Goal: Task Accomplishment & Management: Complete application form

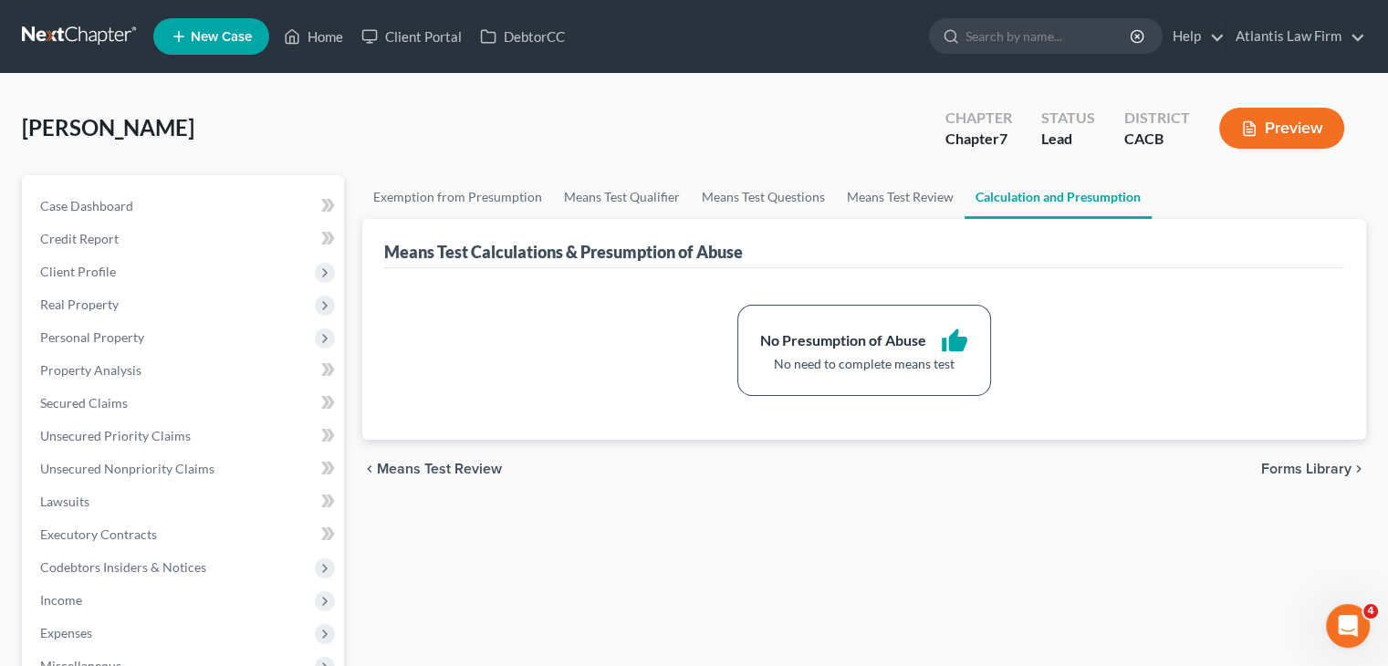
click at [77, 35] on link at bounding box center [80, 36] width 117 height 33
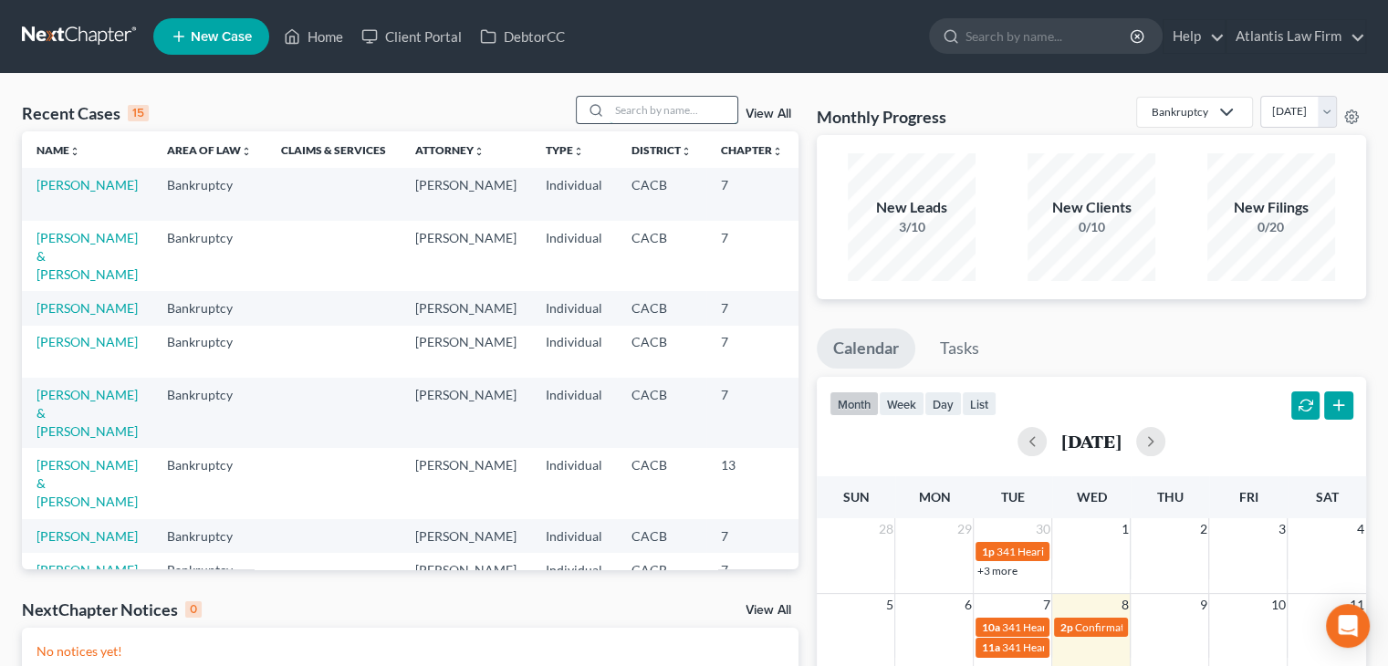
click at [623, 110] on input "search" at bounding box center [673, 110] width 128 height 26
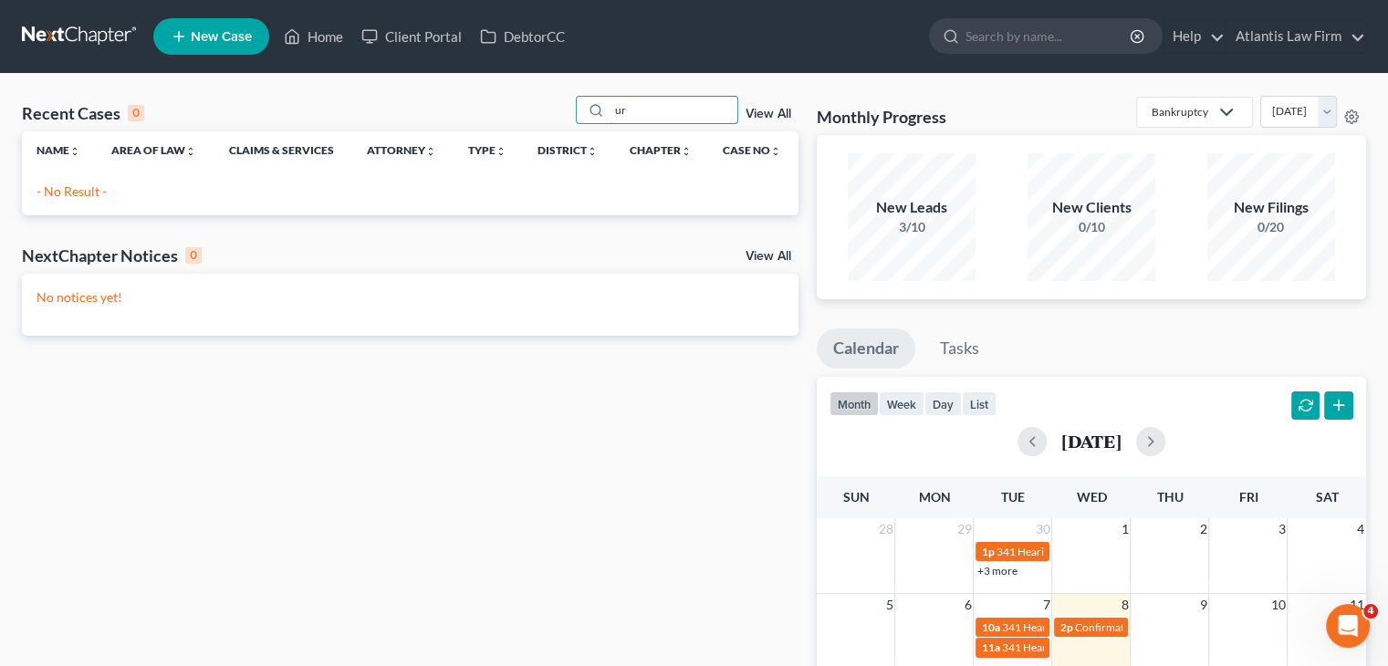
type input "u"
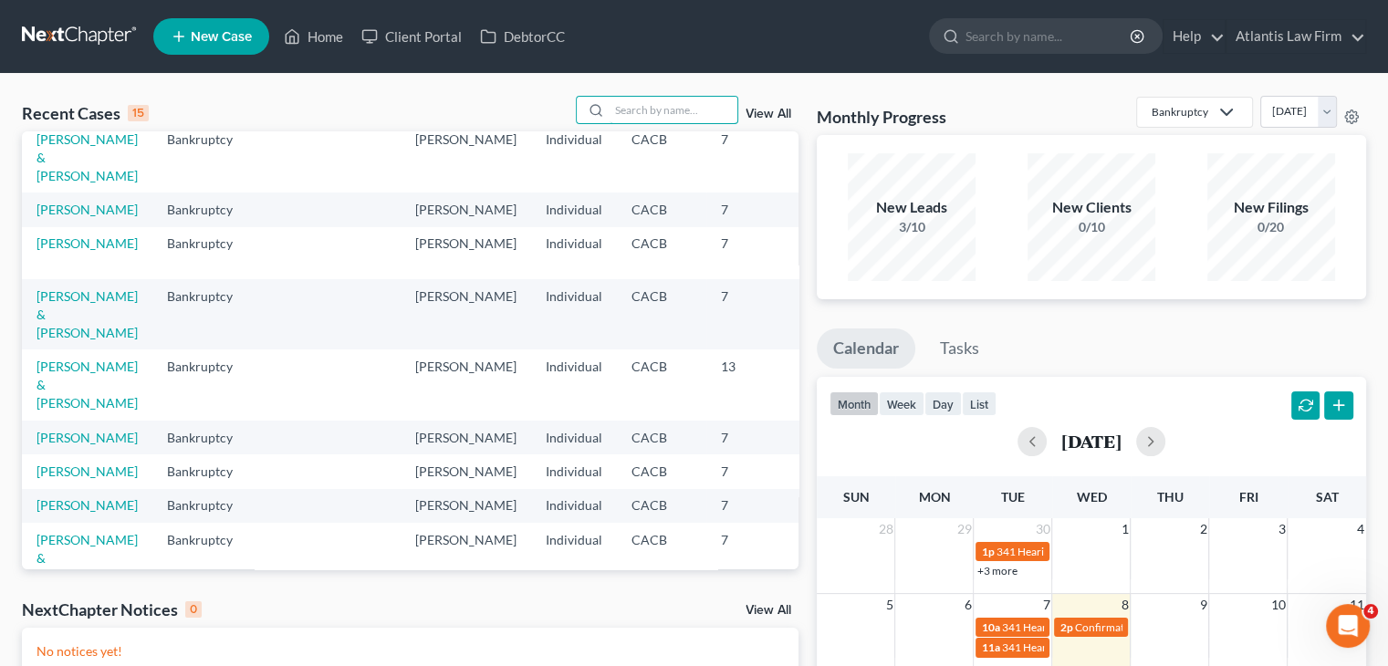
scroll to position [135, 0]
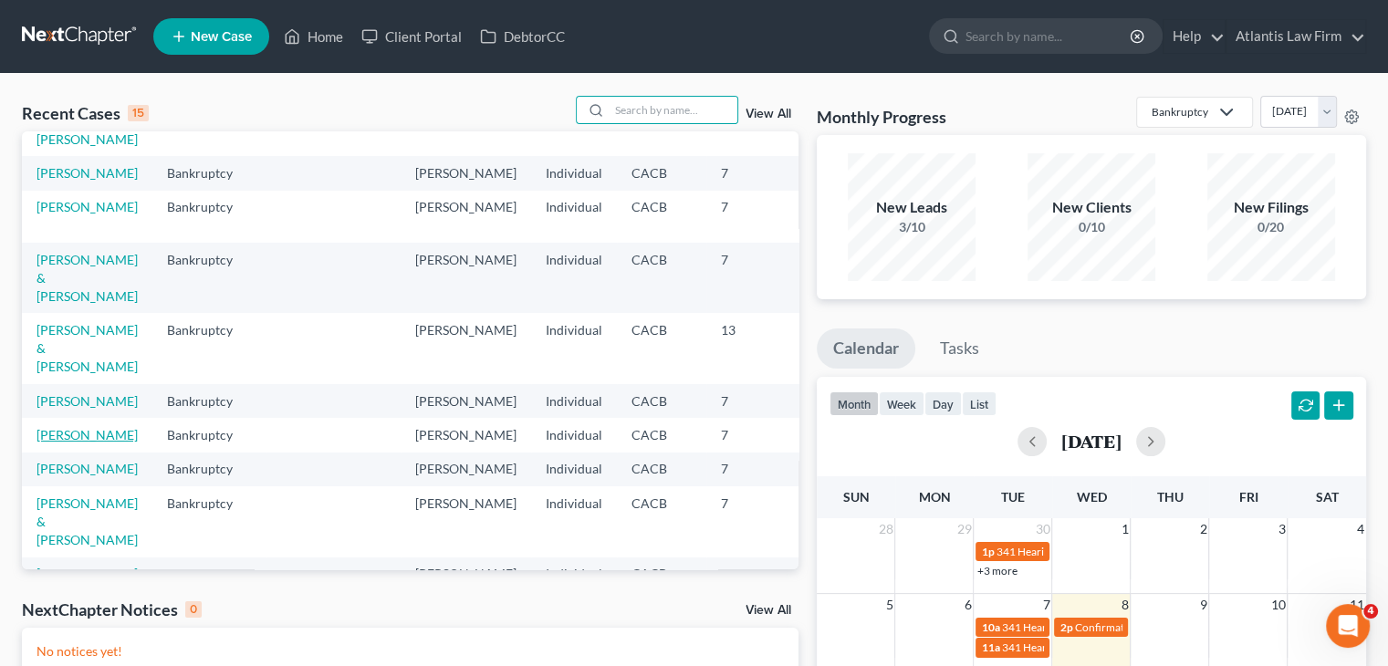
click at [62, 442] on link "Uriarte, Veronica" at bounding box center [86, 435] width 101 height 16
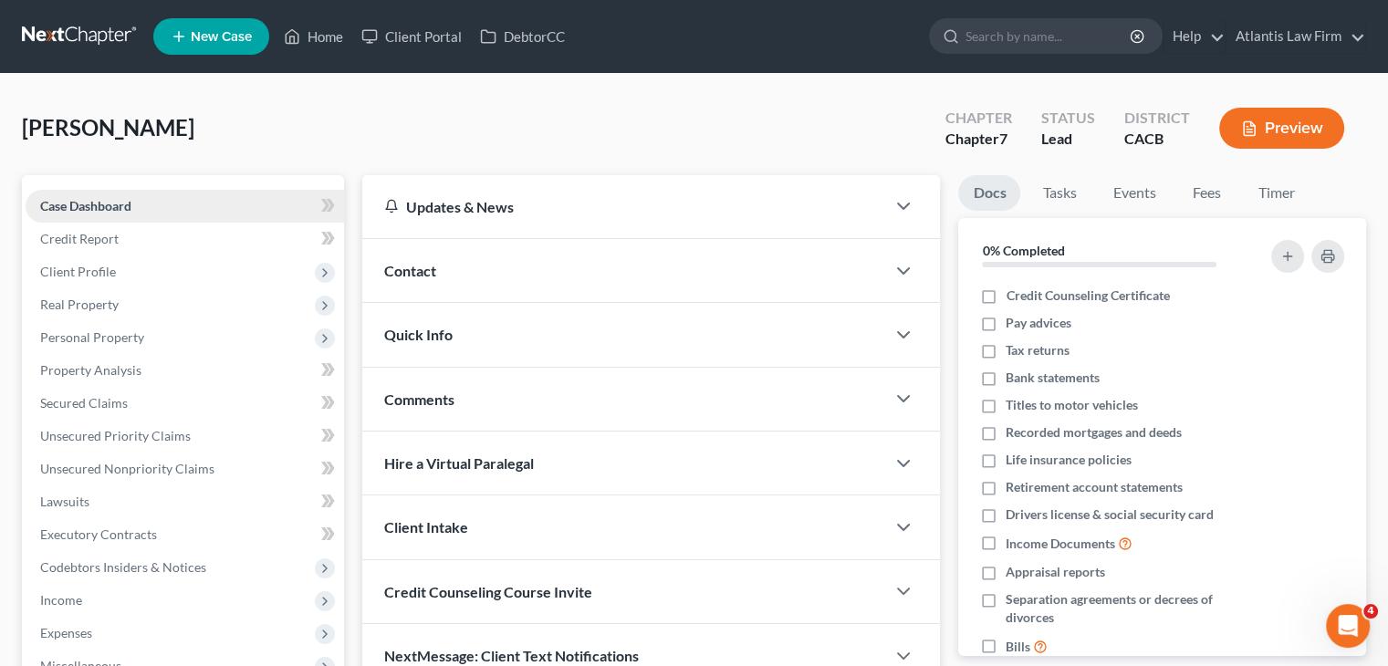
click at [237, 196] on link "Case Dashboard" at bounding box center [185, 206] width 318 height 33
click at [96, 269] on span "Client Profile" at bounding box center [78, 272] width 76 height 16
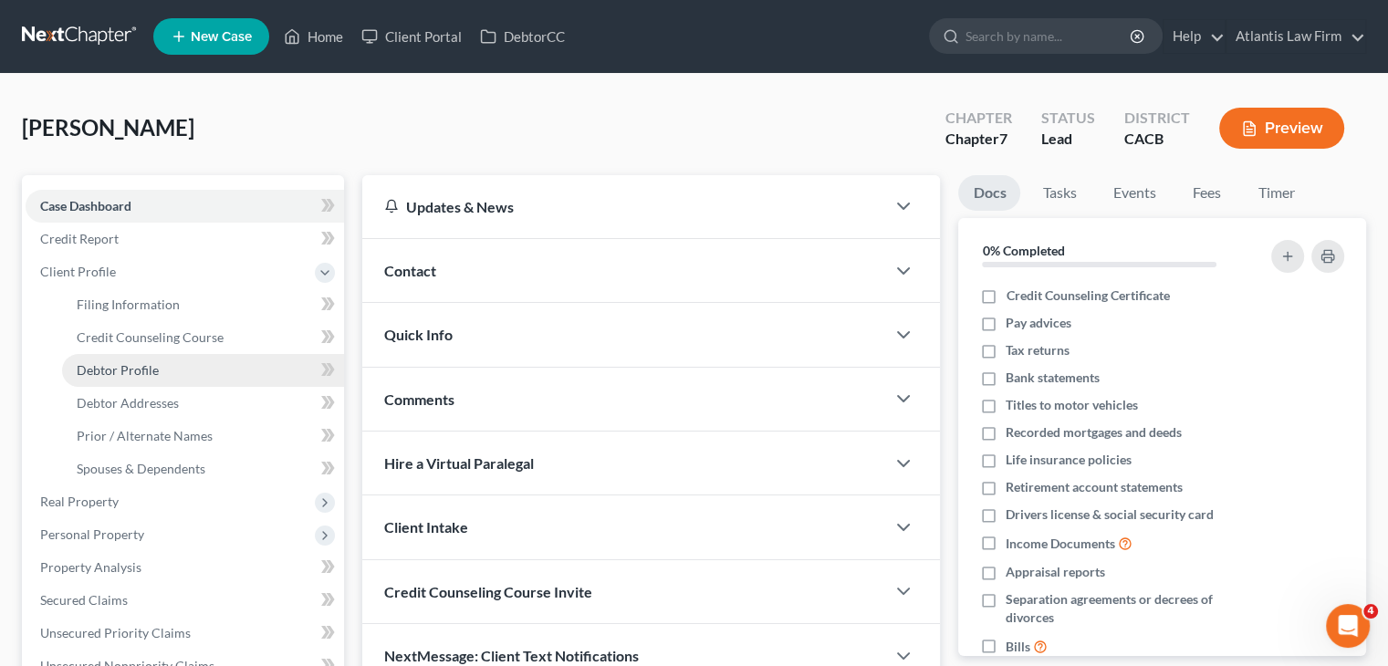
click at [131, 376] on span "Debtor Profile" at bounding box center [118, 370] width 82 height 16
select select "0"
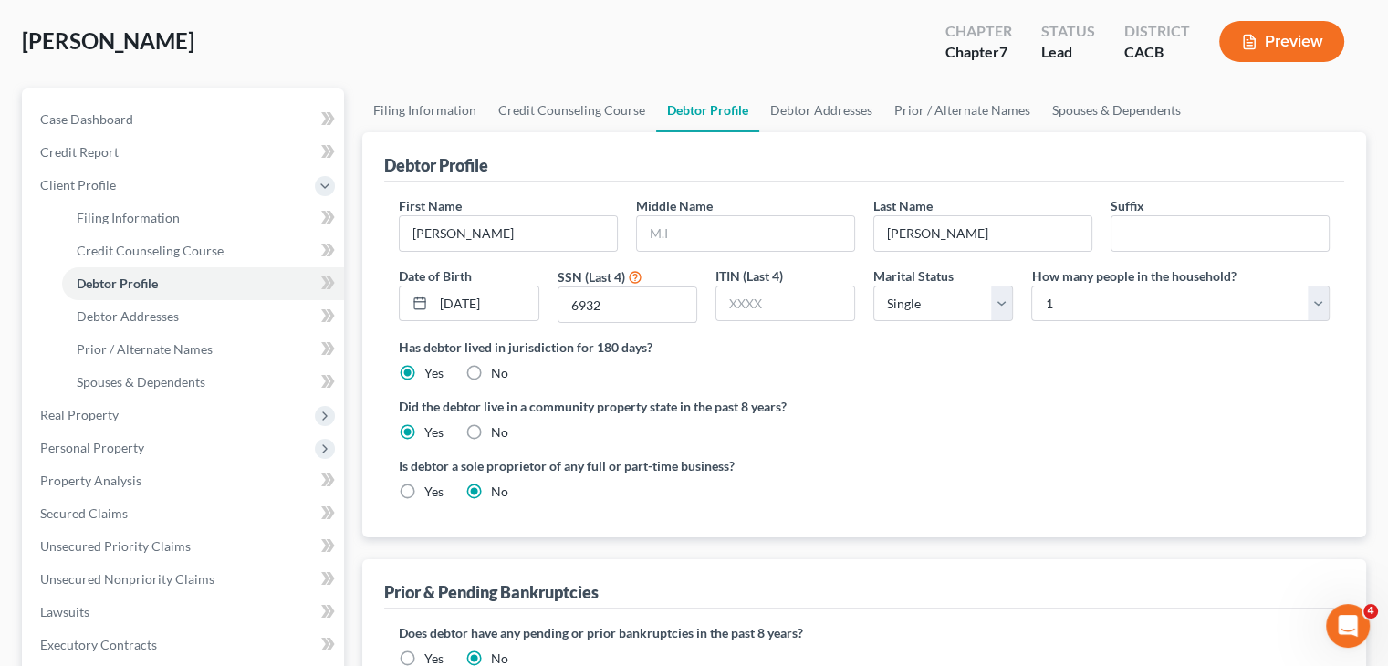
scroll to position [84, 0]
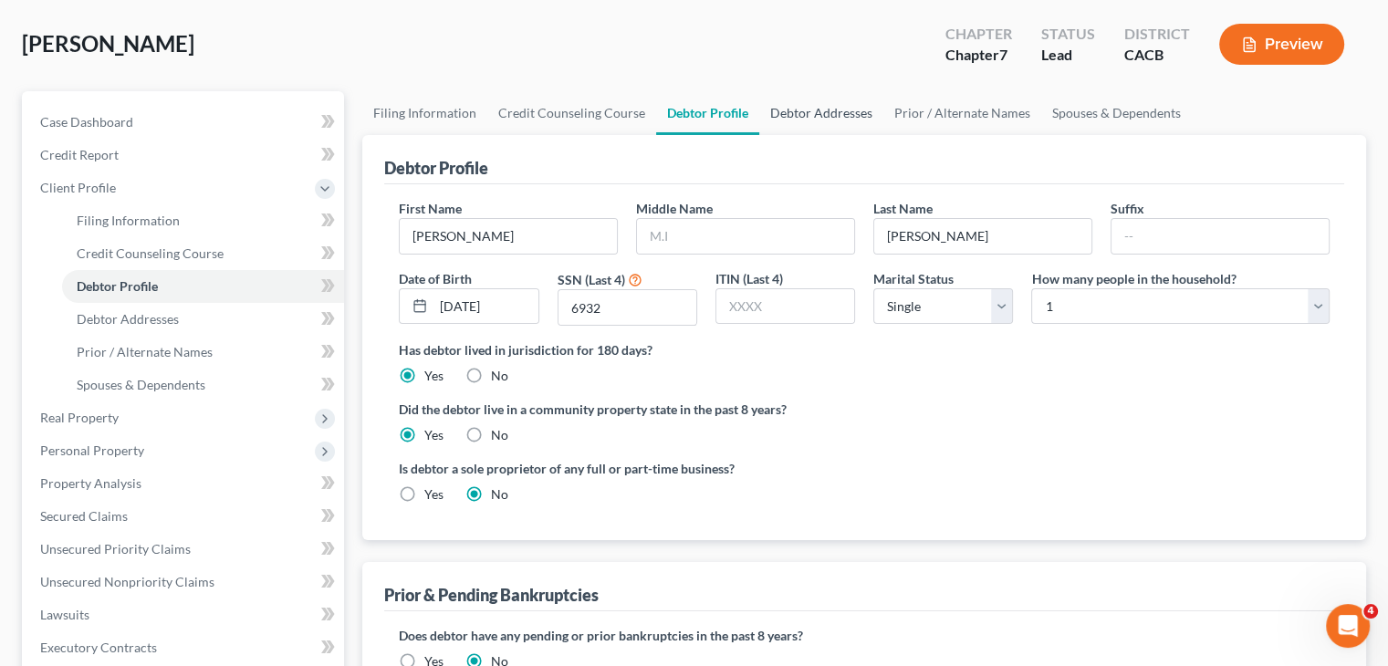
click at [803, 117] on link "Debtor Addresses" at bounding box center [821, 113] width 124 height 44
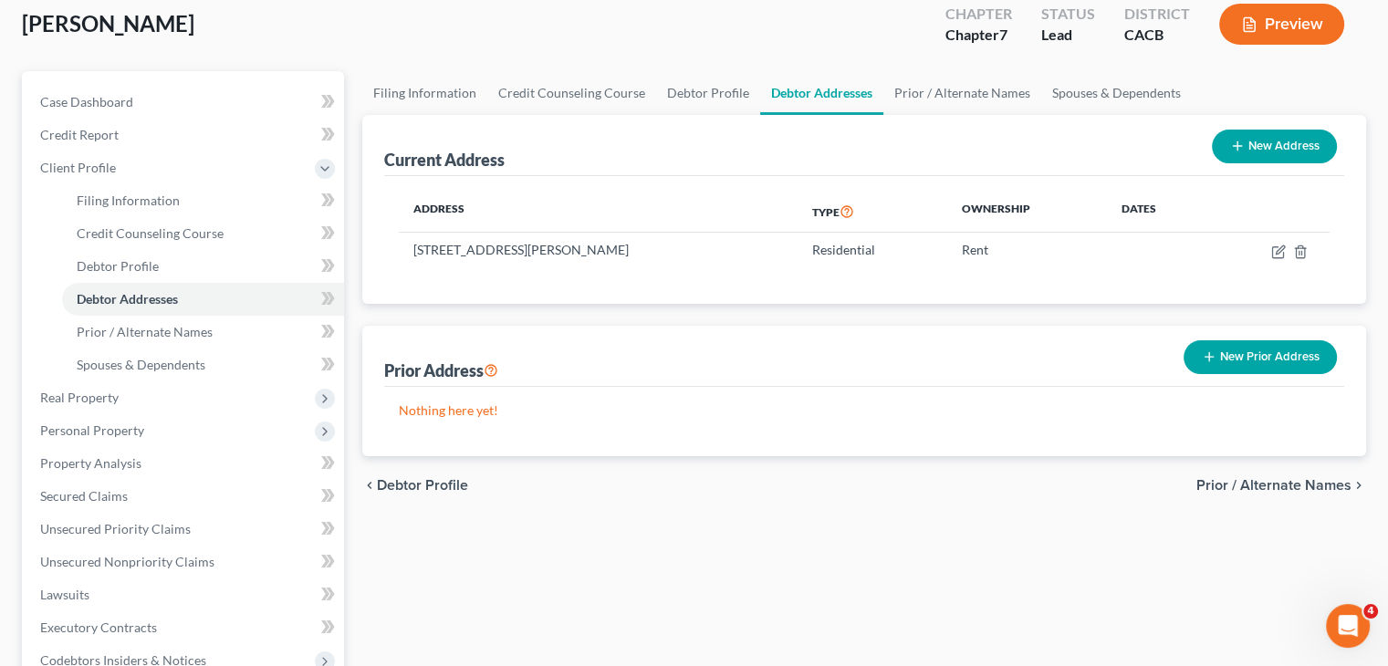
scroll to position [102, 0]
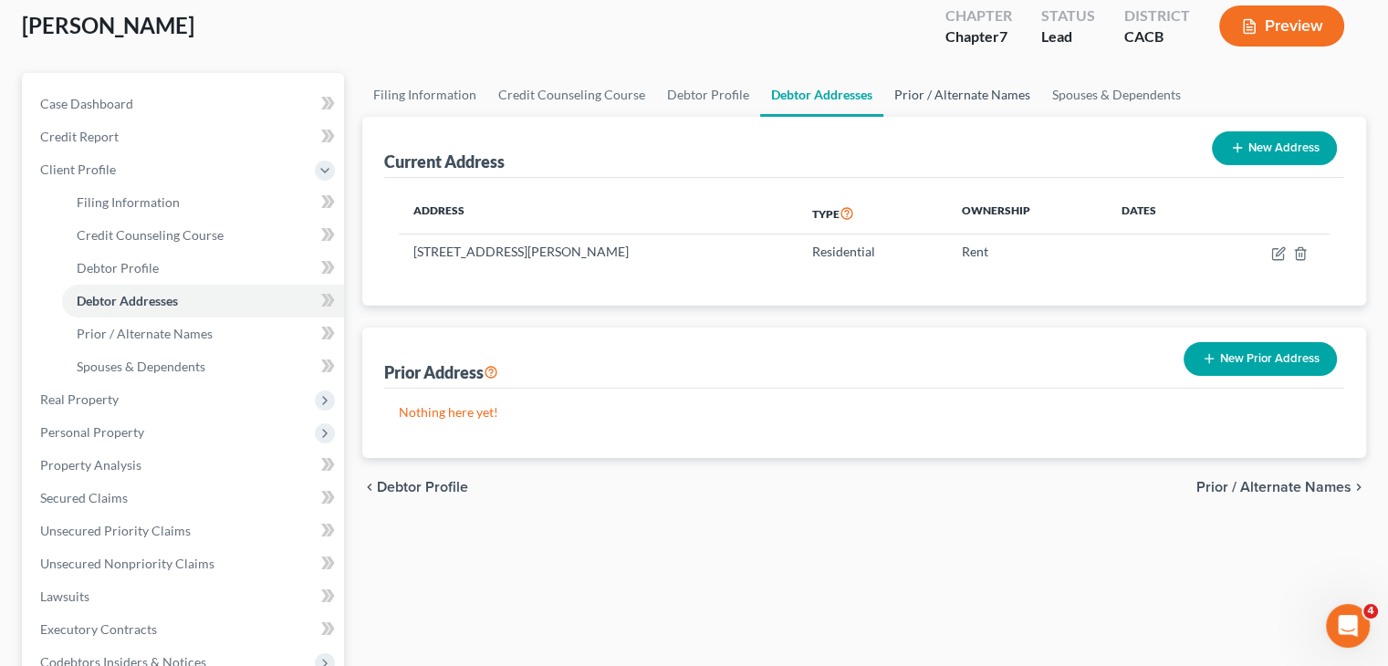
click at [938, 95] on link "Prior / Alternate Names" at bounding box center [962, 95] width 158 height 44
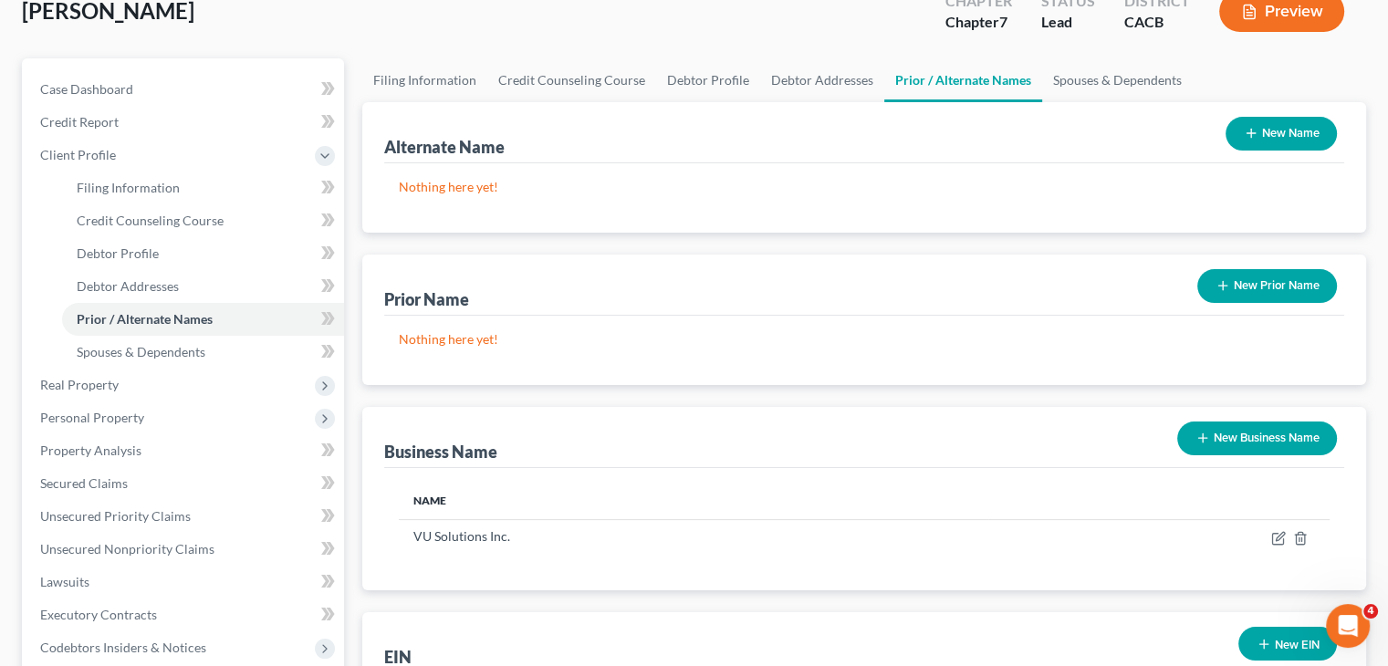
scroll to position [40, 0]
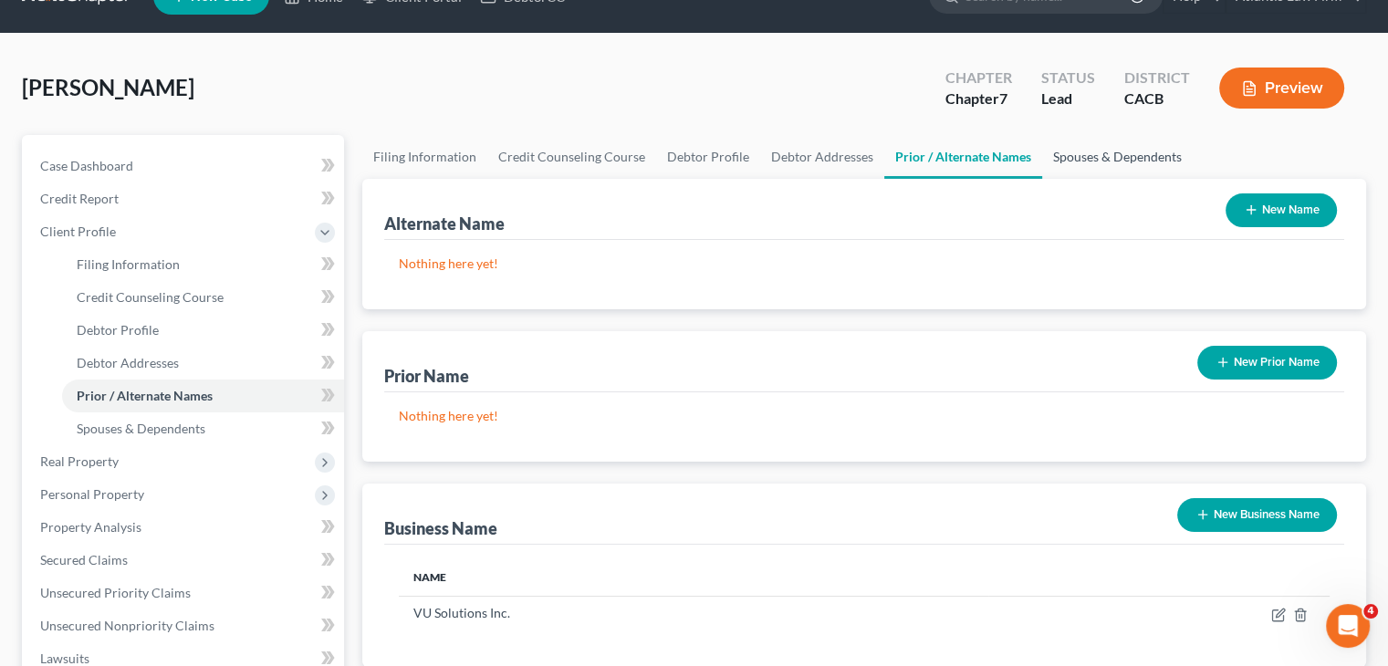
click at [1054, 160] on link "Spouses & Dependents" at bounding box center [1117, 157] width 151 height 44
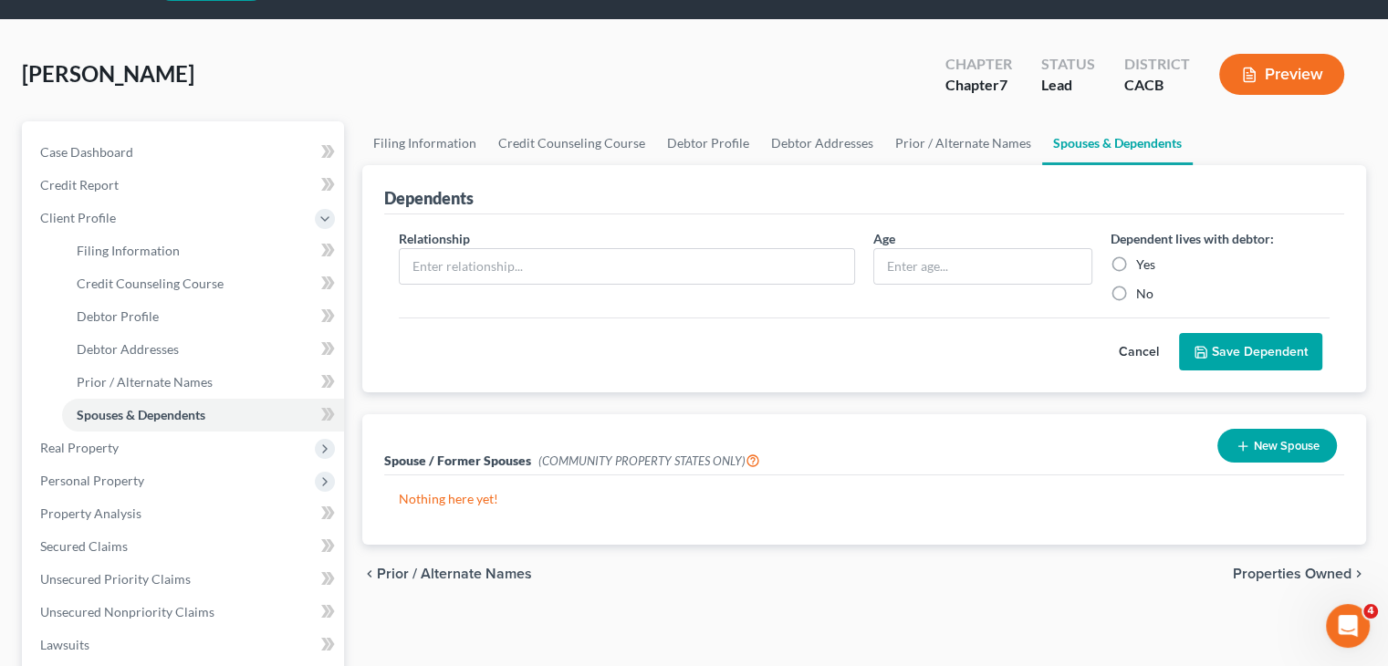
scroll to position [51, 0]
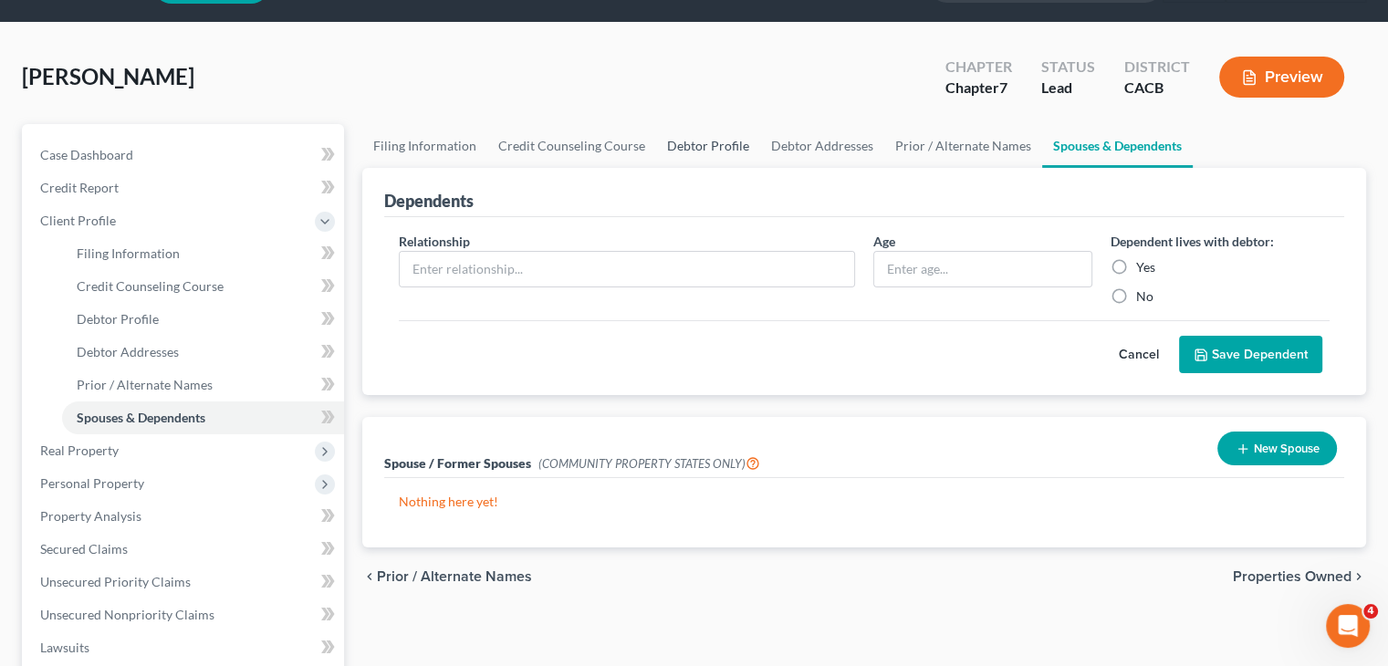
click at [712, 145] on link "Debtor Profile" at bounding box center [708, 146] width 104 height 44
select select "0"
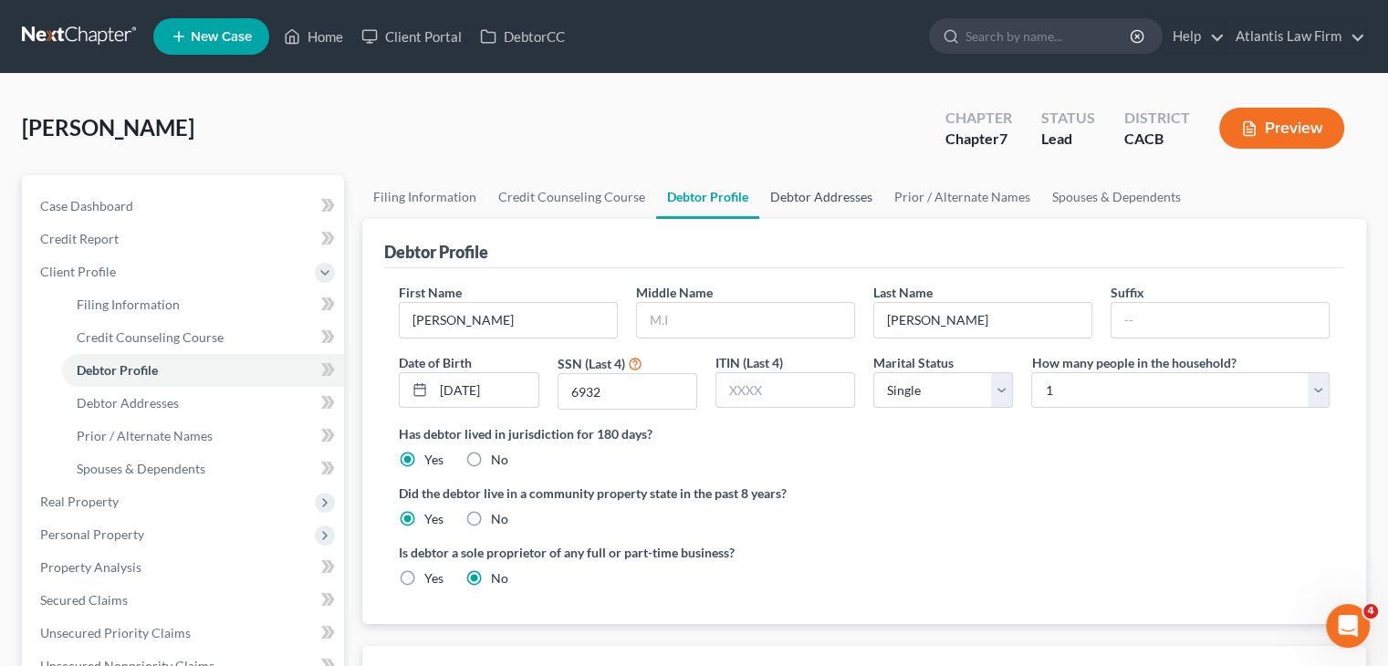
click at [812, 187] on link "Debtor Addresses" at bounding box center [821, 197] width 124 height 44
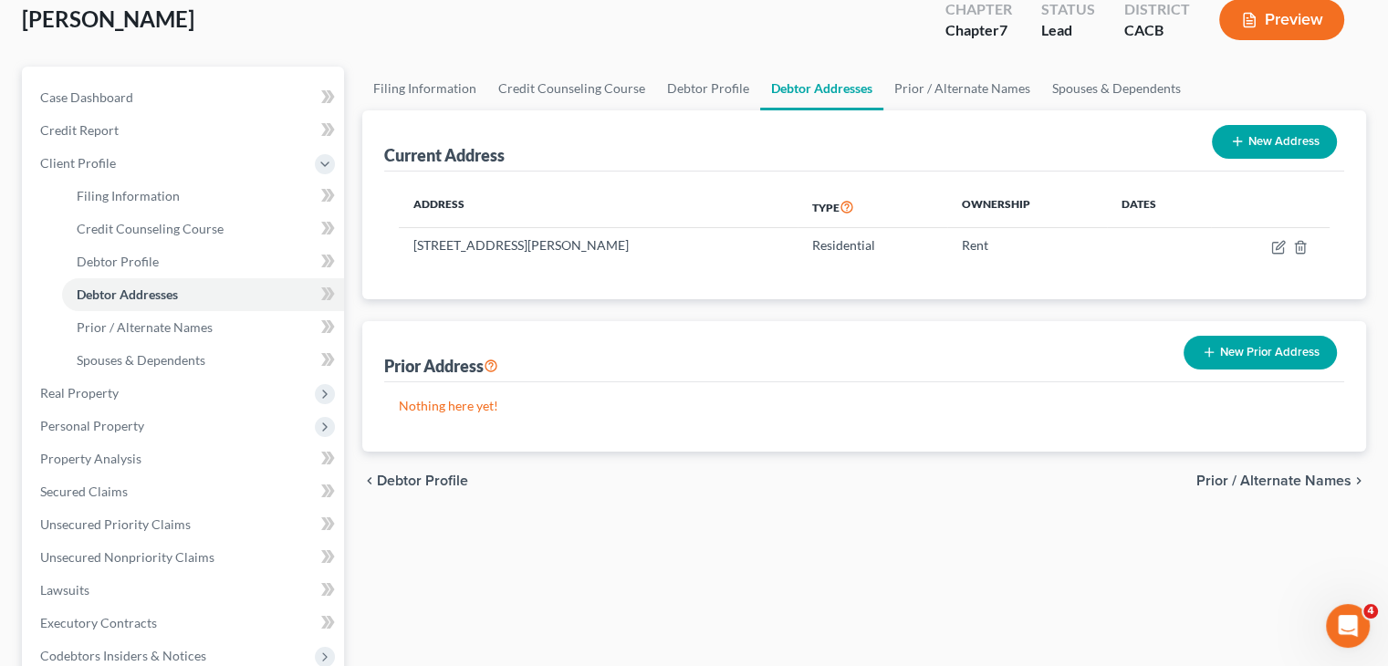
scroll to position [112, 0]
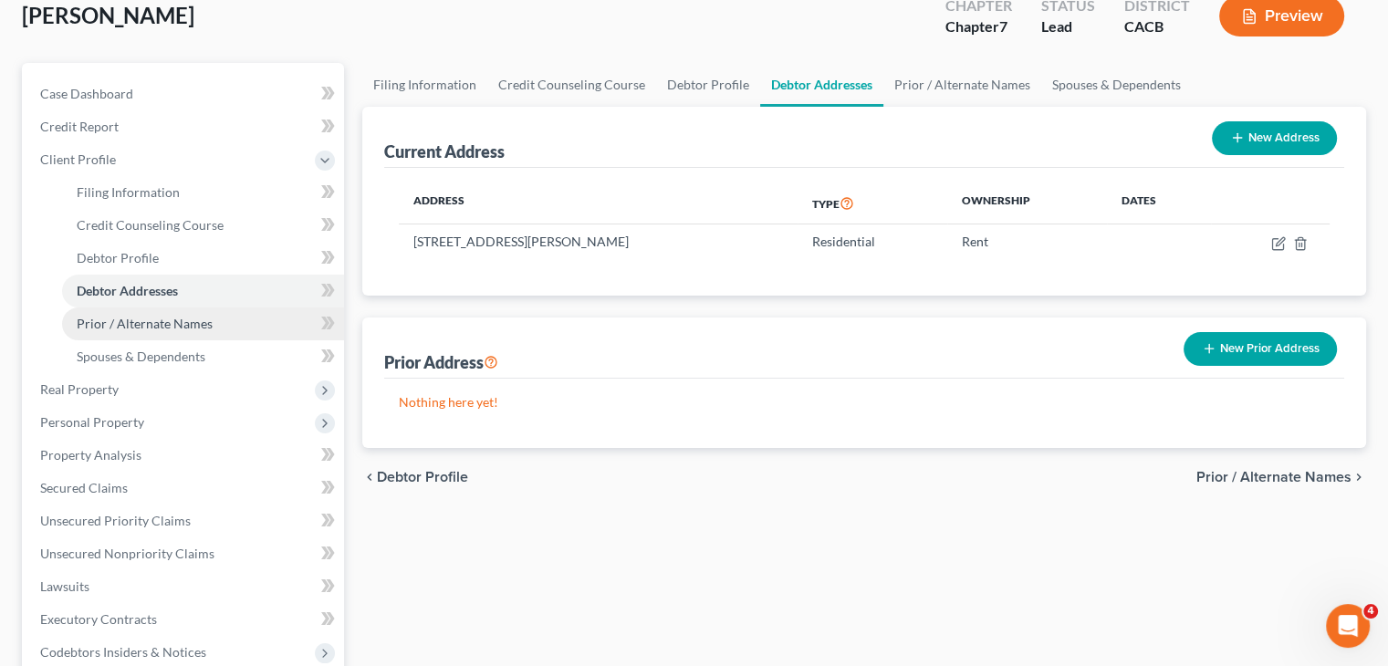
click at [187, 328] on span "Prior / Alternate Names" at bounding box center [145, 324] width 136 height 16
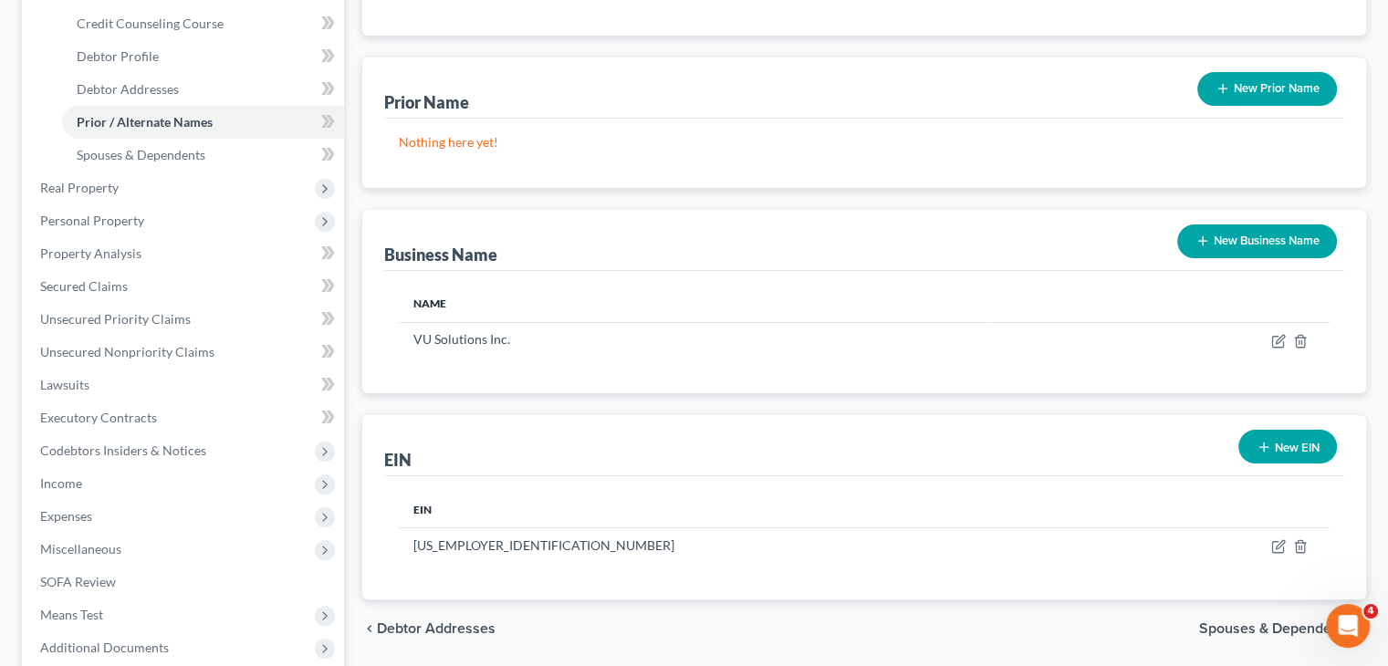
scroll to position [312, 0]
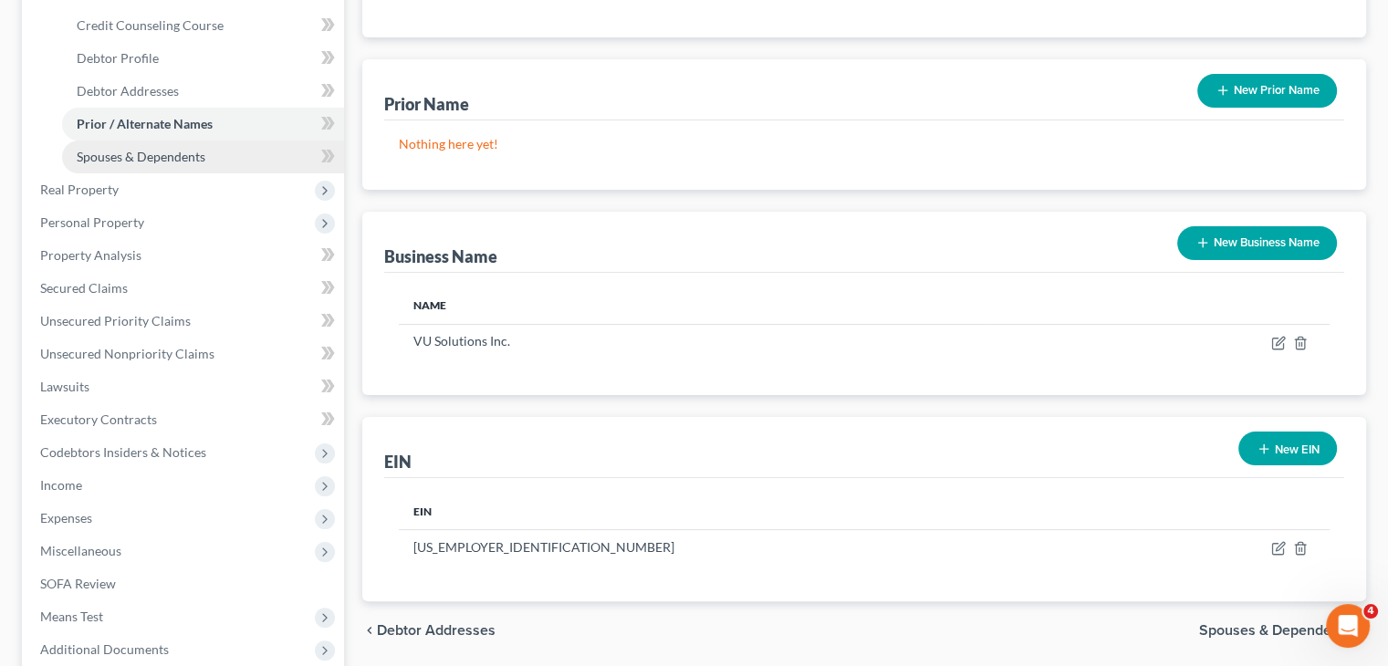
click at [245, 159] on link "Spouses & Dependents" at bounding box center [203, 156] width 282 height 33
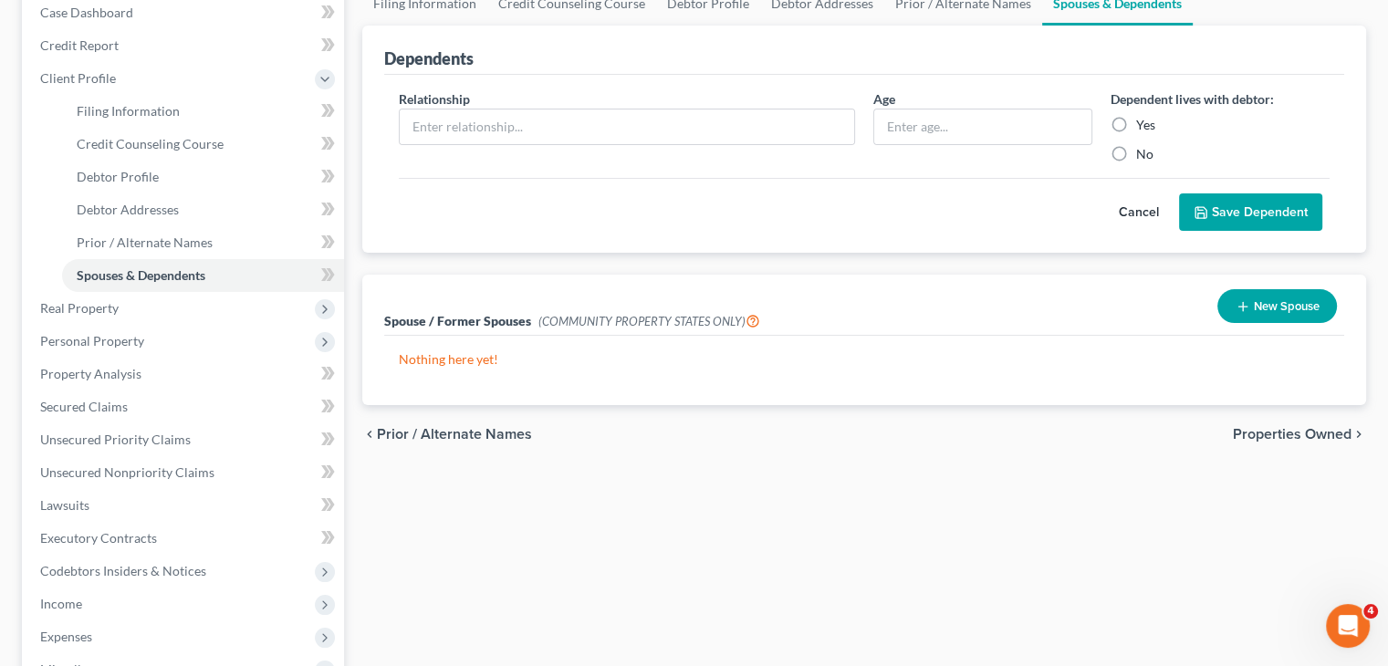
scroll to position [201, 0]
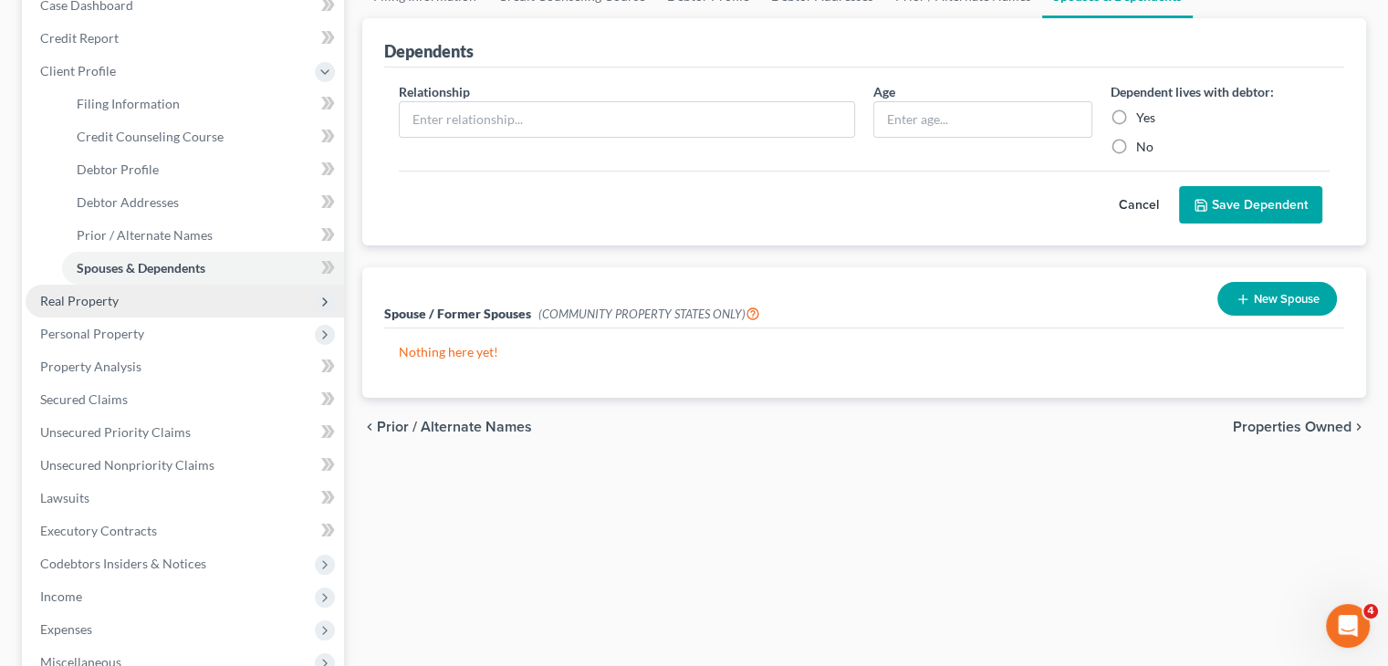
click at [133, 294] on span "Real Property" at bounding box center [185, 301] width 318 height 33
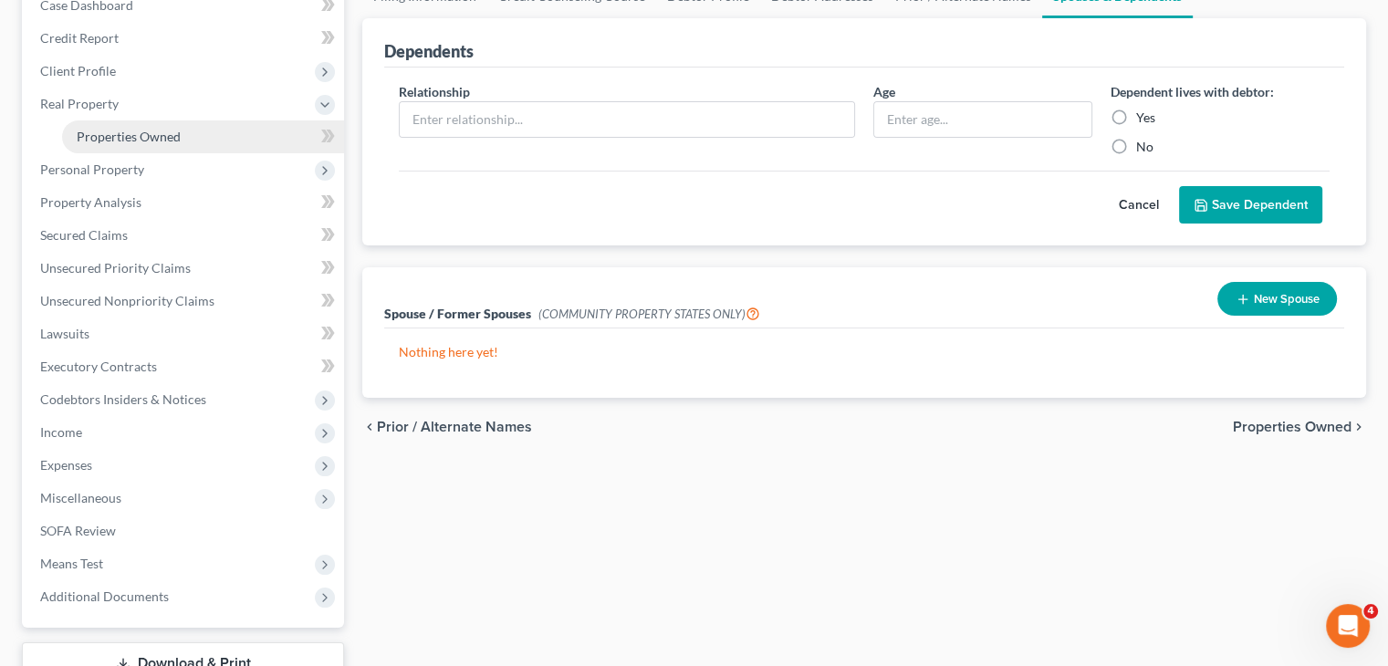
click at [162, 143] on span "Properties Owned" at bounding box center [129, 137] width 104 height 16
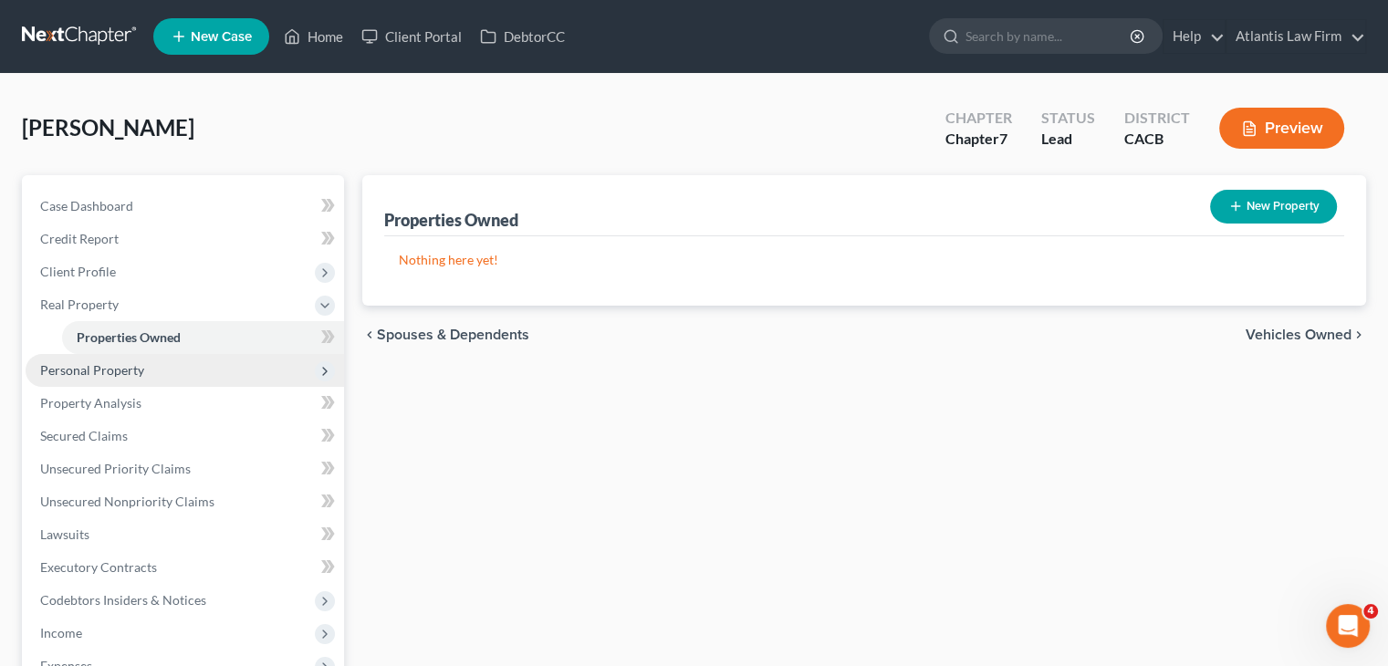
click at [131, 374] on span "Personal Property" at bounding box center [92, 370] width 104 height 16
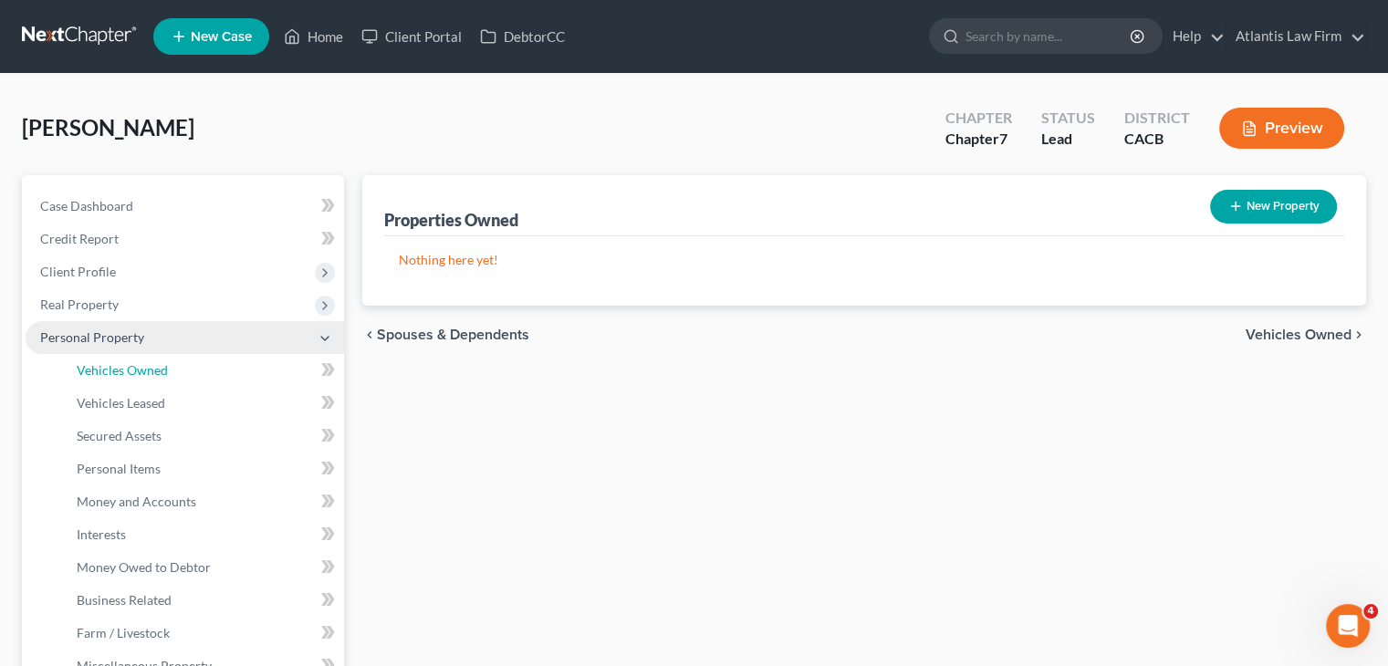
click at [131, 374] on span "Vehicles Owned" at bounding box center [122, 370] width 91 height 16
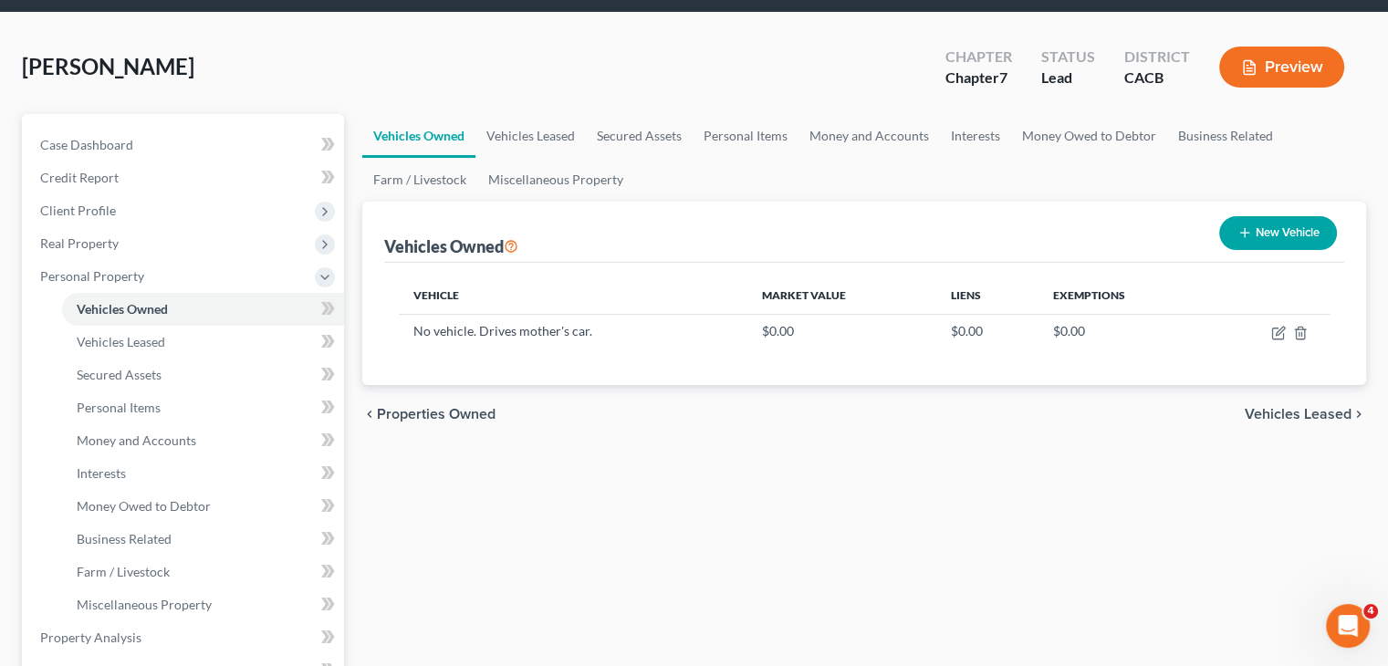
scroll to position [62, 0]
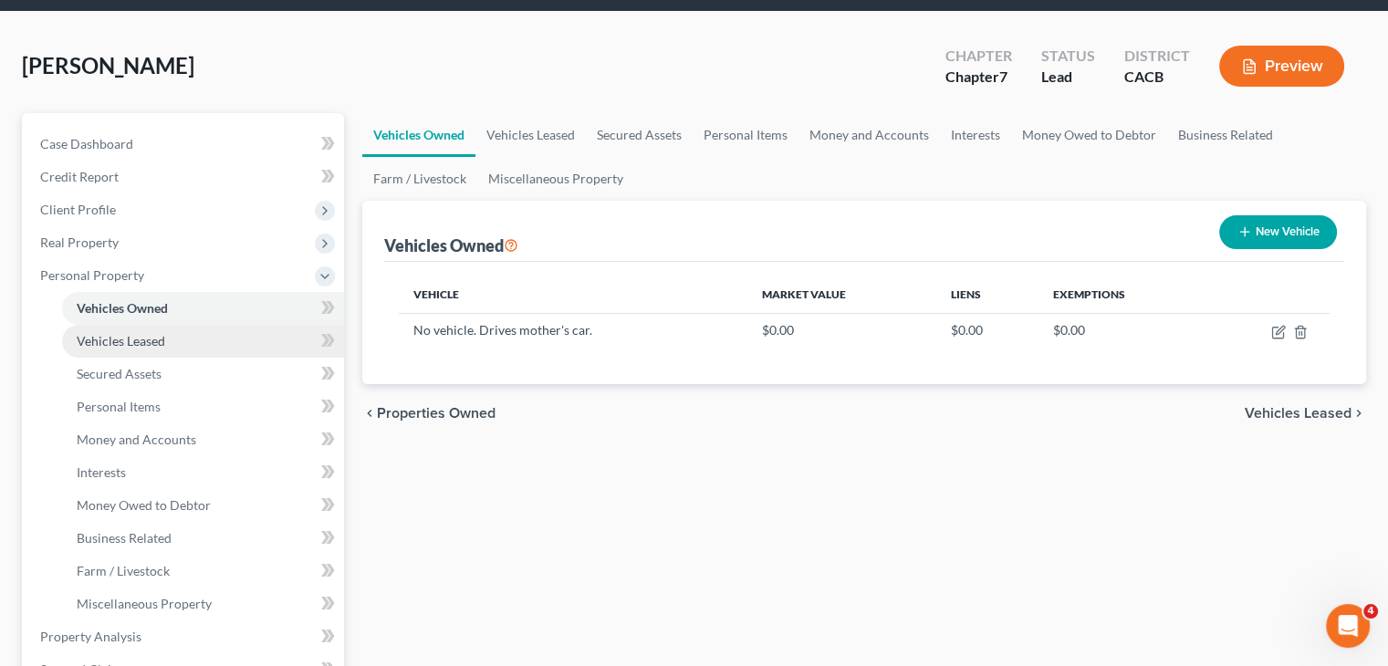
click at [174, 346] on link "Vehicles Leased" at bounding box center [203, 341] width 282 height 33
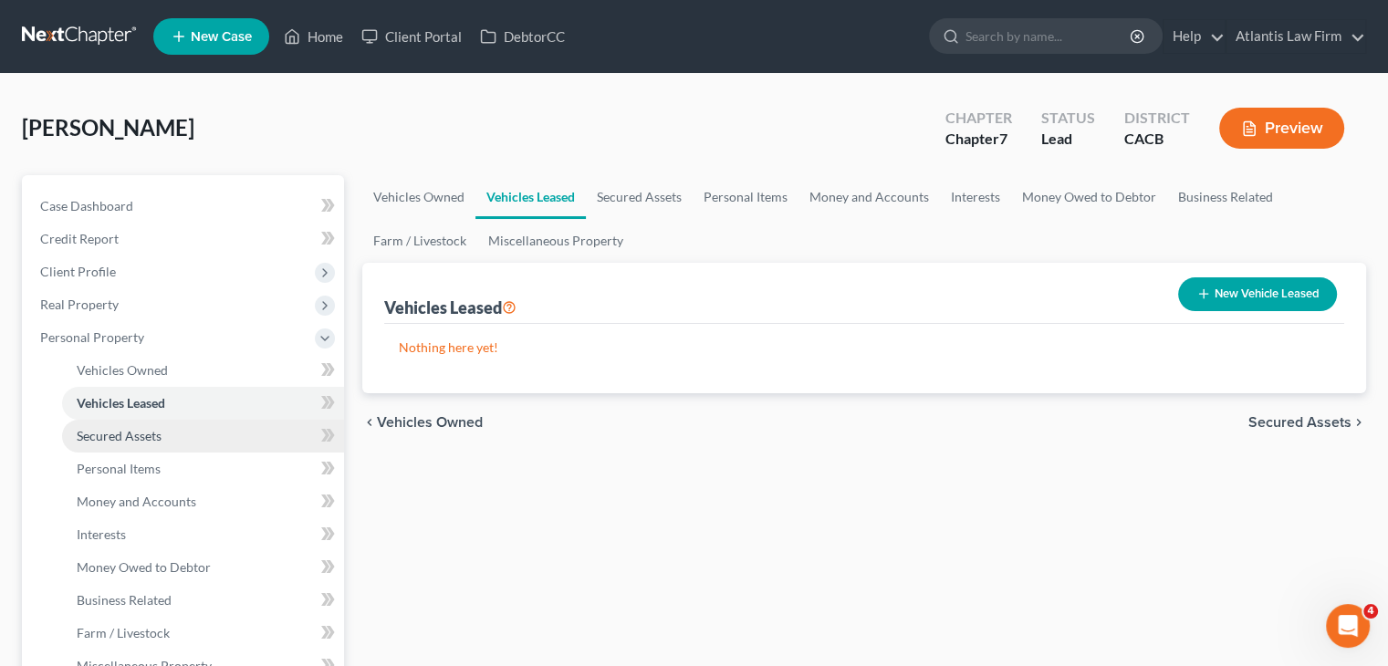
click at [161, 429] on span "Secured Assets" at bounding box center [119, 436] width 85 height 16
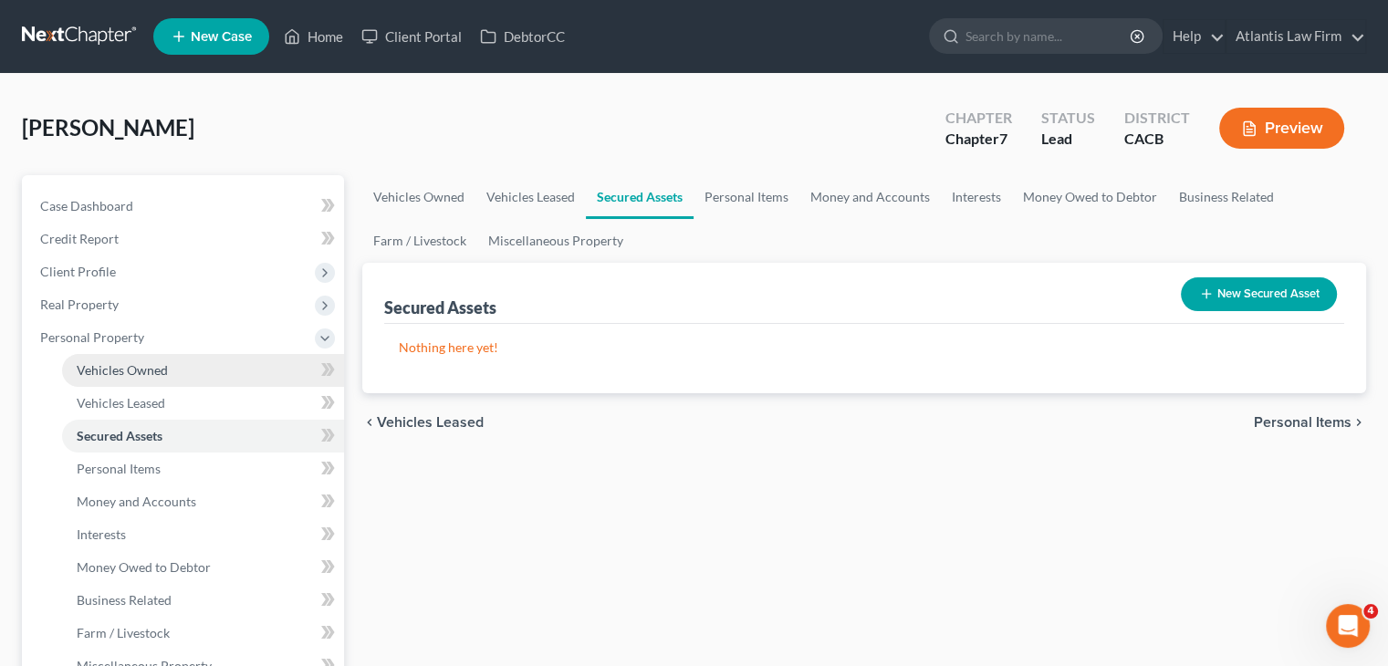
click at [158, 362] on span "Vehicles Owned" at bounding box center [122, 370] width 91 height 16
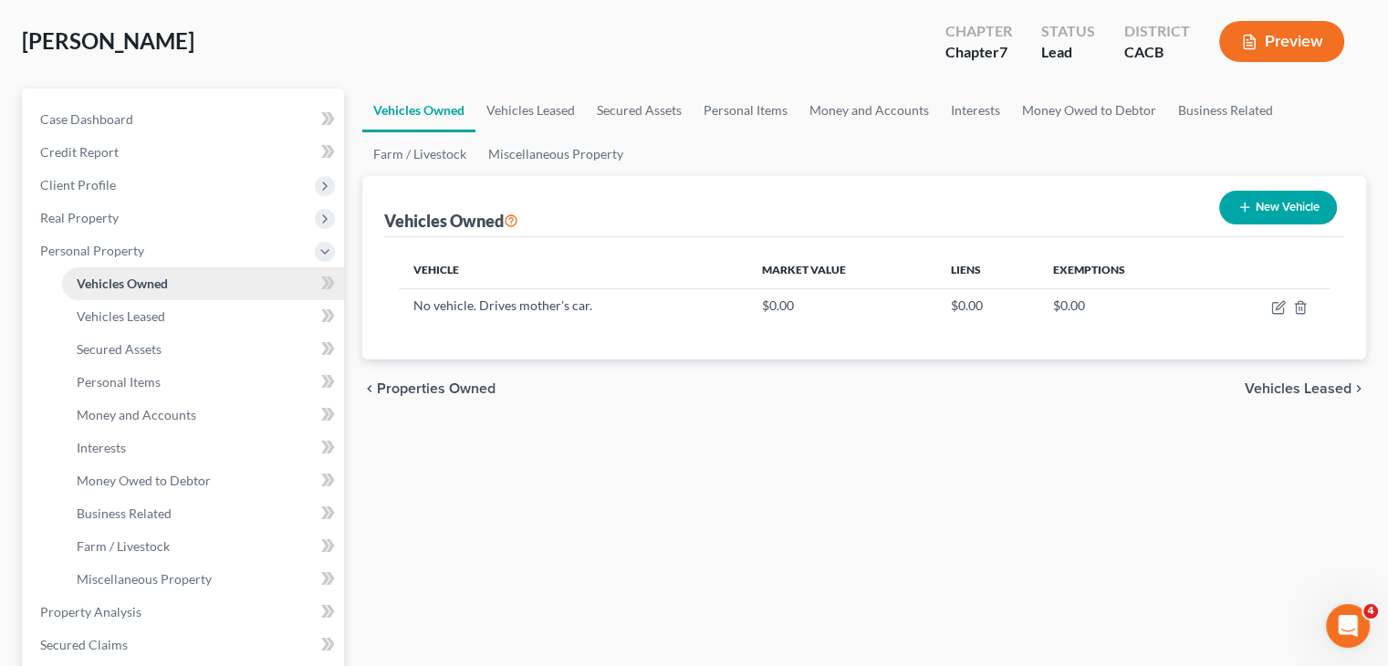
scroll to position [89, 0]
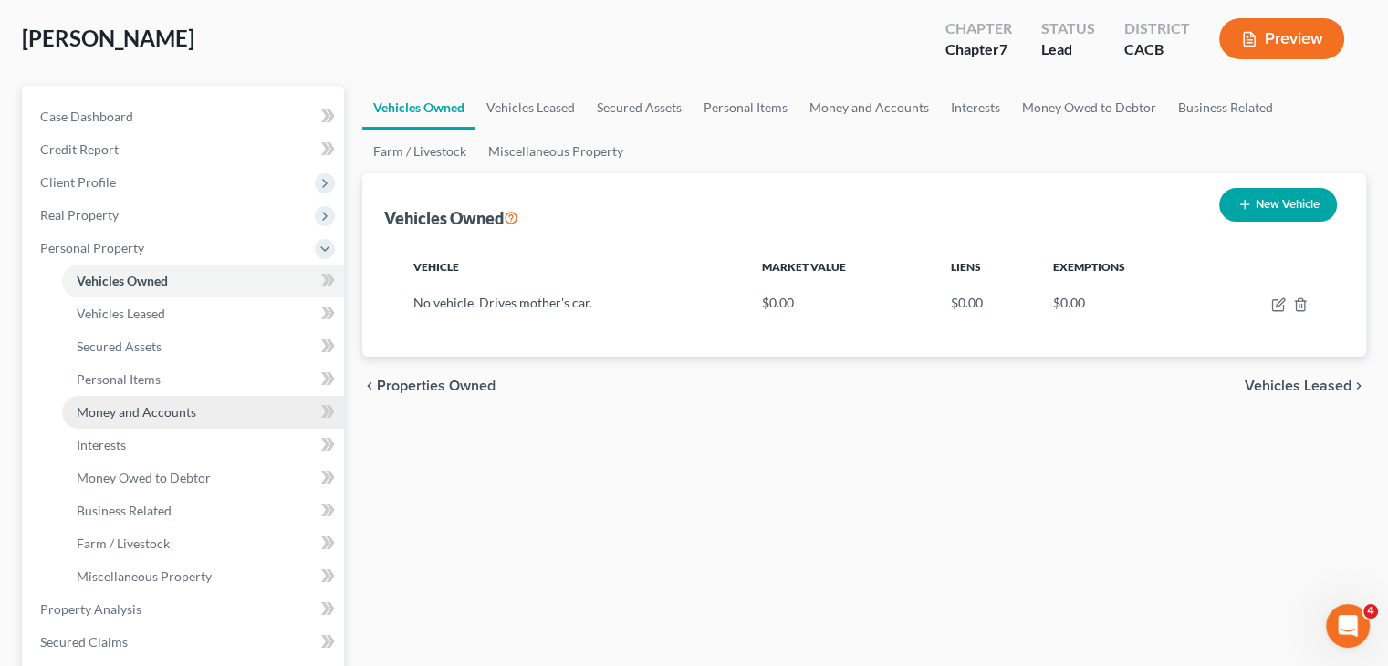
click at [151, 411] on span "Money and Accounts" at bounding box center [137, 412] width 120 height 16
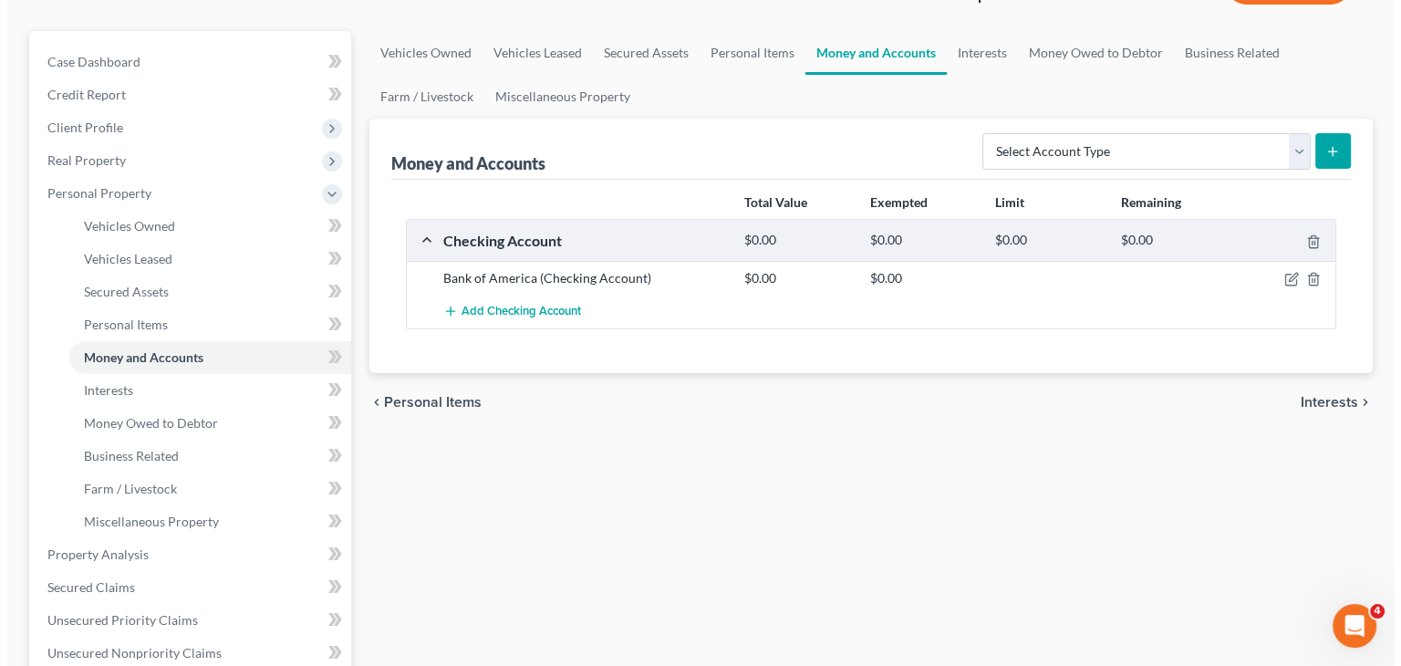
scroll to position [145, 0]
click at [1284, 280] on icon "button" at bounding box center [1284, 278] width 15 height 15
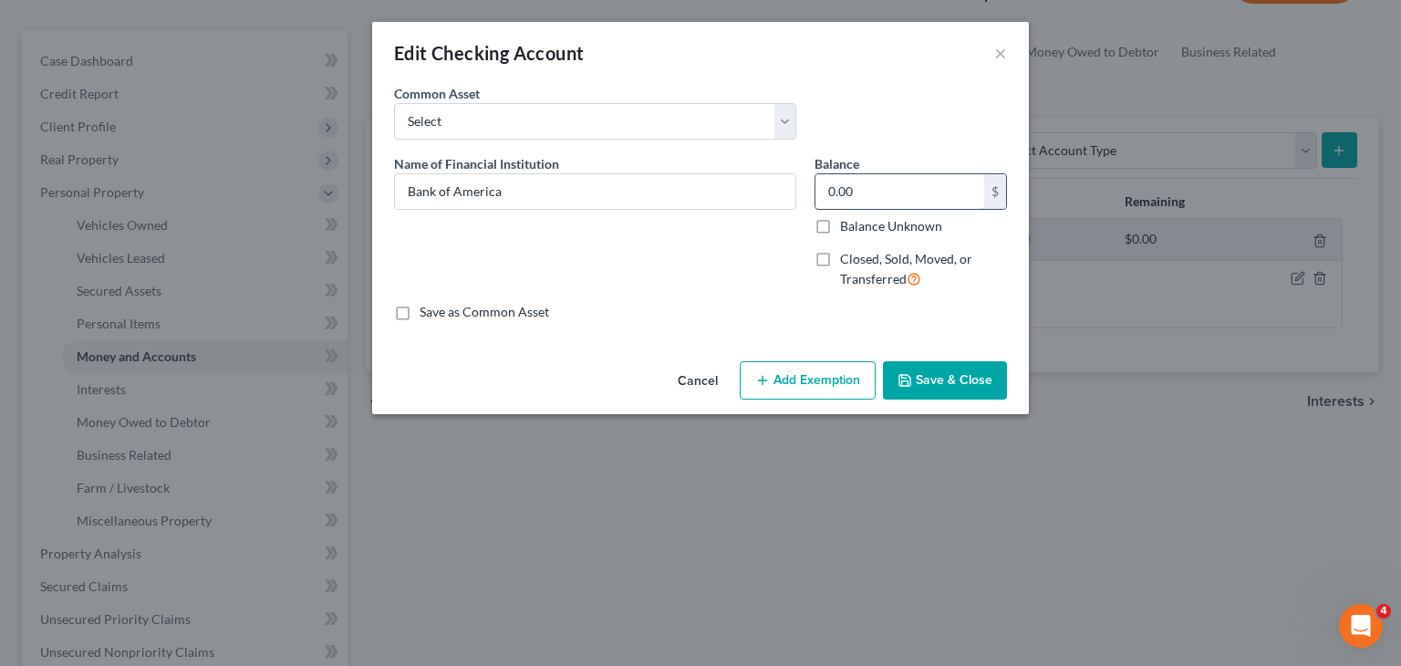
click at [931, 187] on input "0.00" at bounding box center [900, 191] width 169 height 35
type input "450"
click at [760, 379] on icon "button" at bounding box center [762, 380] width 15 height 15
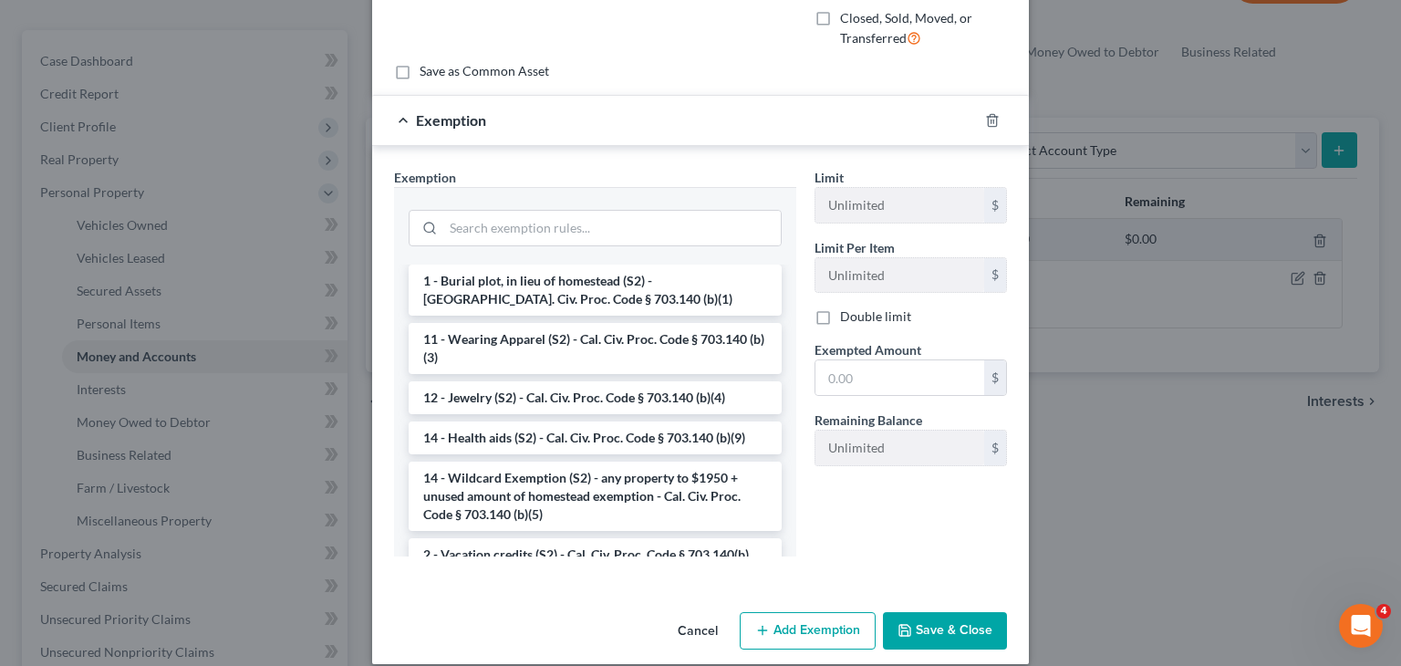
scroll to position [276, 0]
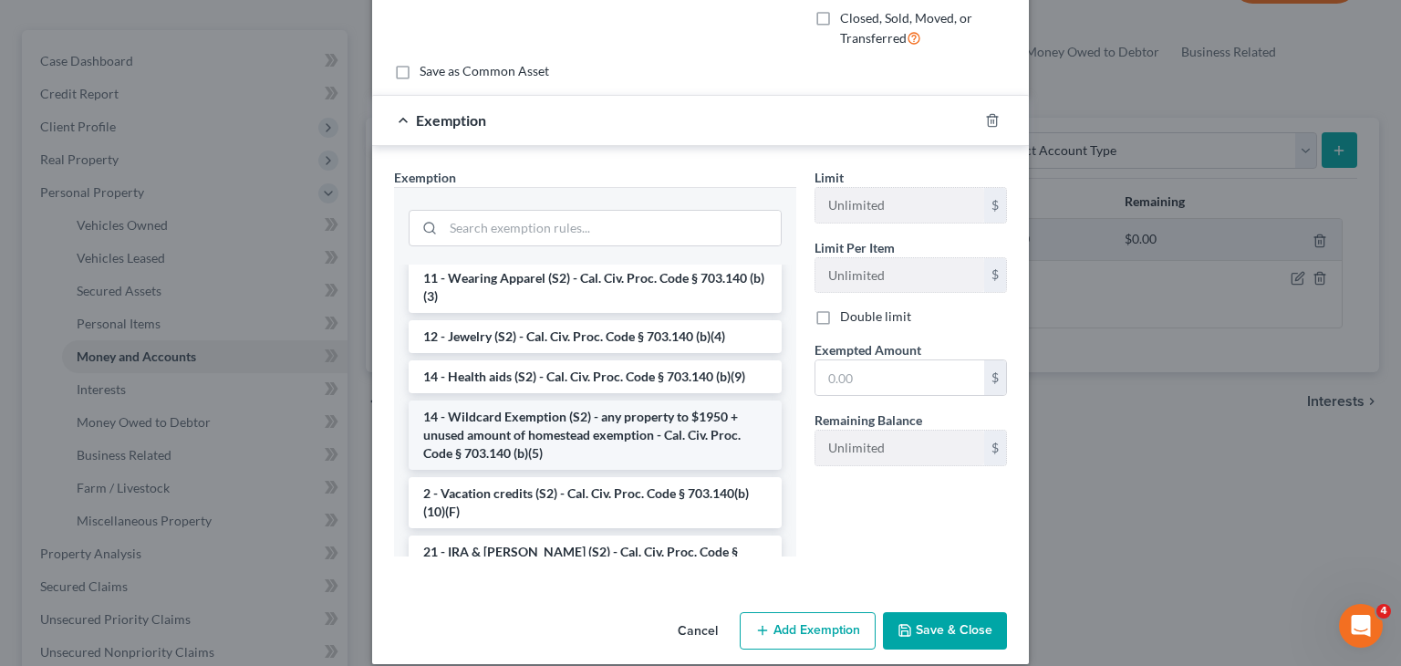
click at [657, 421] on li "14 - Wildcard Exemption (S2) - any property to $1950 + unused amount of homeste…" at bounding box center [595, 435] width 373 height 69
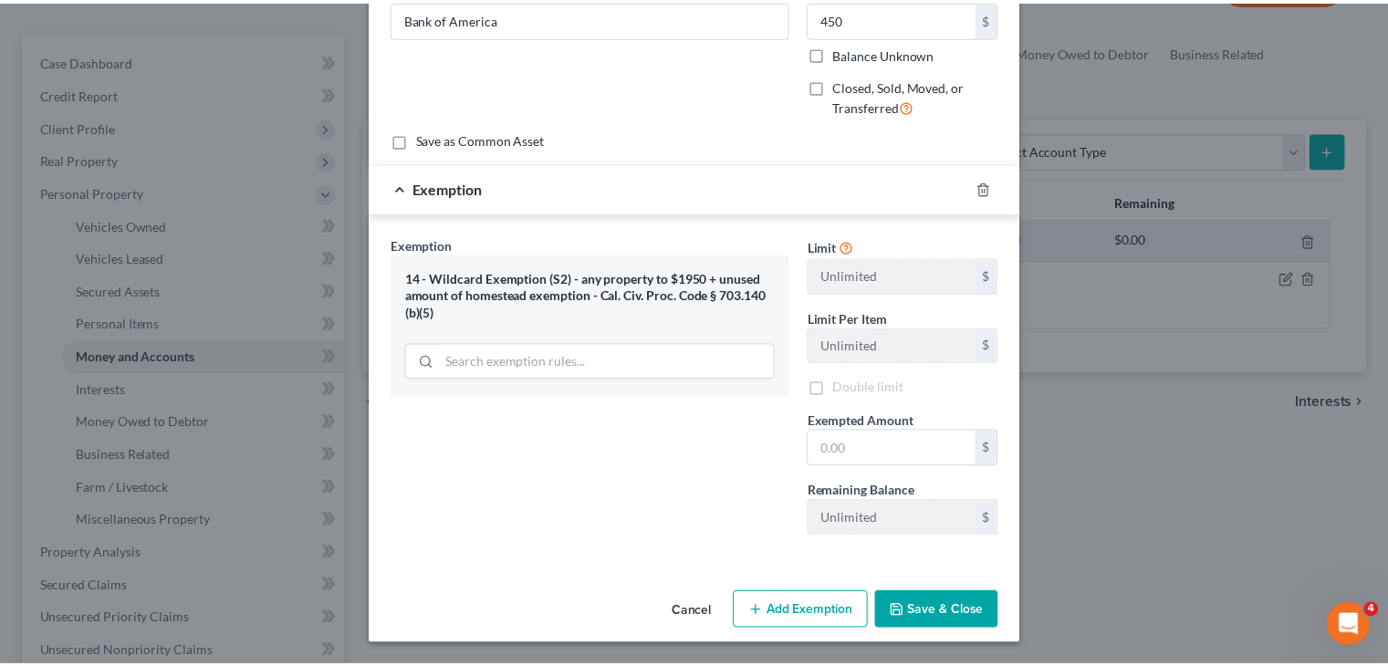
scroll to position [172, 0]
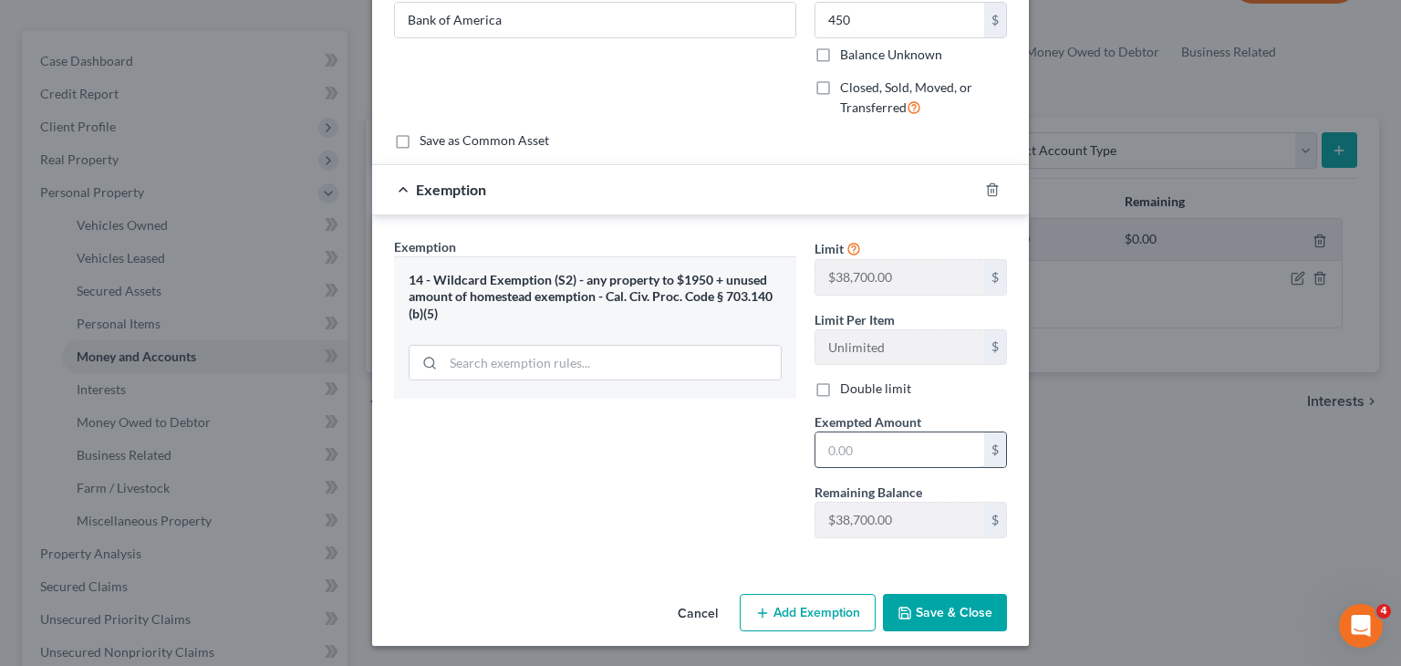
click at [852, 445] on input "text" at bounding box center [900, 449] width 169 height 35
type input "450"
click at [927, 607] on button "Save & Close" at bounding box center [945, 613] width 124 height 38
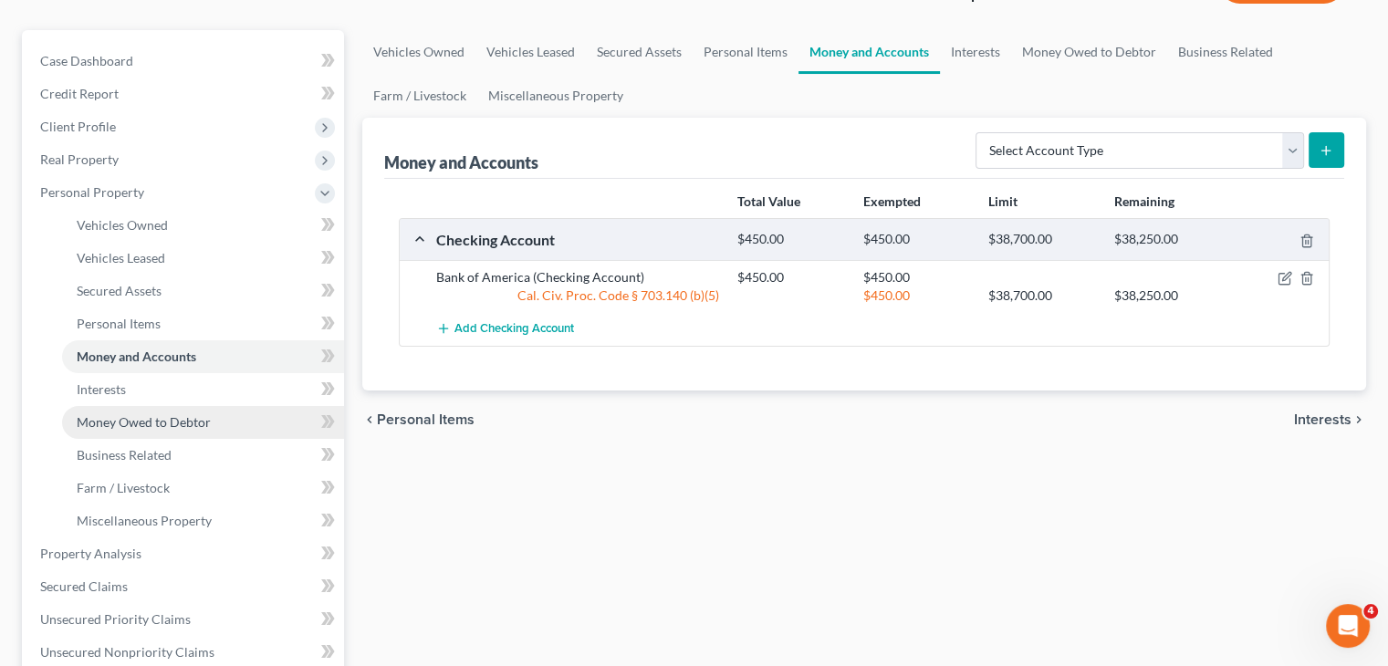
click at [224, 416] on link "Money Owed to Debtor" at bounding box center [203, 422] width 282 height 33
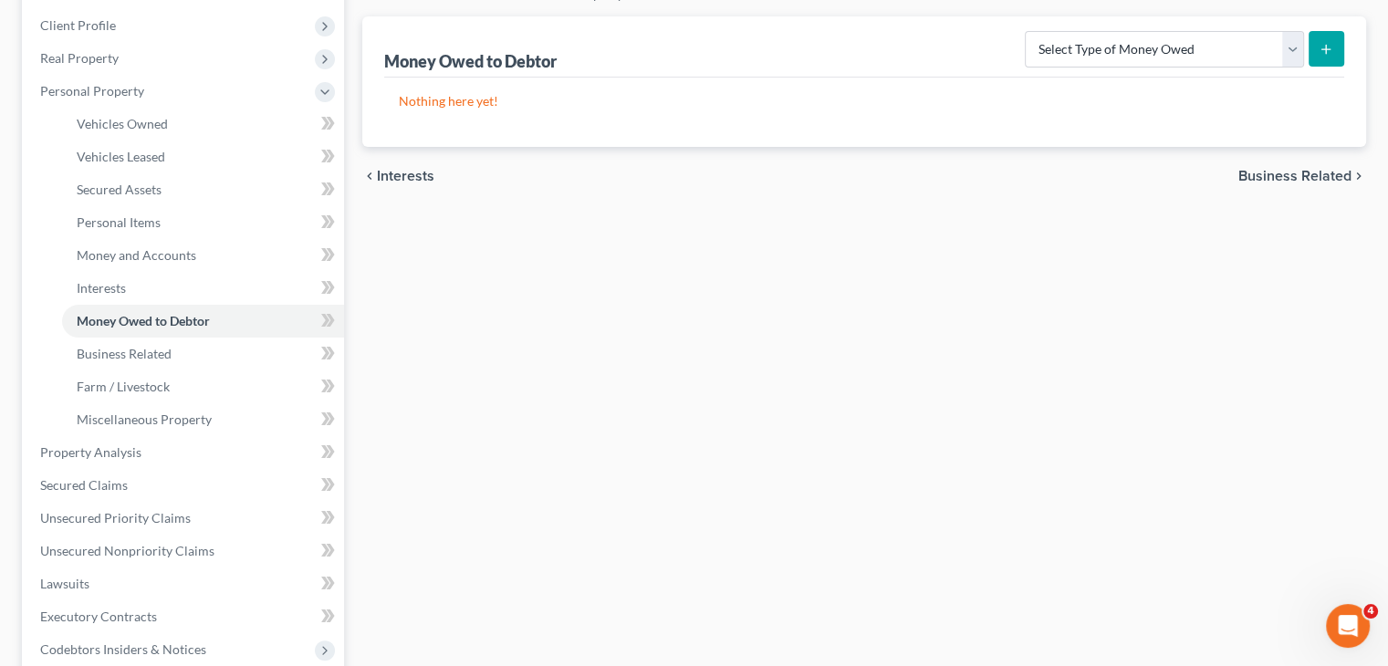
scroll to position [247, 0]
click at [168, 448] on link "Property Analysis" at bounding box center [185, 451] width 318 height 33
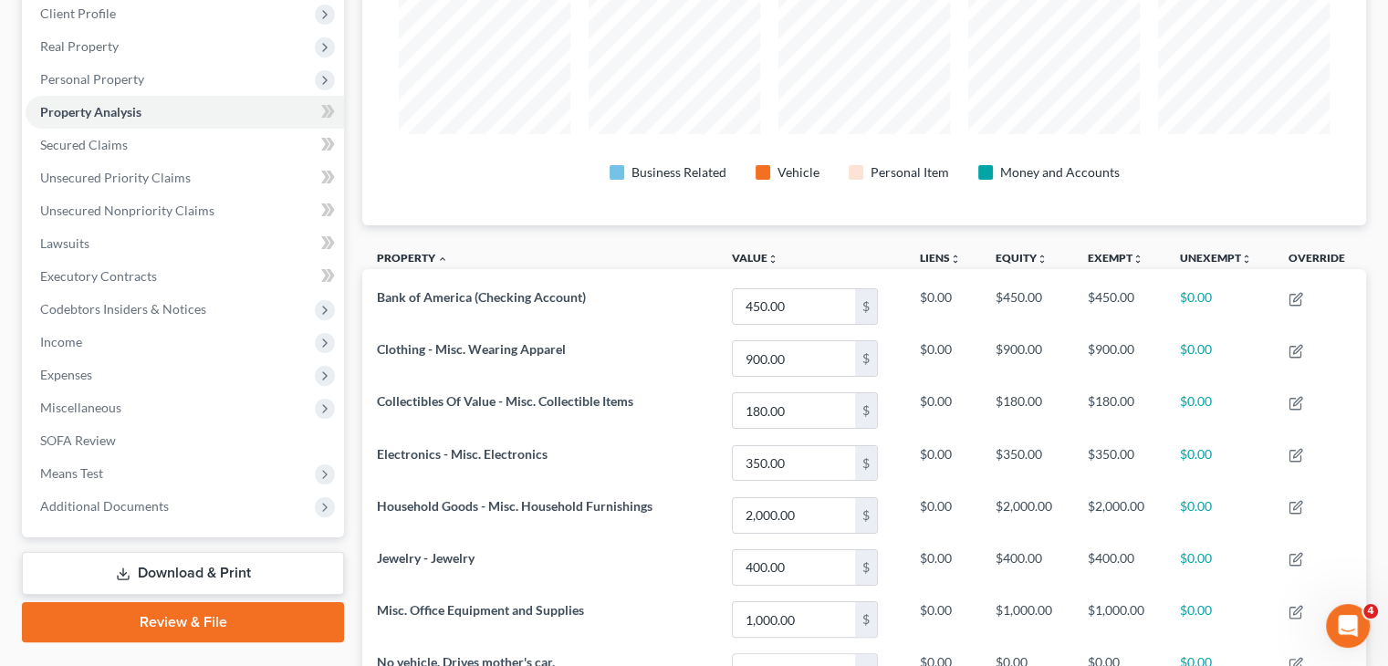
scroll to position [141, 0]
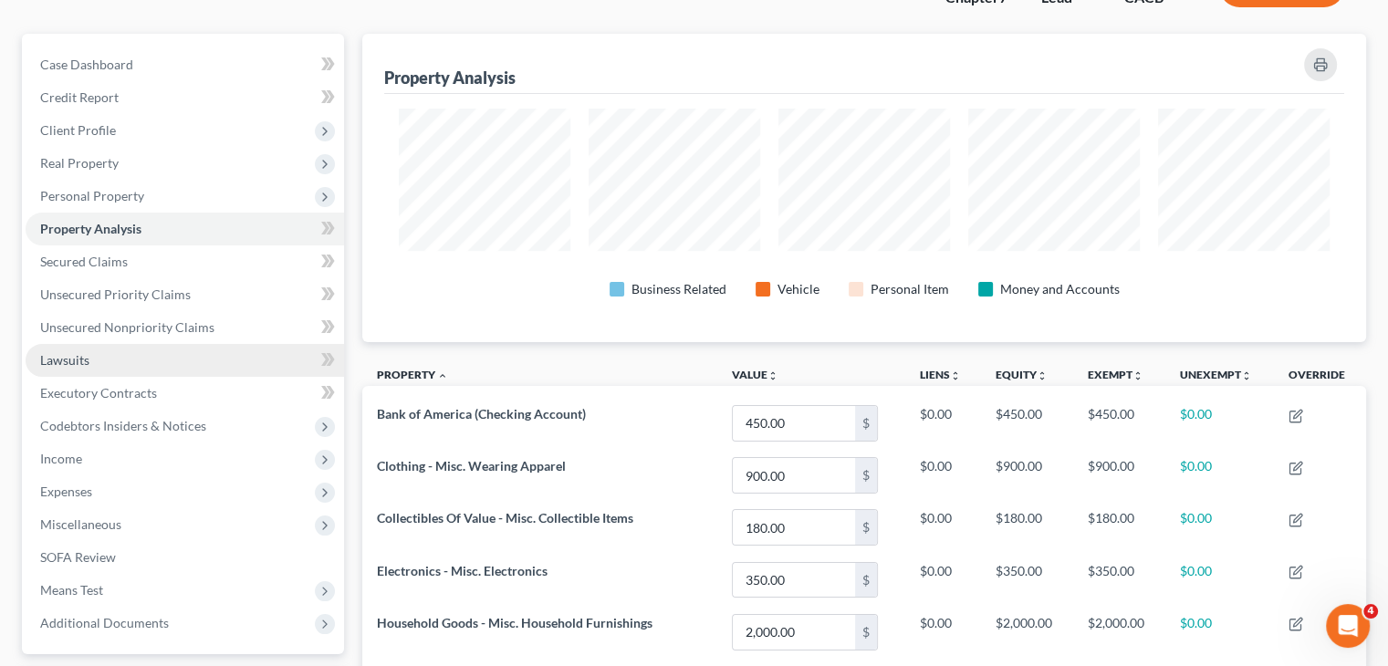
click at [157, 358] on link "Lawsuits" at bounding box center [185, 360] width 318 height 33
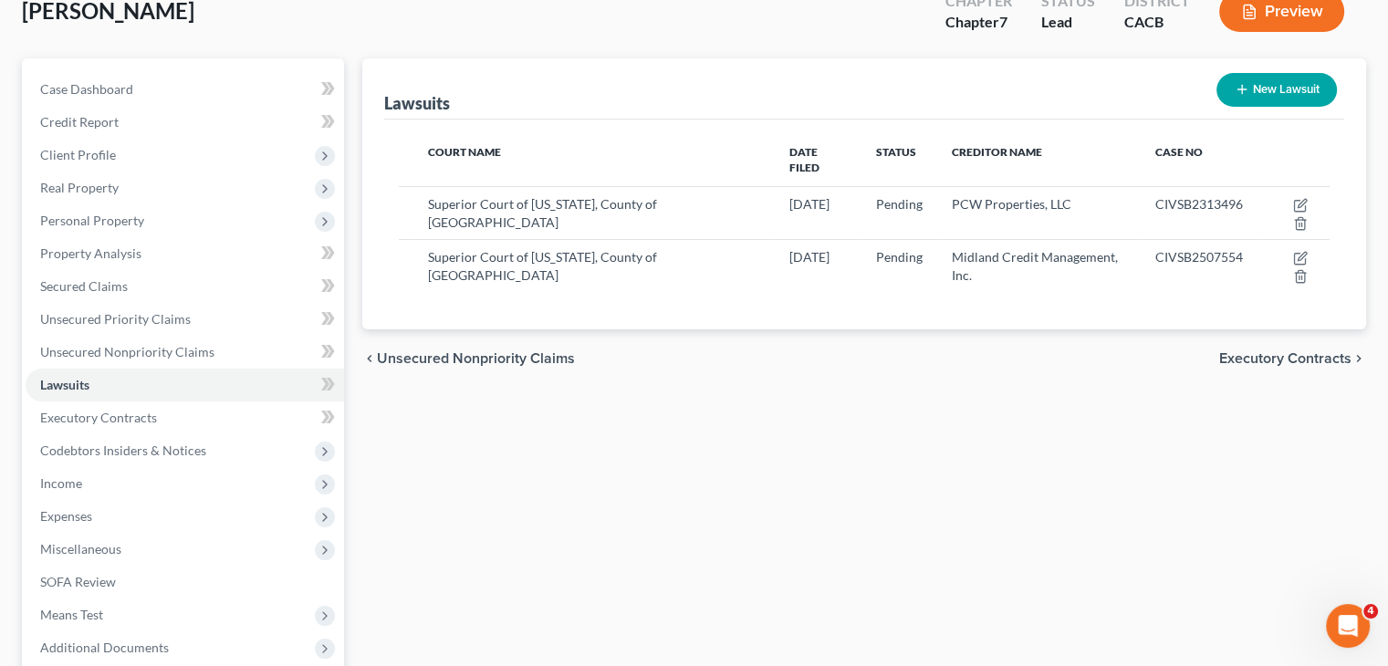
scroll to position [119, 0]
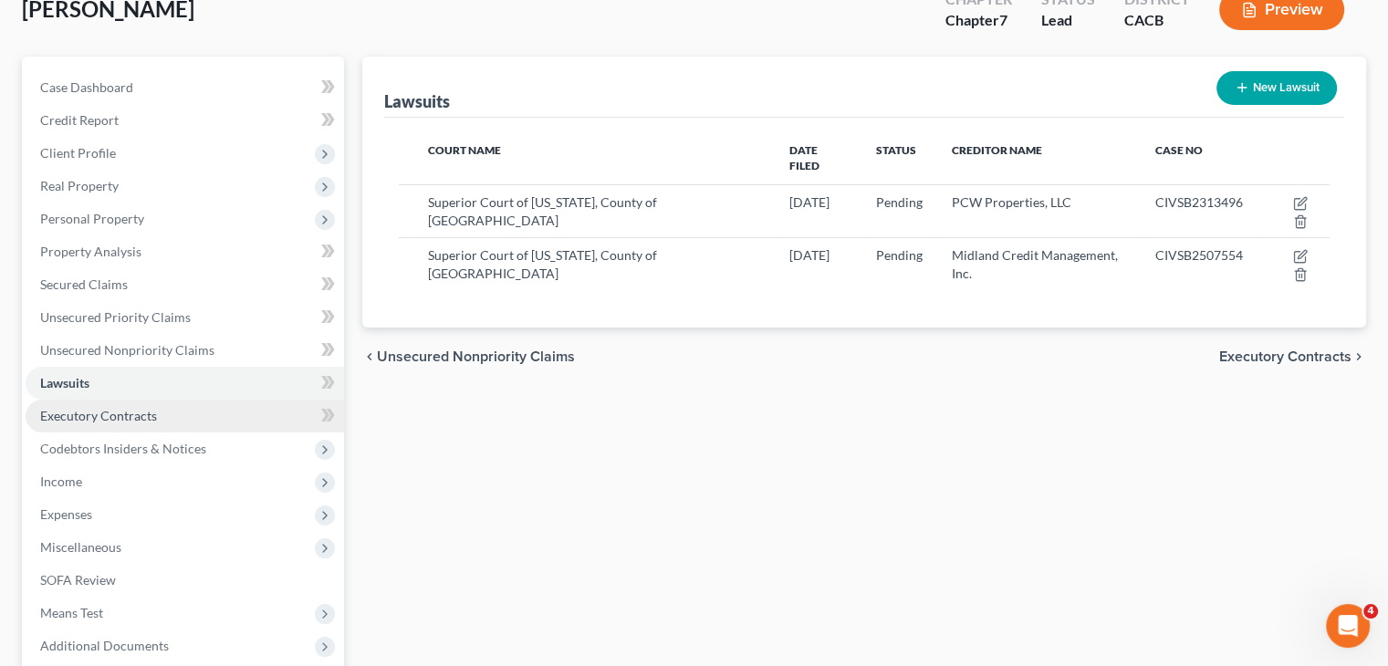
click at [248, 415] on link "Executory Contracts" at bounding box center [185, 416] width 318 height 33
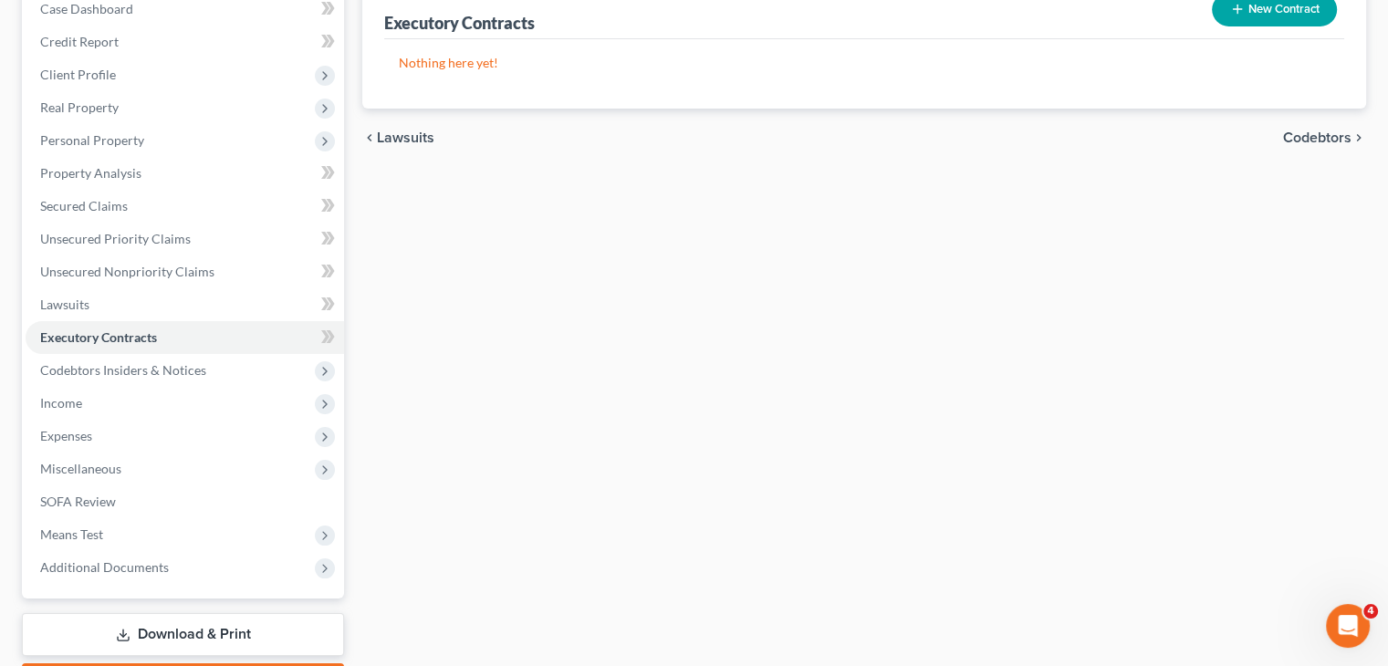
scroll to position [201, 0]
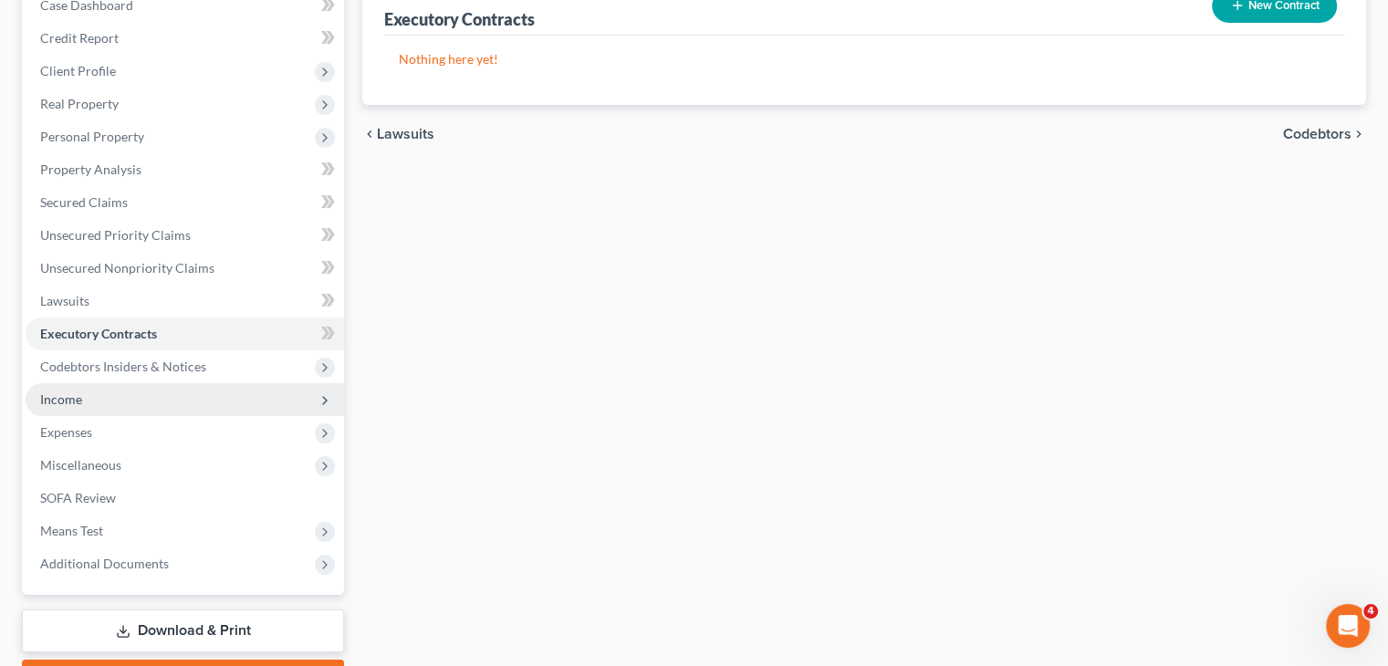
click at [138, 398] on span "Income" at bounding box center [185, 399] width 318 height 33
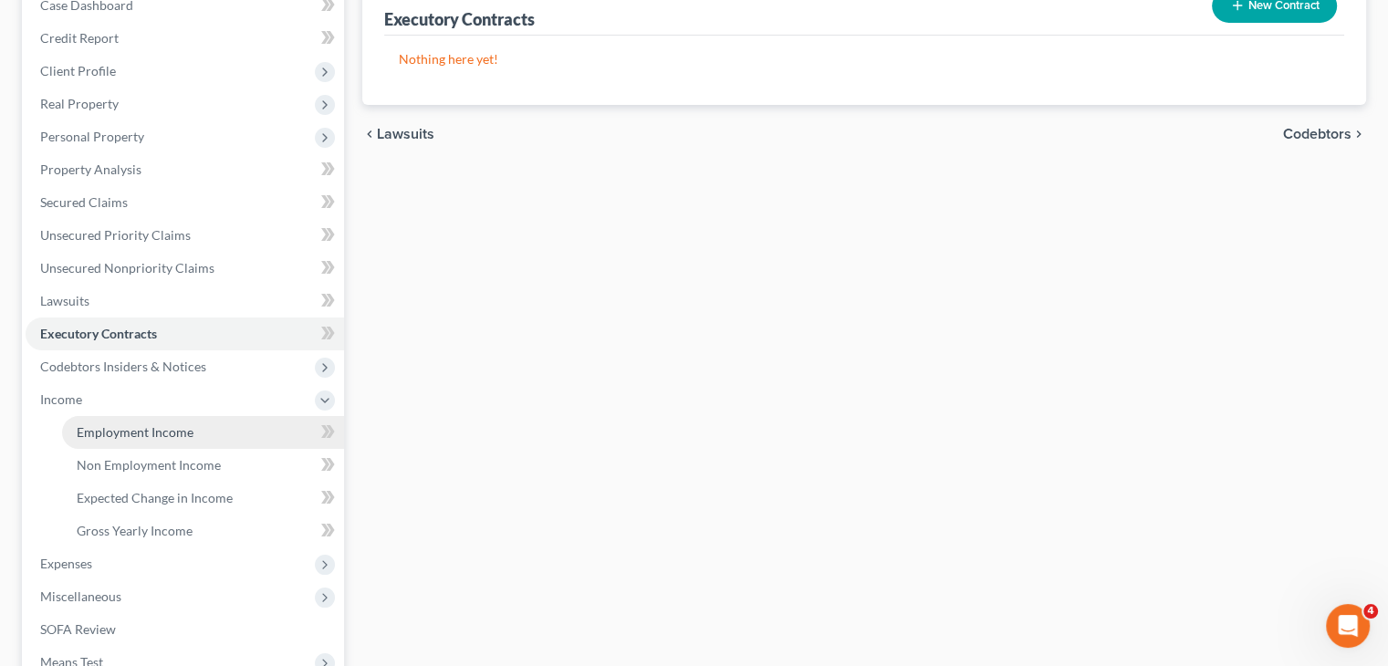
click at [154, 440] on link "Employment Income" at bounding box center [203, 432] width 282 height 33
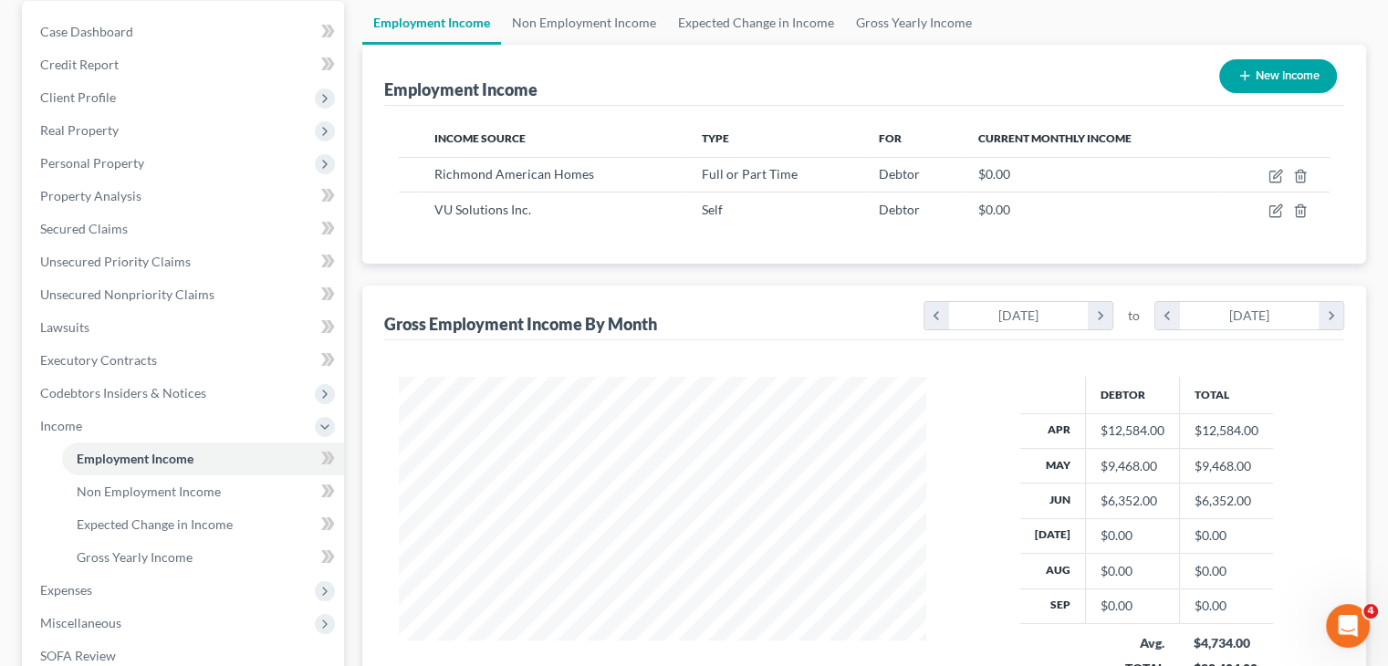
scroll to position [89, 0]
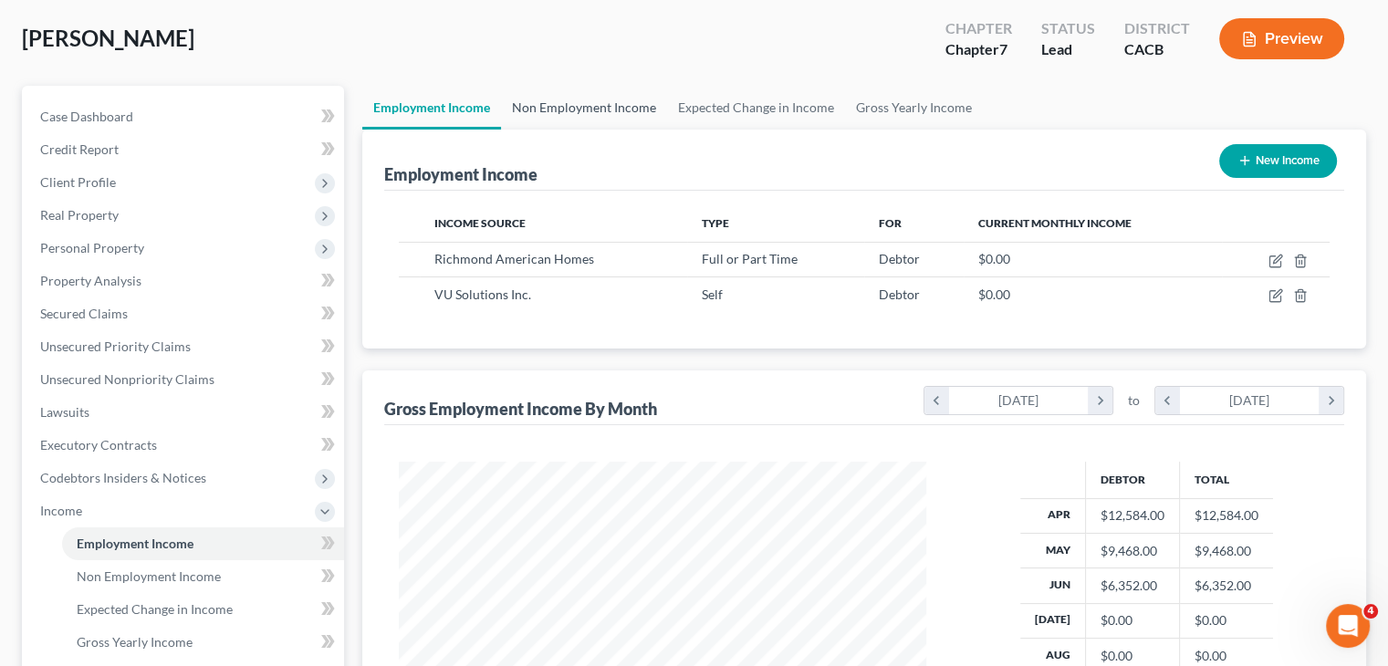
click at [639, 121] on link "Non Employment Income" at bounding box center [584, 108] width 166 height 44
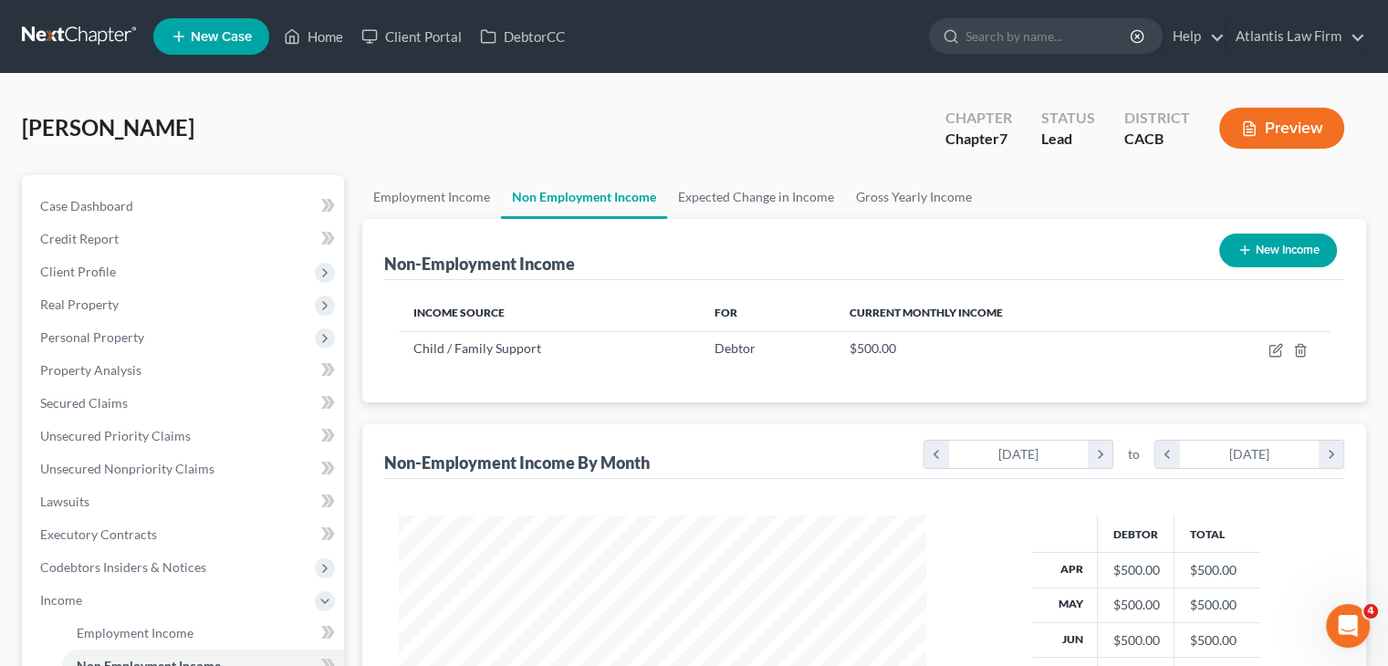
scroll to position [325, 563]
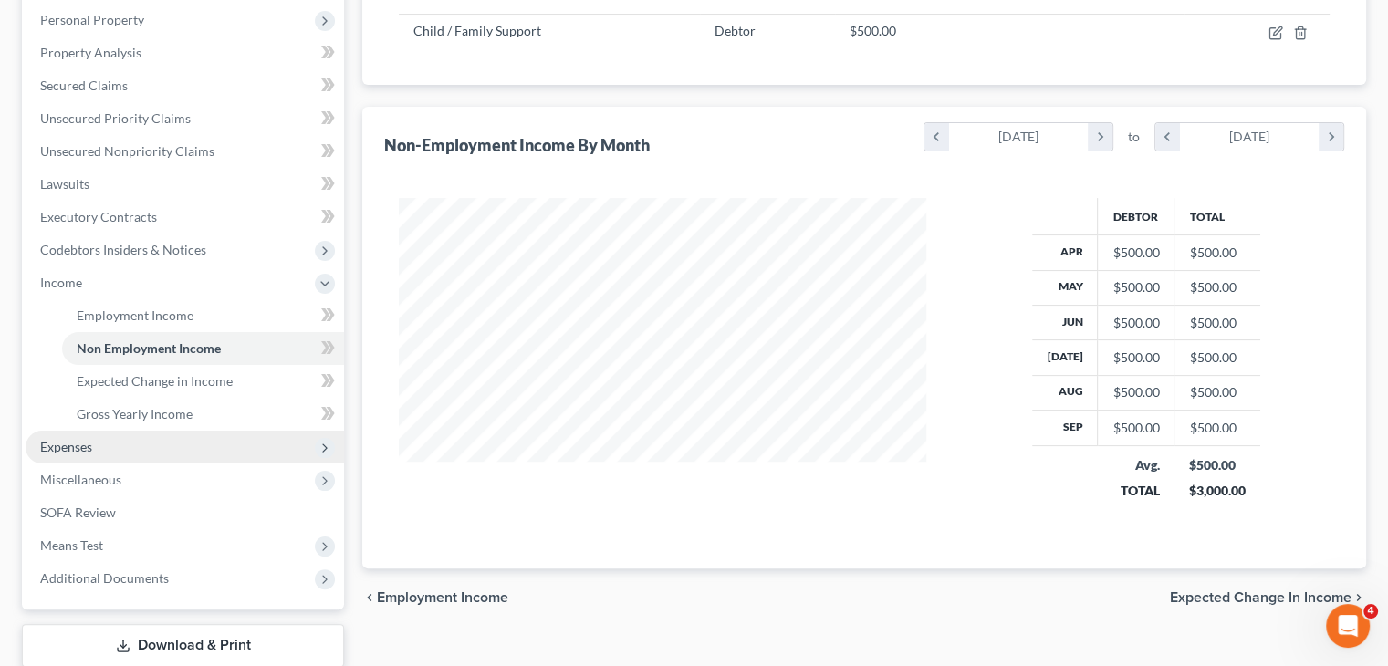
click at [150, 450] on span "Expenses" at bounding box center [185, 447] width 318 height 33
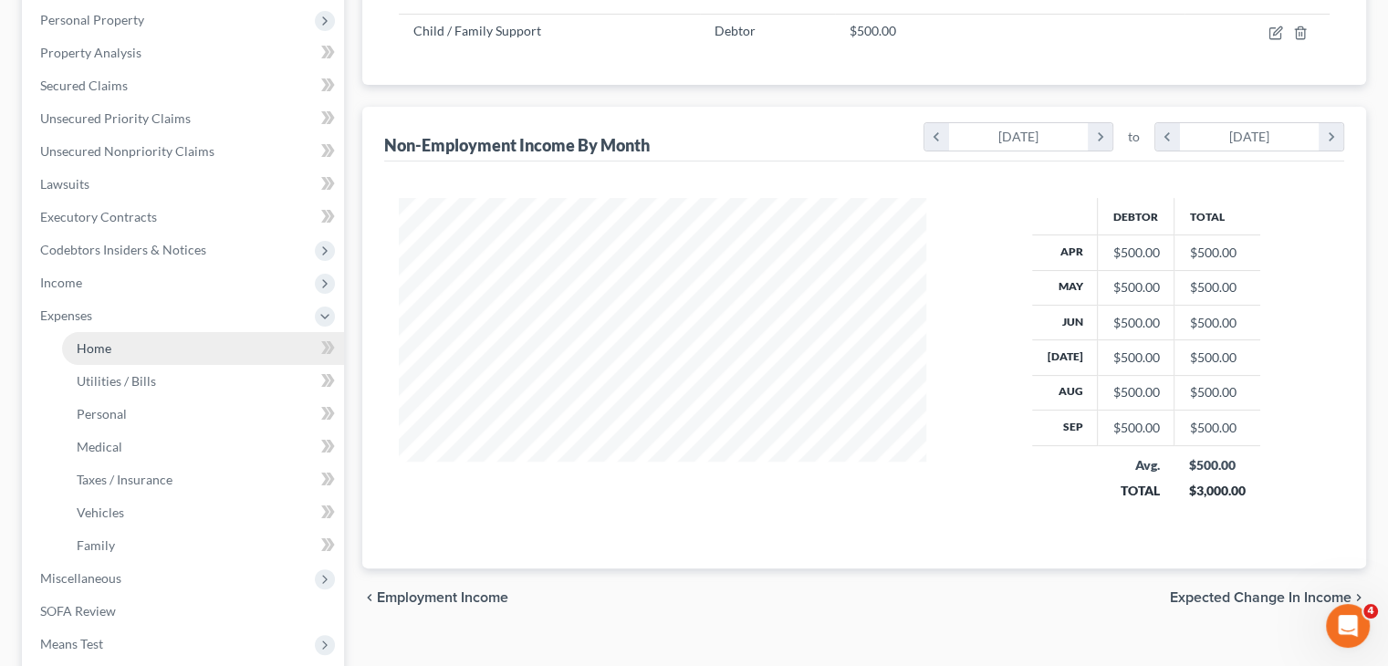
click at [140, 337] on link "Home" at bounding box center [203, 348] width 282 height 33
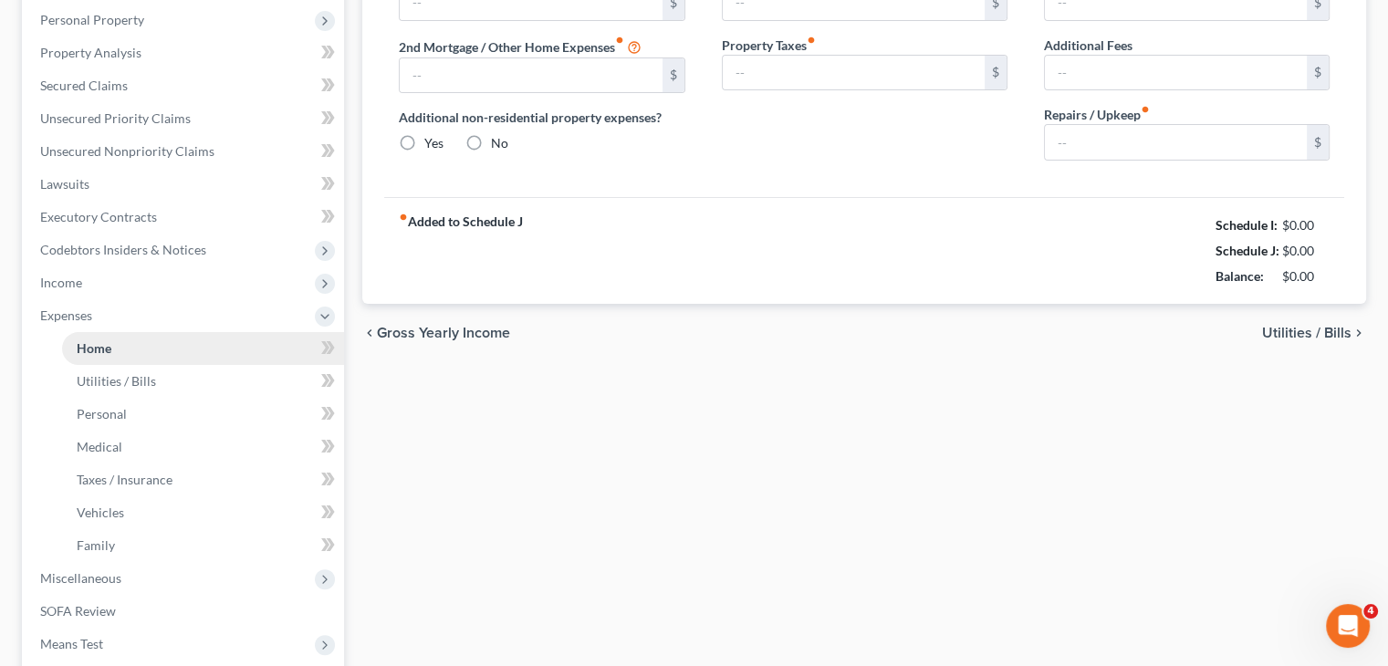
type input "1,500.00"
type input "0.00"
radio input "true"
type input "0.00"
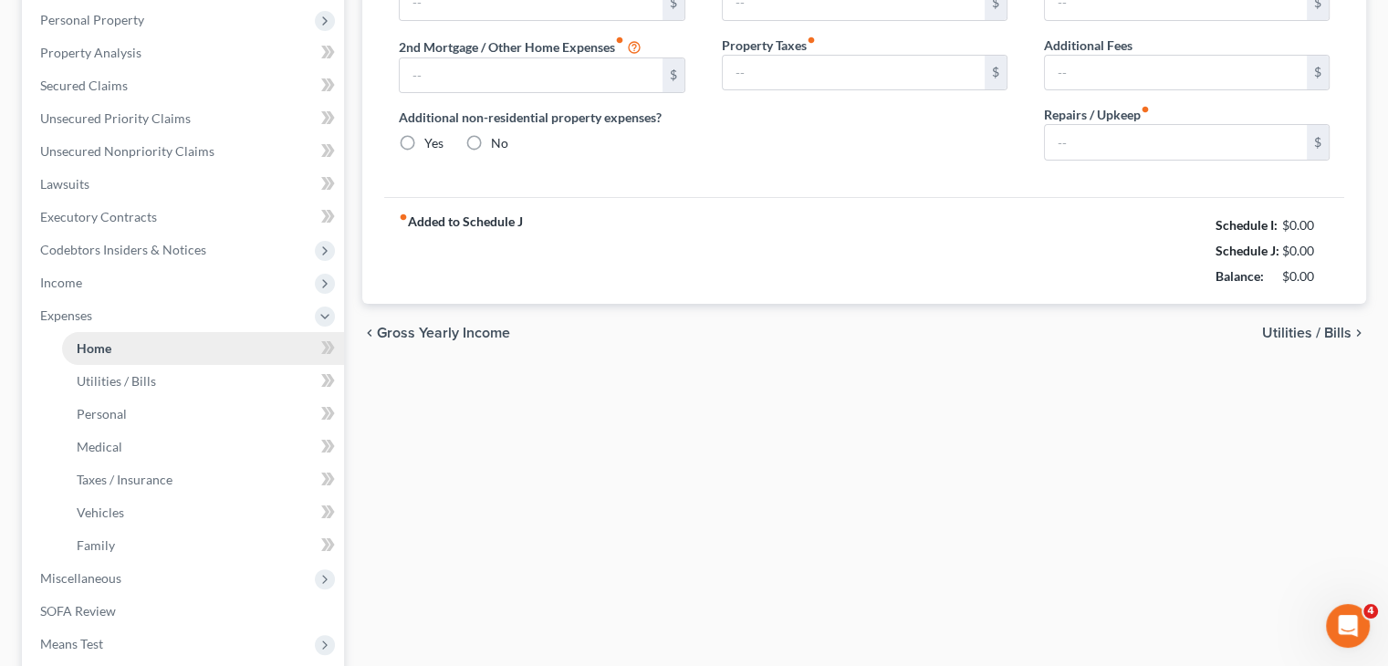
type input "0.00"
type input "20.00"
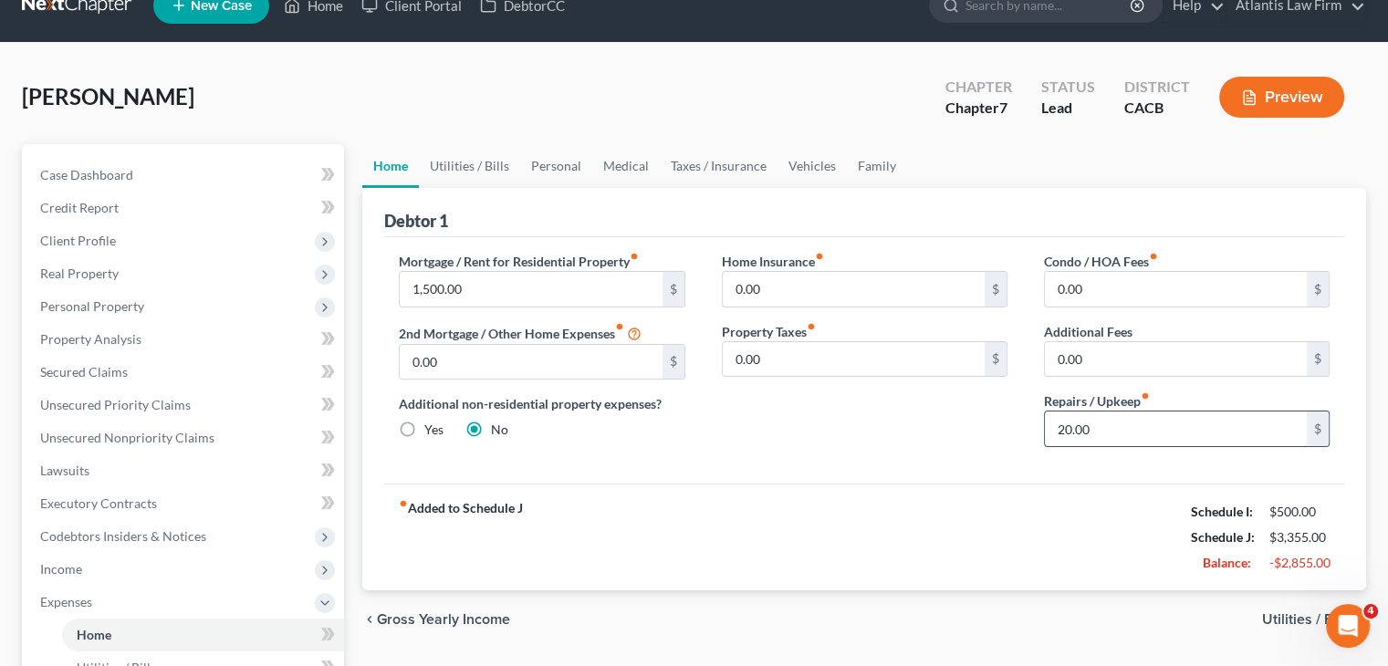
click at [1106, 431] on input "20.00" at bounding box center [1176, 428] width 262 height 35
click at [484, 158] on link "Utilities / Bills" at bounding box center [469, 166] width 101 height 44
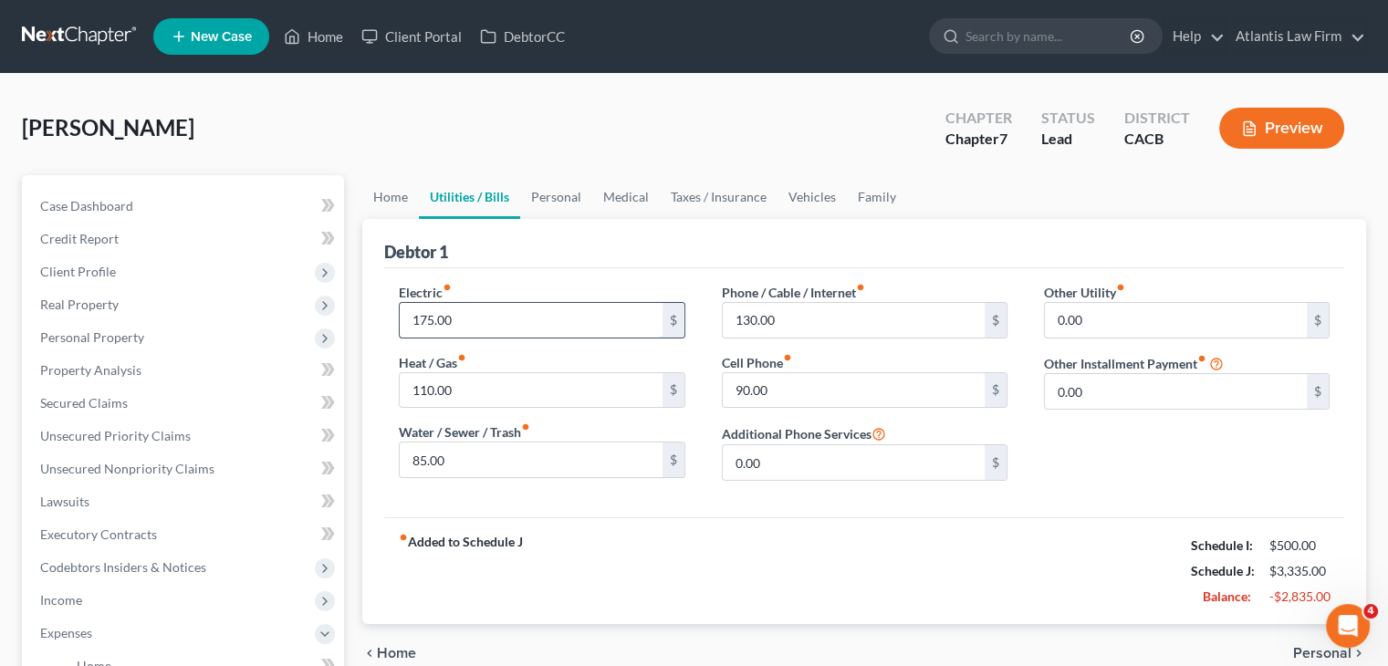
click at [515, 318] on input "175.00" at bounding box center [531, 320] width 262 height 35
click at [486, 382] on input "110.00" at bounding box center [531, 390] width 262 height 35
click at [476, 457] on input "85.00" at bounding box center [531, 459] width 262 height 35
click at [791, 318] on input "130.00" at bounding box center [854, 320] width 262 height 35
click at [396, 207] on link "Home" at bounding box center [390, 197] width 57 height 44
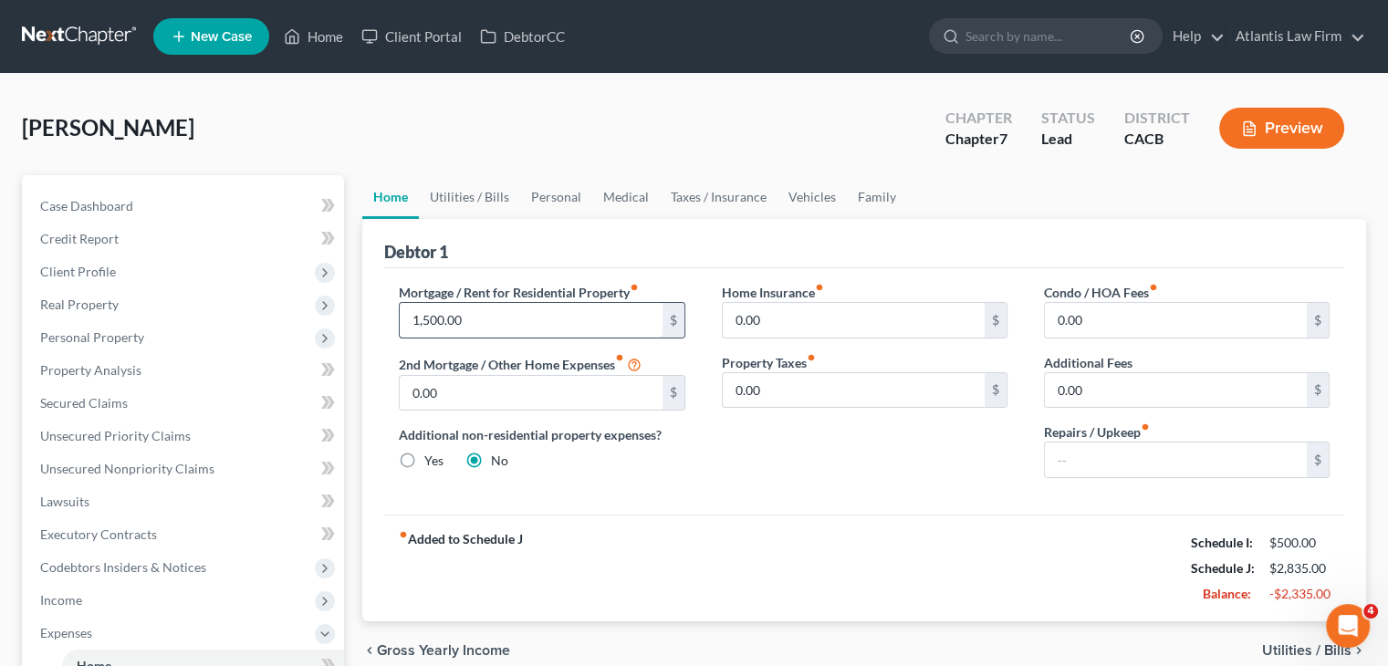
click at [492, 315] on input "1,500.00" at bounding box center [531, 320] width 262 height 35
type input "1,000"
click at [871, 192] on link "Family" at bounding box center [877, 197] width 60 height 44
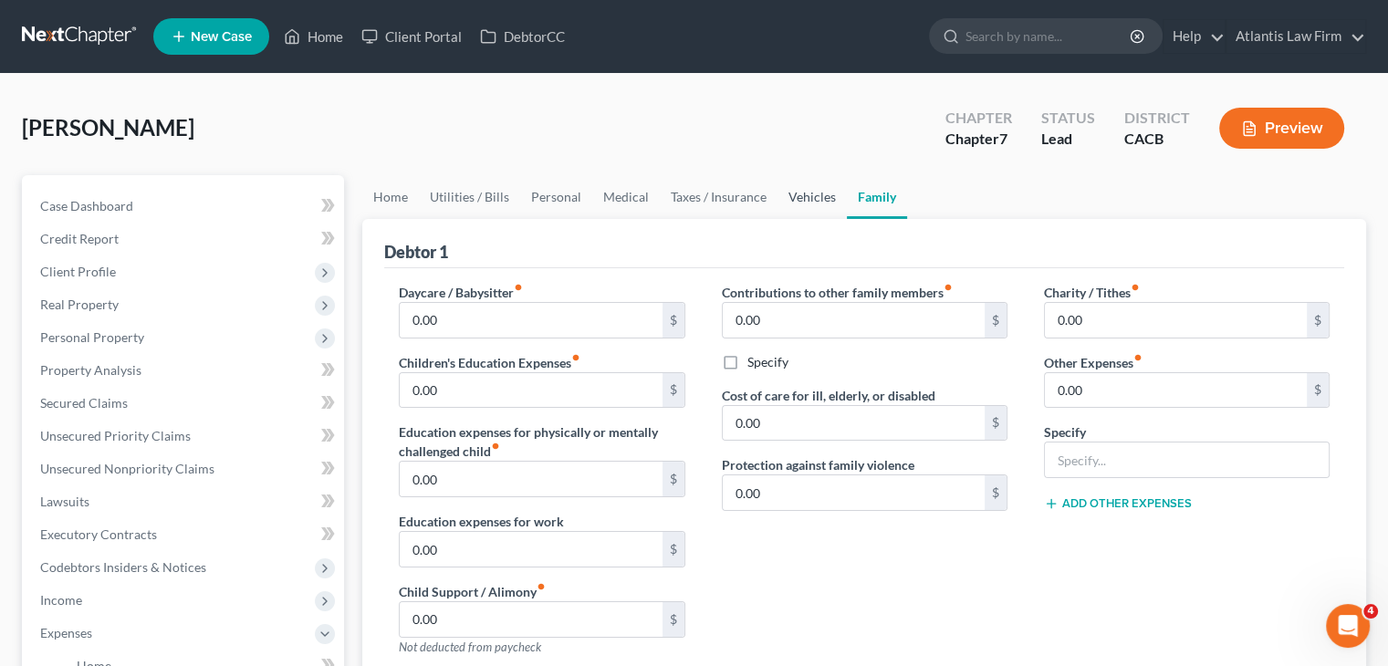
click at [807, 202] on link "Vehicles" at bounding box center [811, 197] width 69 height 44
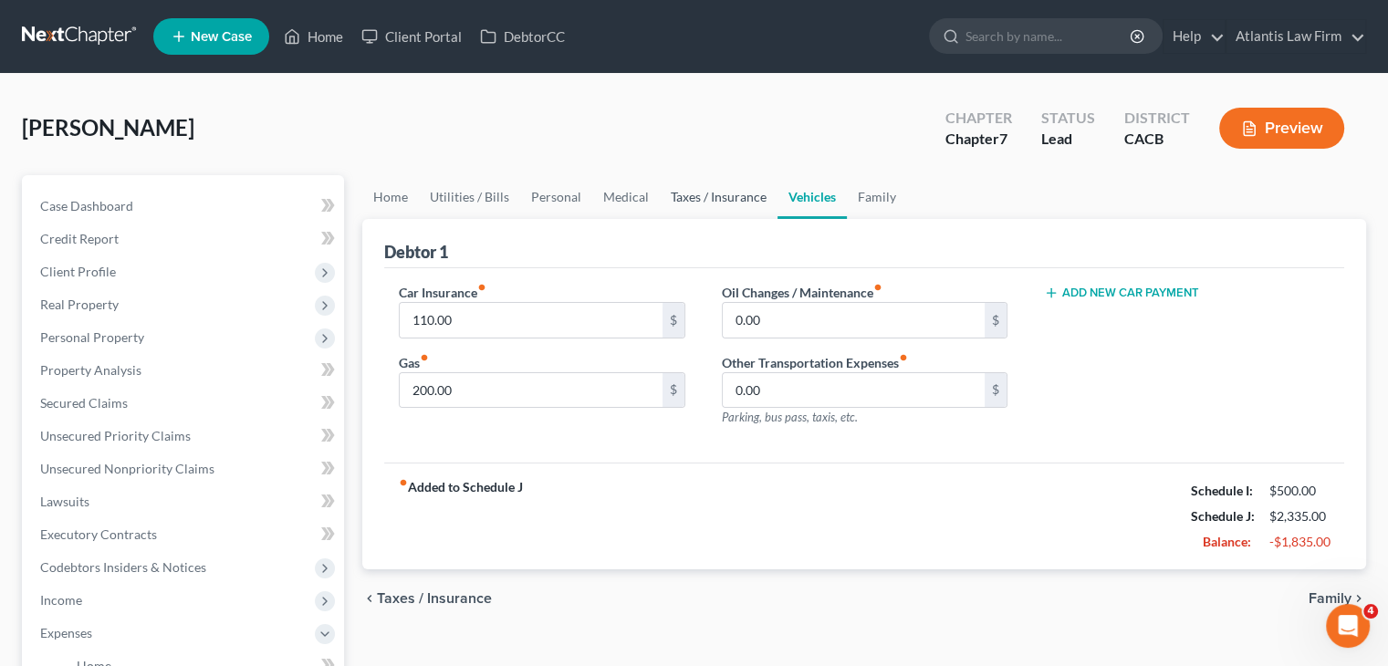
click at [727, 206] on link "Taxes / Insurance" at bounding box center [719, 197] width 118 height 44
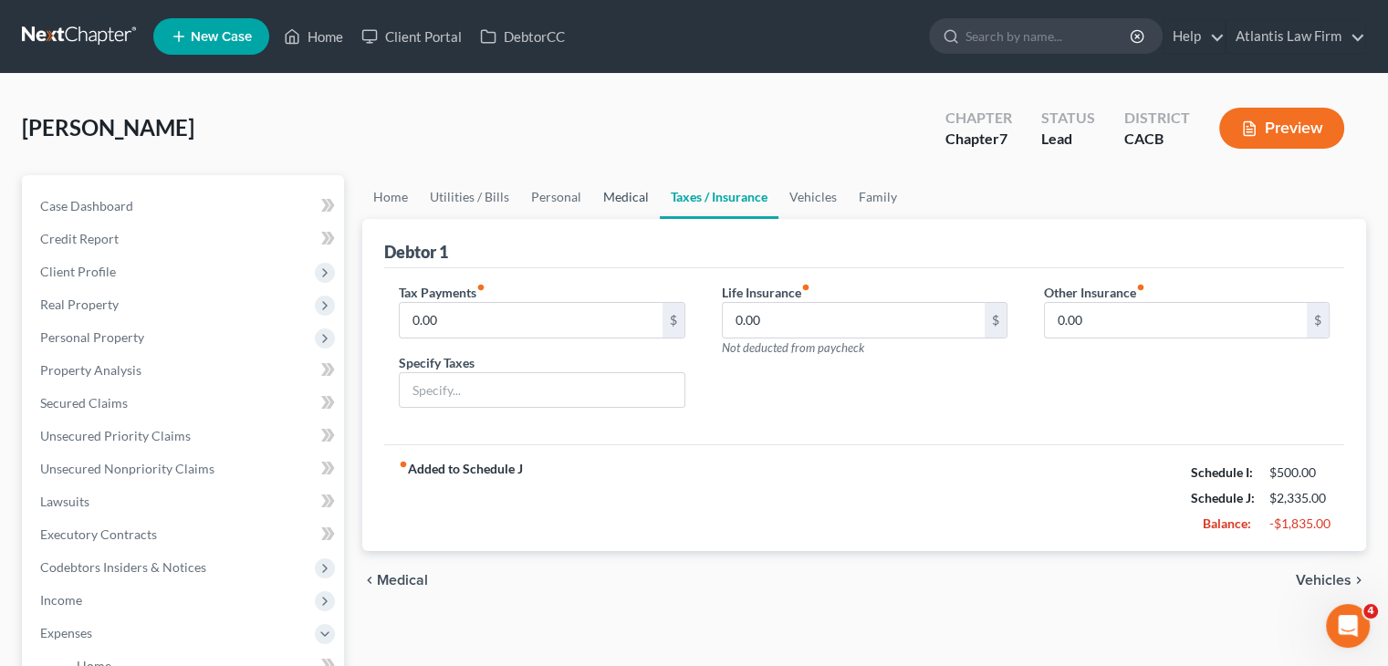
click at [617, 192] on link "Medical" at bounding box center [626, 197] width 68 height 44
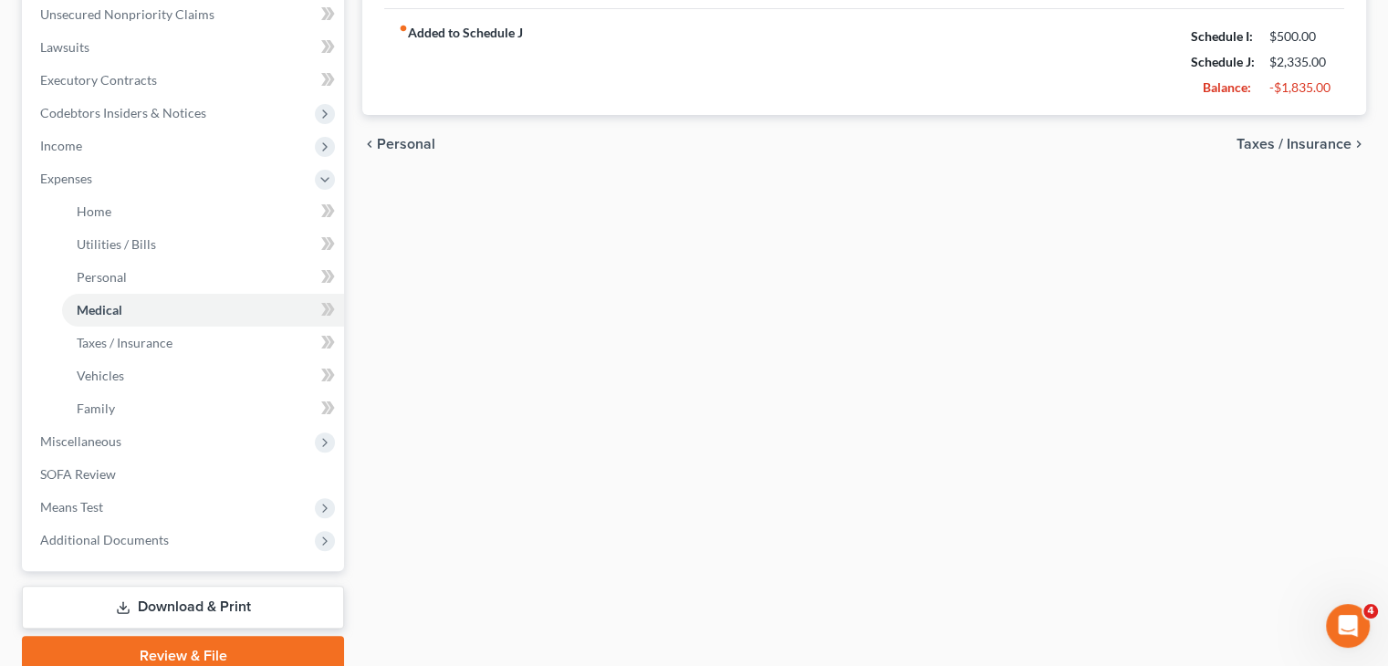
scroll to position [465, 0]
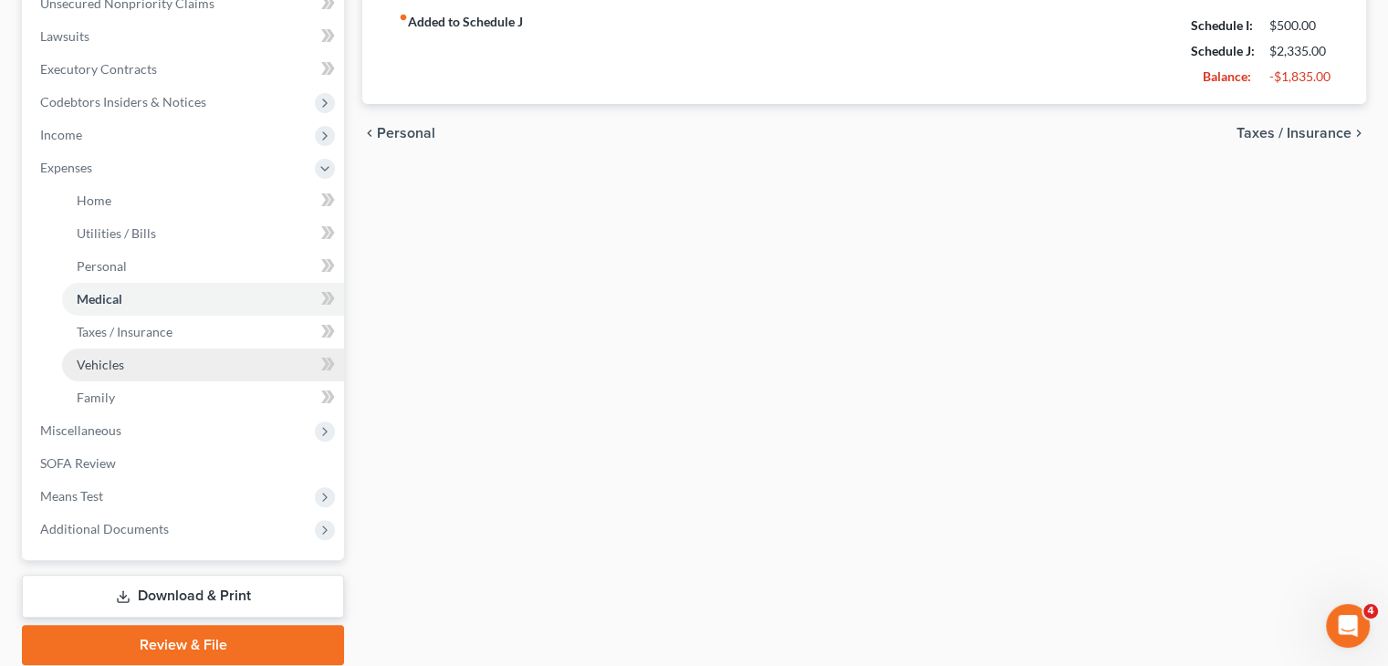
click at [139, 372] on link "Vehicles" at bounding box center [203, 365] width 282 height 33
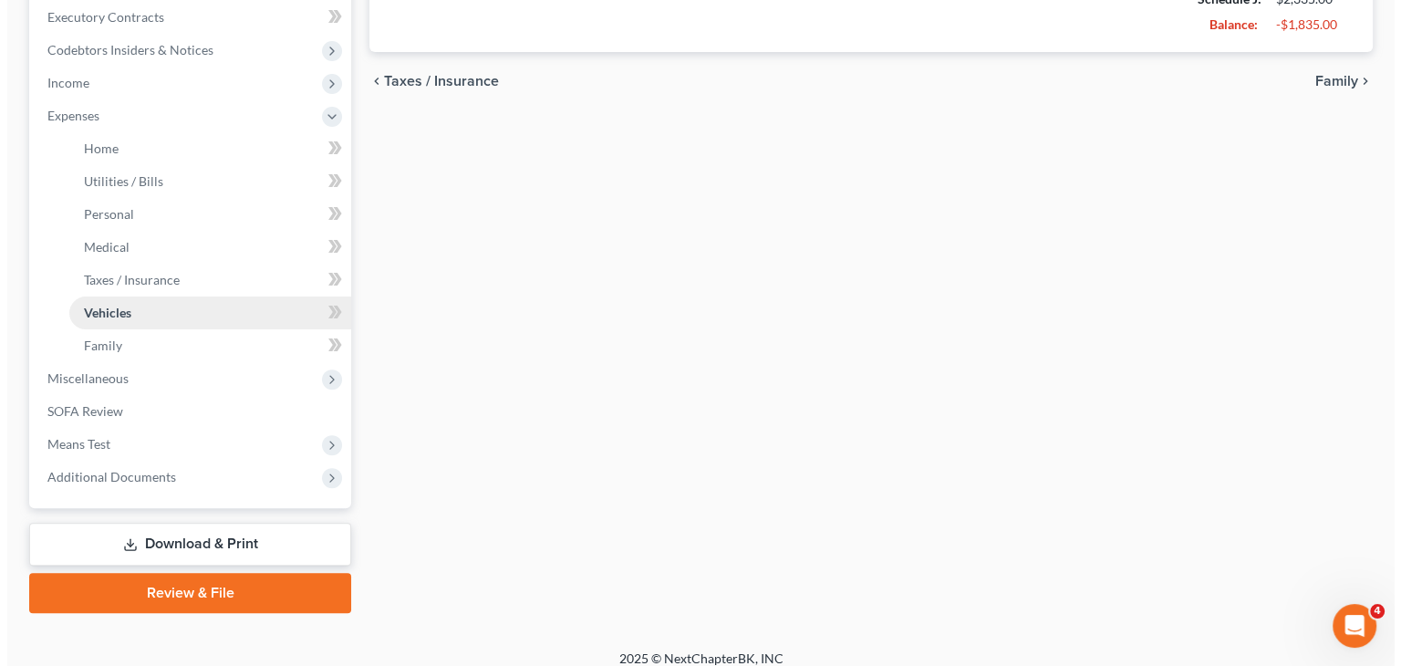
scroll to position [533, 0]
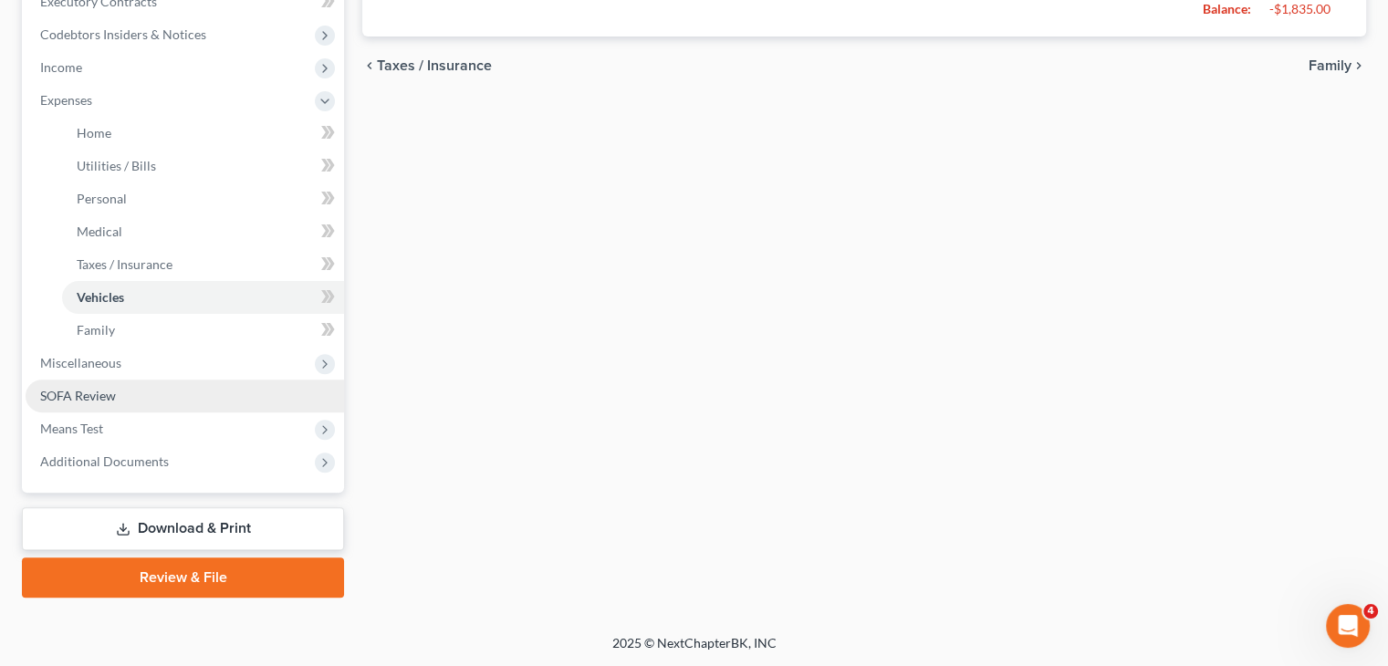
click at [111, 389] on span "SOFA Review" at bounding box center [78, 396] width 76 height 16
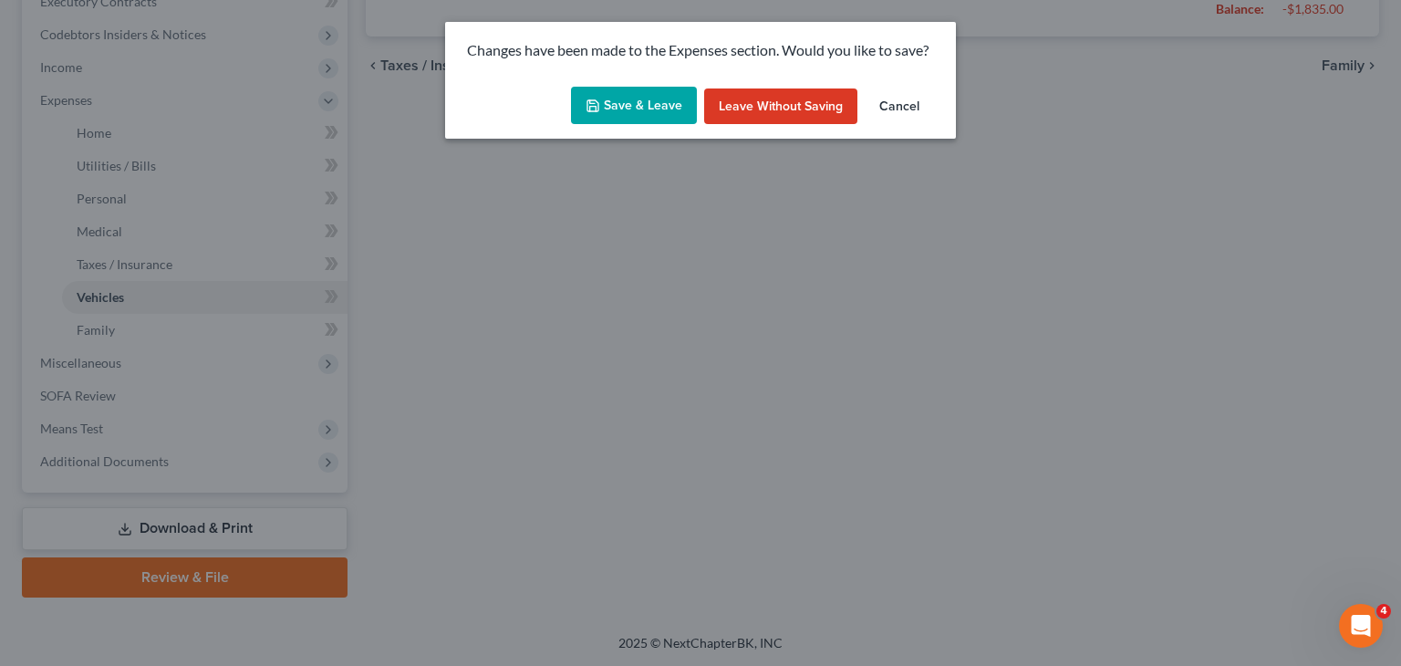
click at [647, 110] on button "Save & Leave" at bounding box center [634, 106] width 126 height 38
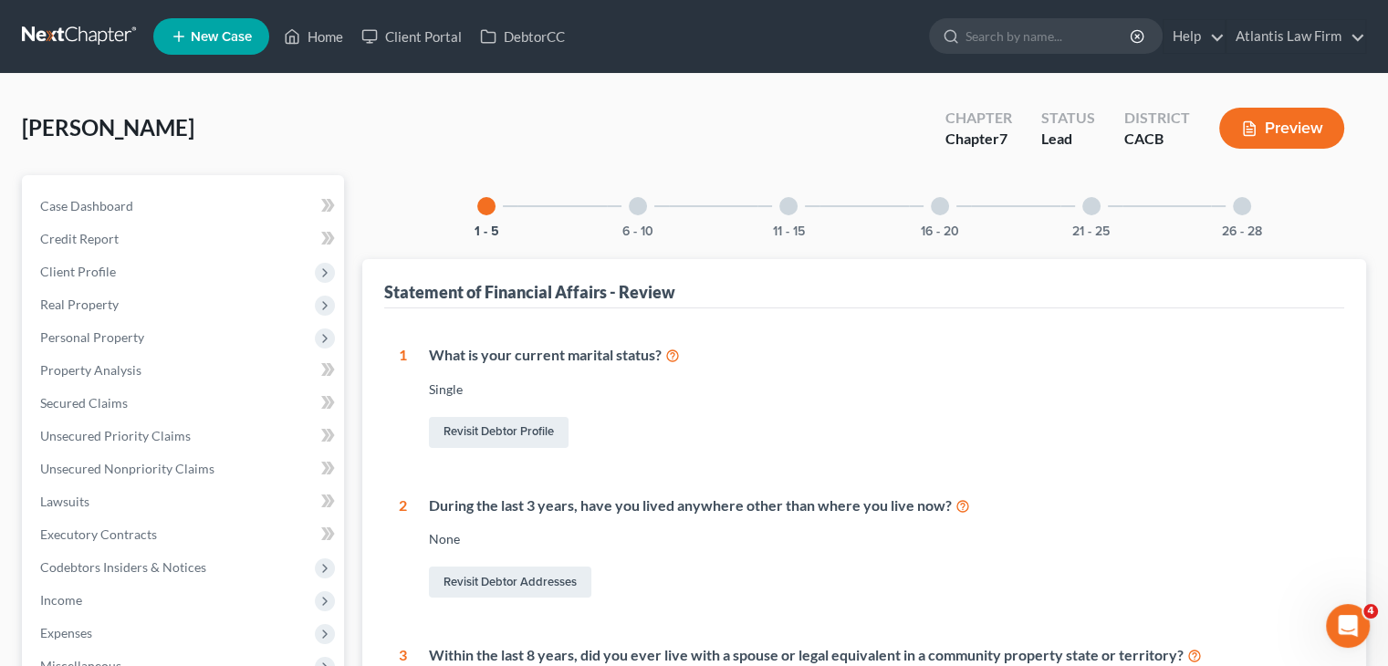
click at [653, 225] on div "6 - 10" at bounding box center [638, 206] width 62 height 62
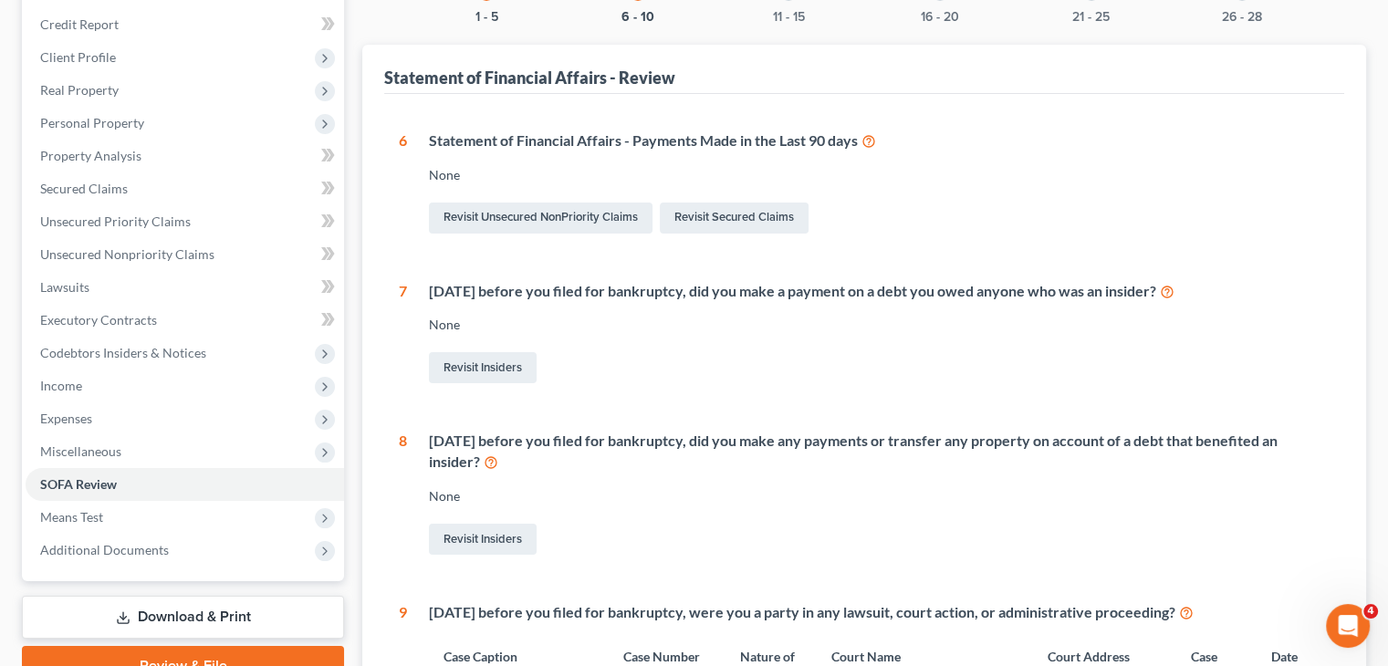
scroll to position [200, 0]
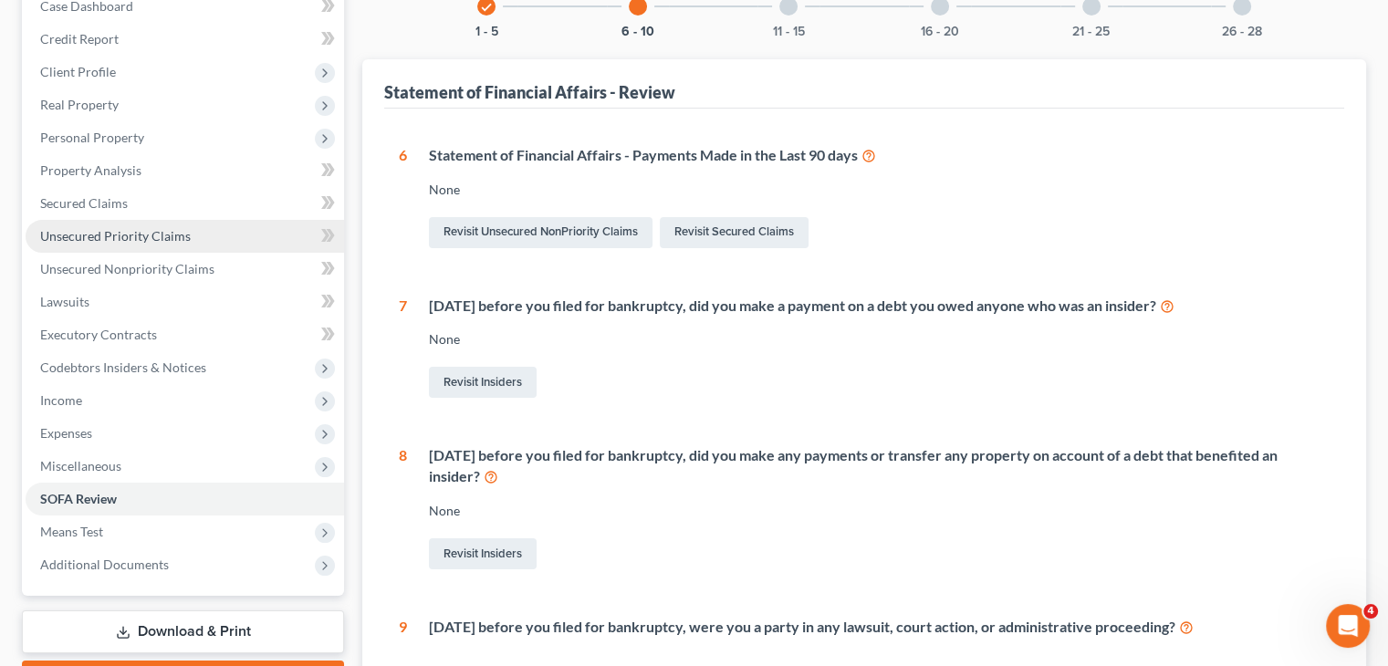
click at [93, 234] on span "Unsecured Priority Claims" at bounding box center [115, 236] width 151 height 16
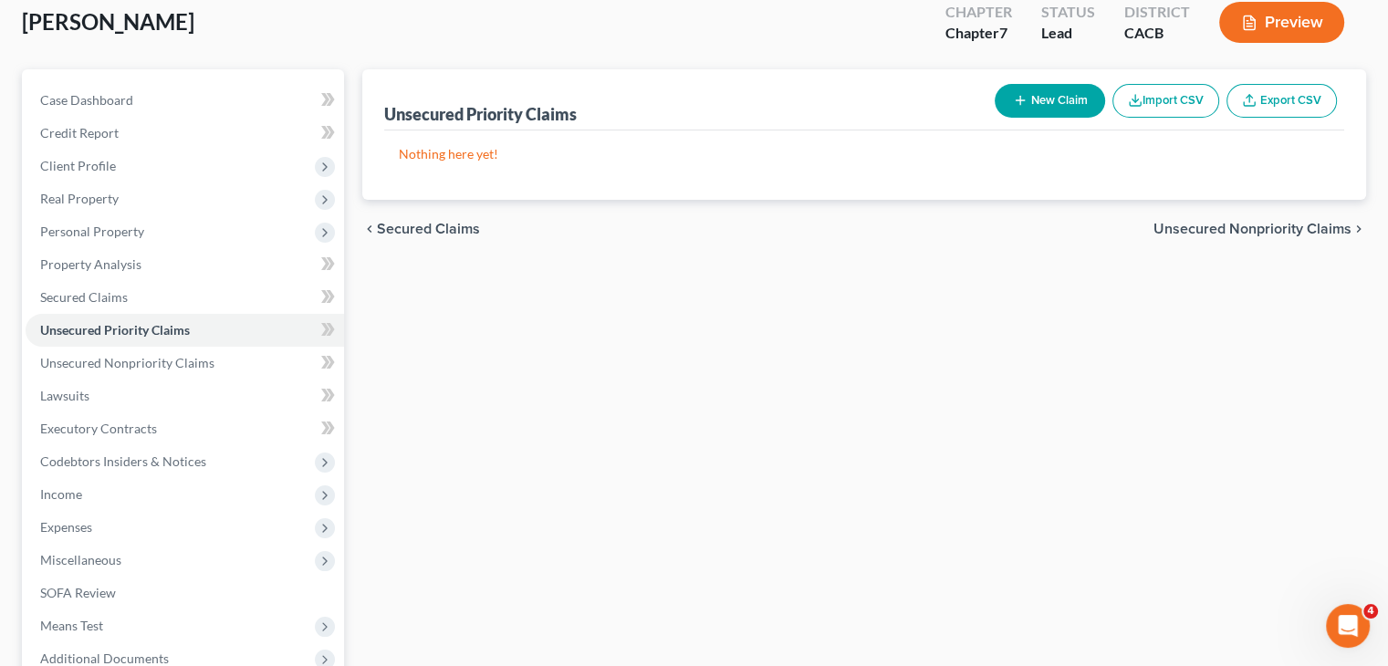
scroll to position [109, 0]
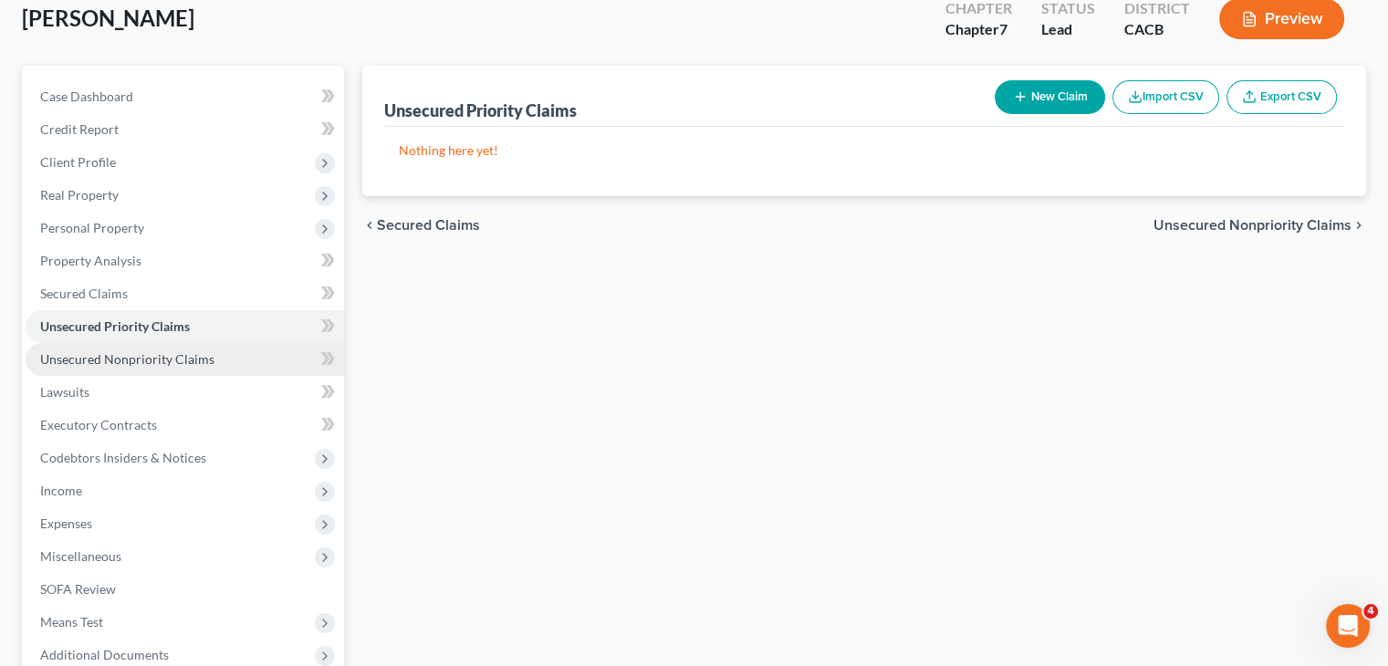
click at [239, 367] on link "Unsecured Nonpriority Claims" at bounding box center [185, 359] width 318 height 33
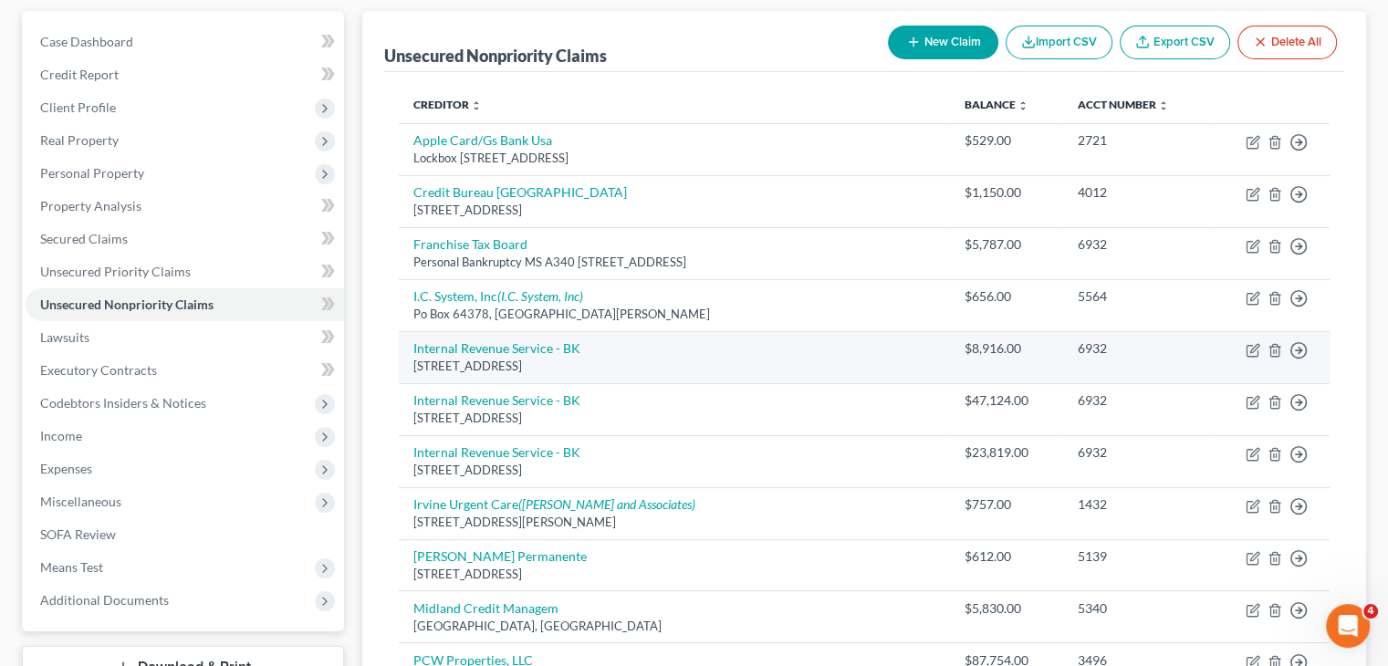
scroll to position [166, 0]
click at [769, 356] on div "PO Box 7346, Philadelphia, PA 19101" at bounding box center [674, 364] width 522 height 17
click at [545, 347] on link "Internal Revenue Service - BK" at bounding box center [496, 346] width 167 height 16
select select "39"
select select "0"
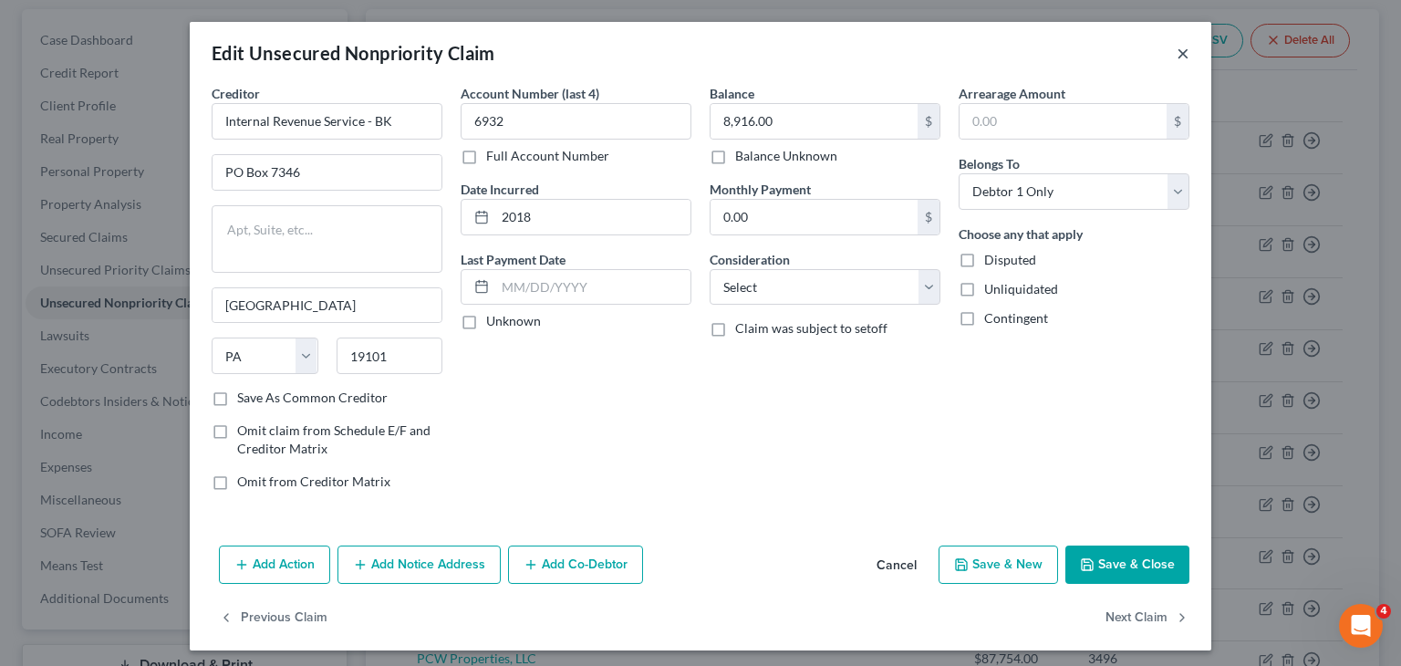
click at [1177, 54] on button "×" at bounding box center [1183, 53] width 13 height 22
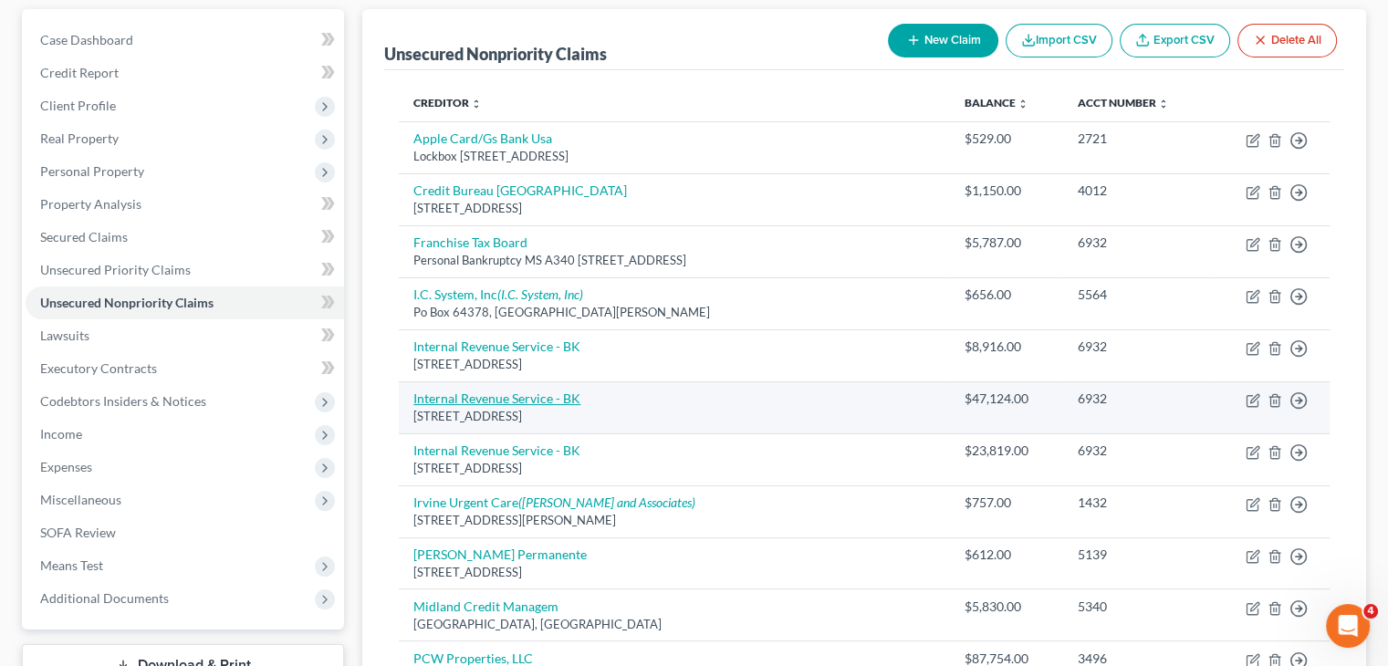
click at [523, 399] on link "Internal Revenue Service - BK" at bounding box center [496, 398] width 167 height 16
select select "39"
select select "0"
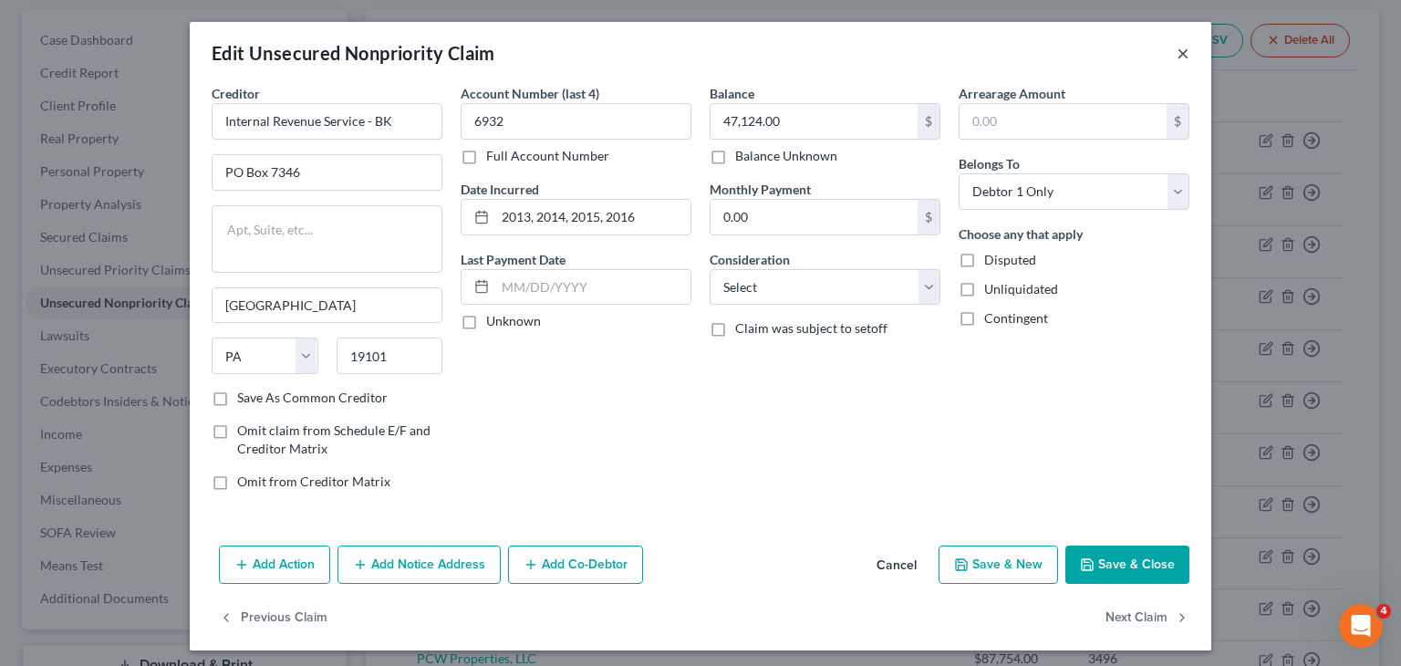
click at [1181, 52] on button "×" at bounding box center [1183, 53] width 13 height 22
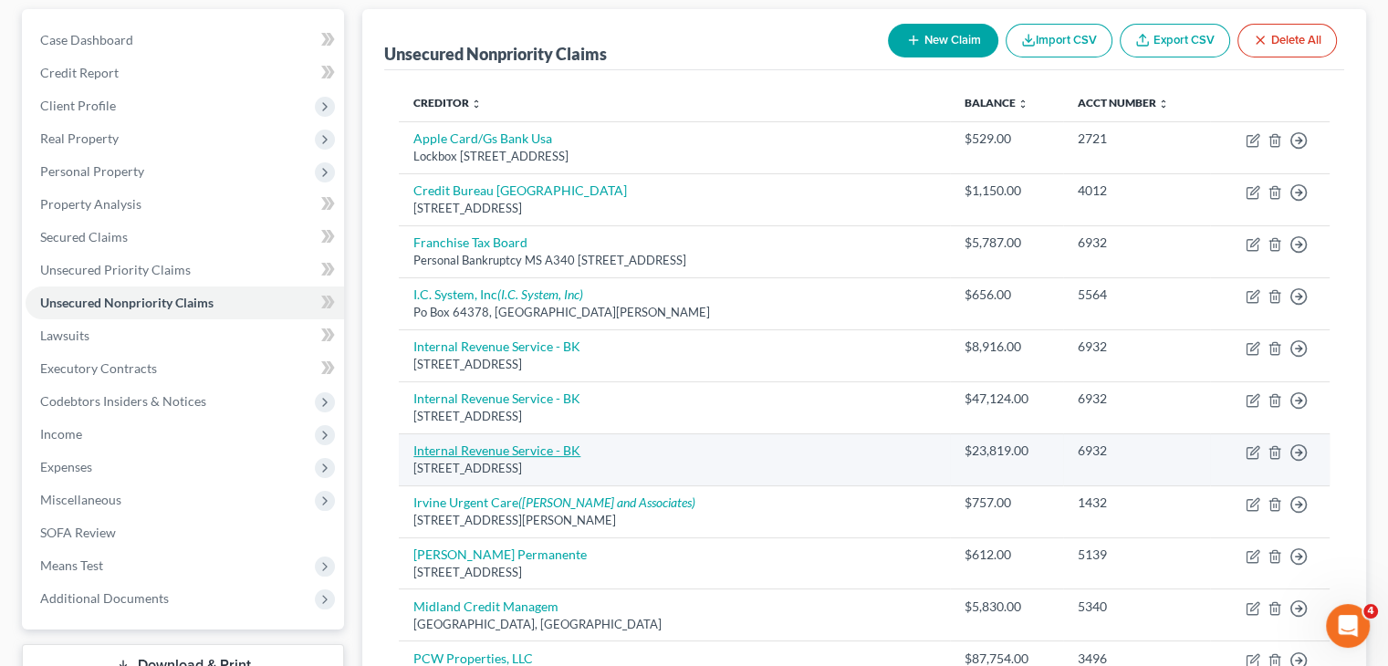
click at [572, 450] on link "Internal Revenue Service - BK" at bounding box center [496, 450] width 167 height 16
select select "39"
select select "7"
select select "0"
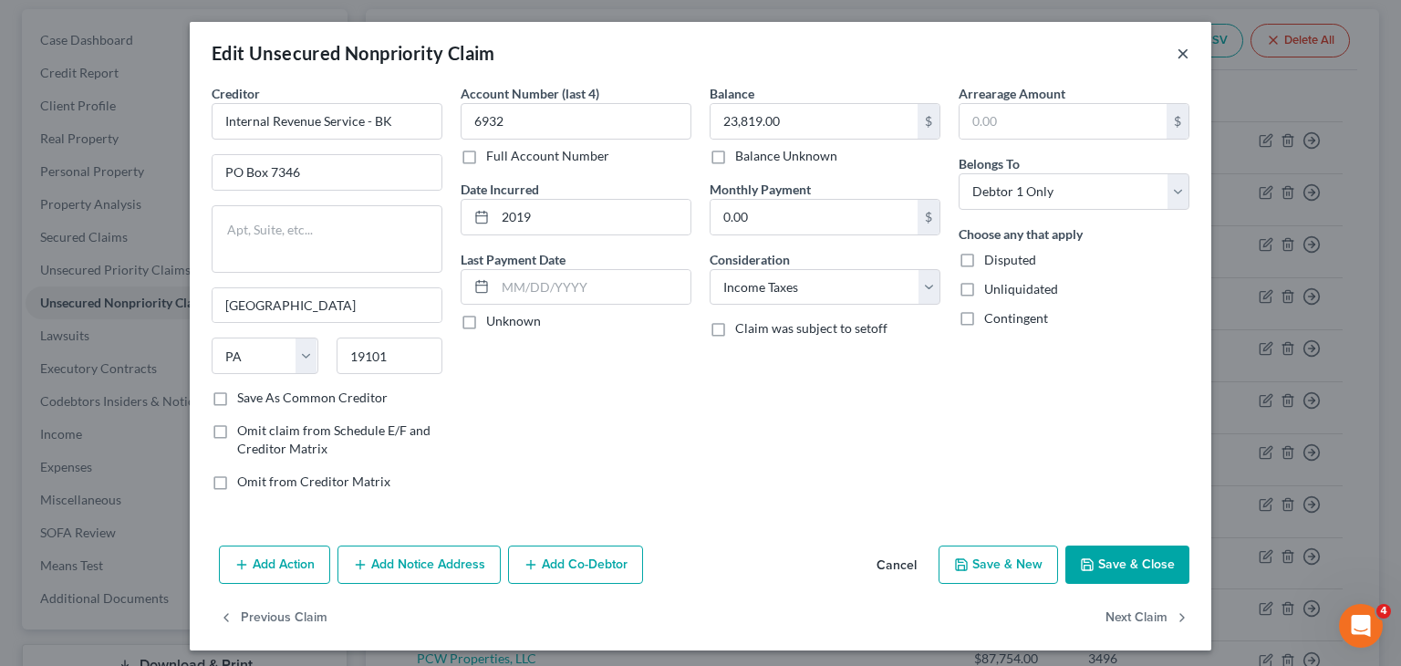
click at [1177, 59] on button "×" at bounding box center [1183, 53] width 13 height 22
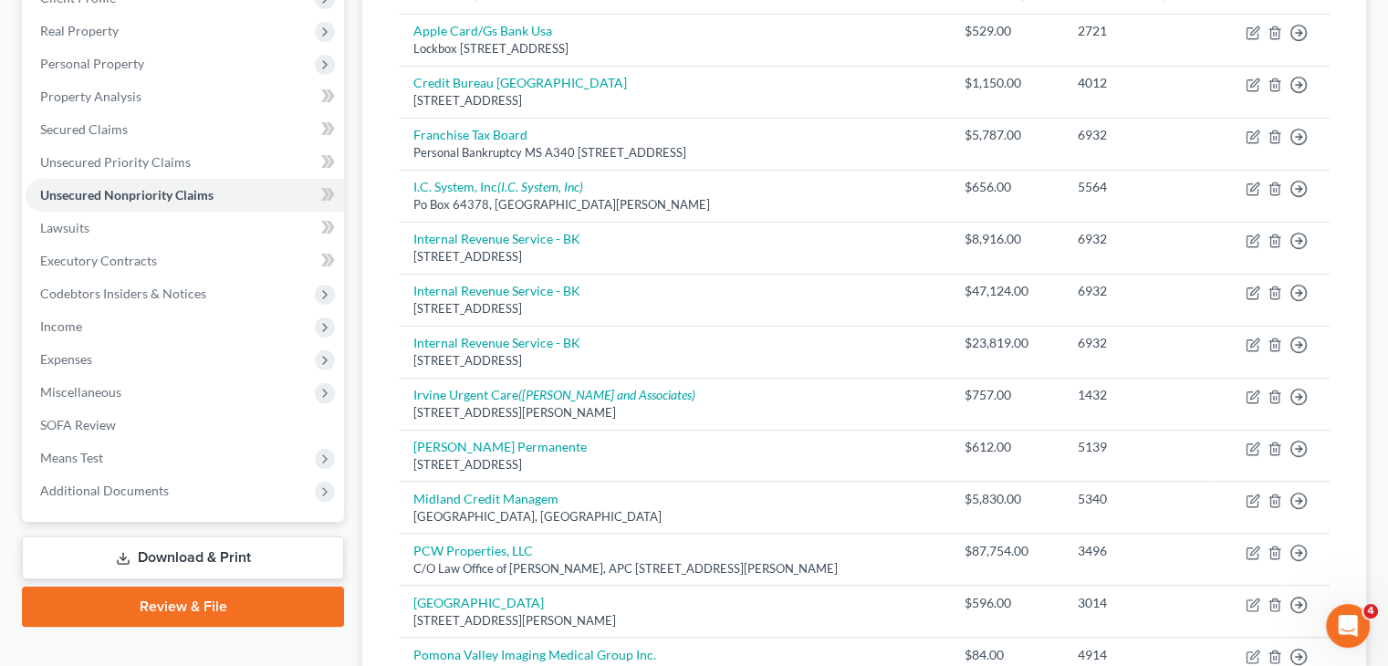
scroll to position [268, 0]
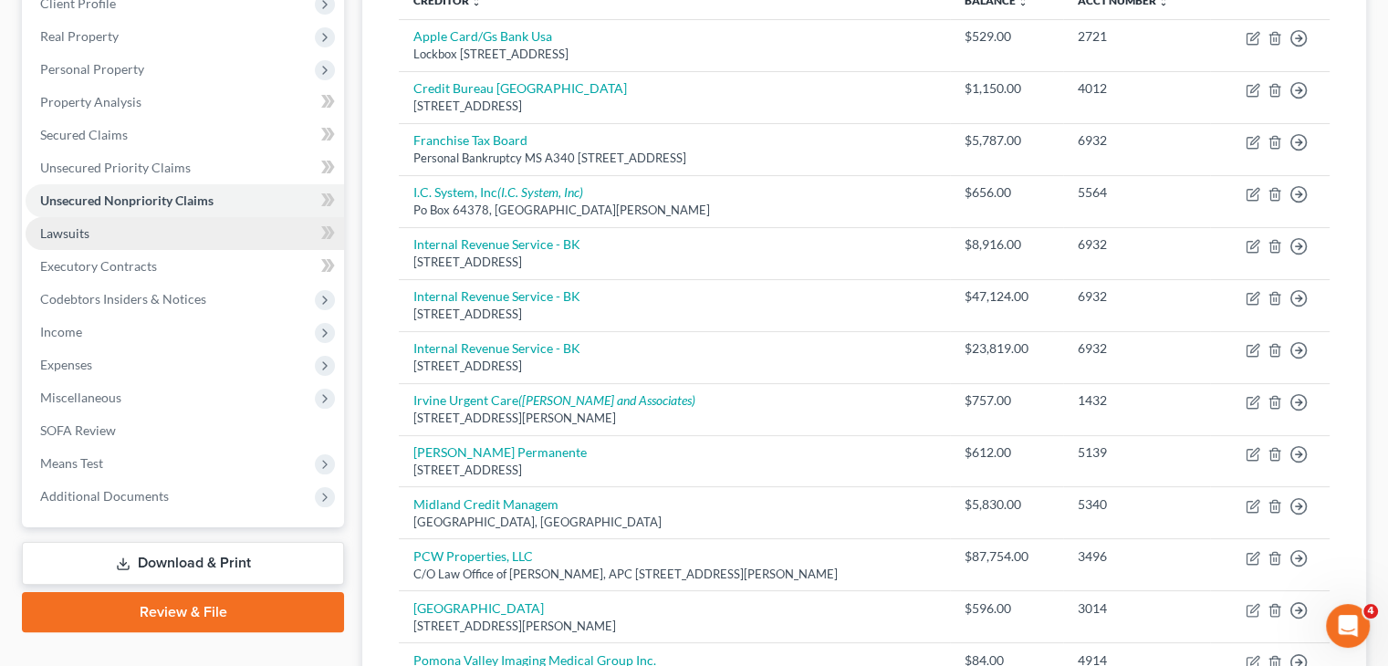
click at [182, 242] on link "Lawsuits" at bounding box center [185, 233] width 318 height 33
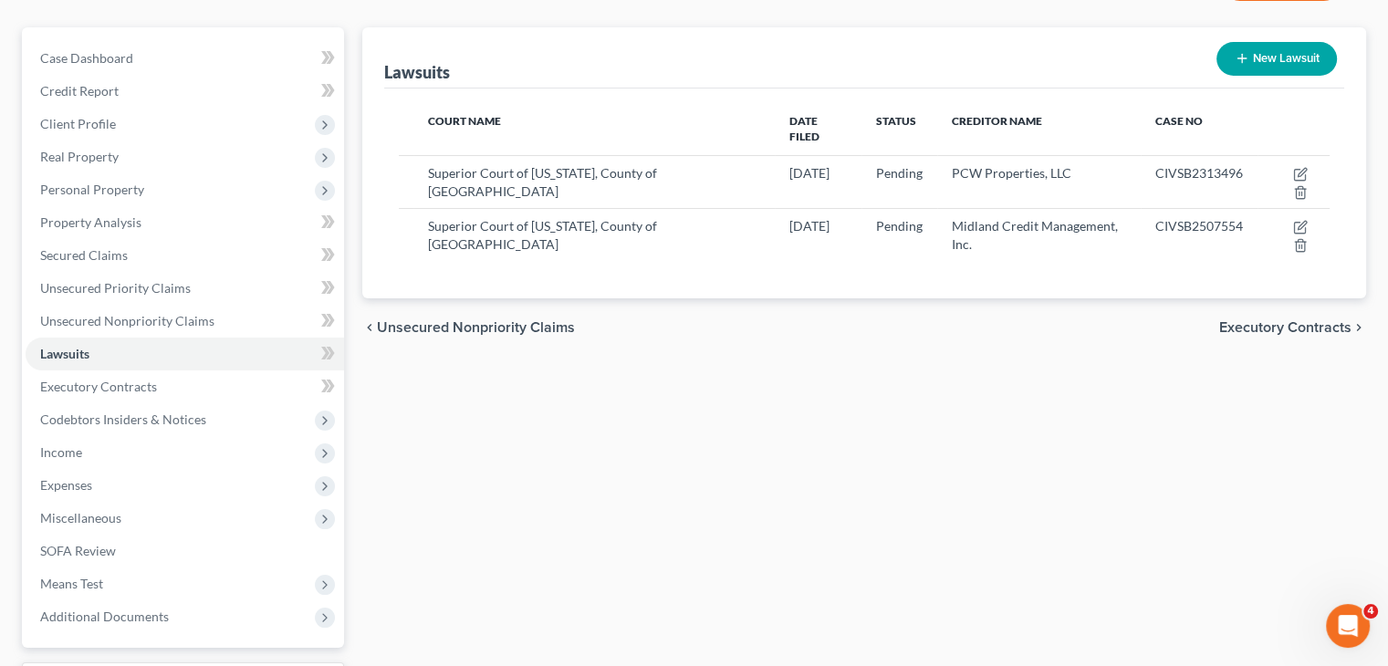
scroll to position [135, 0]
